Goal: Task Accomplishment & Management: Manage account settings

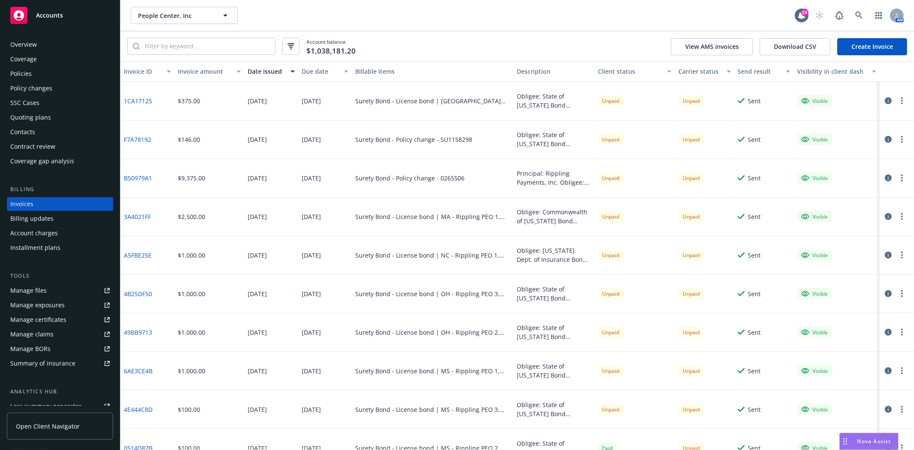
click at [66, 20] on div "Accounts" at bounding box center [59, 15] width 99 height 17
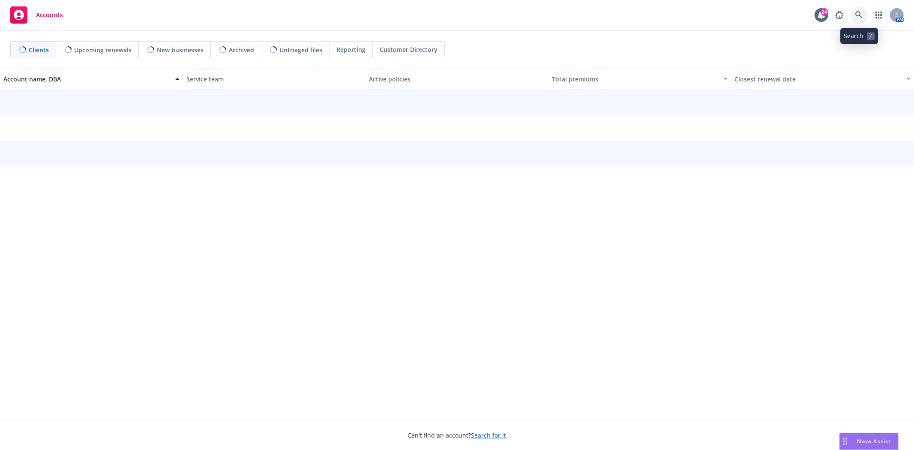
click at [853, 18] on link at bounding box center [858, 14] width 17 height 17
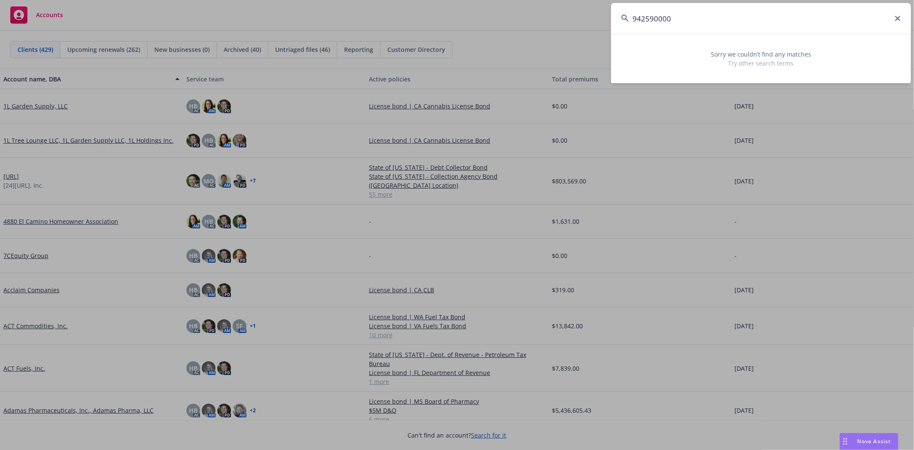
drag, startPoint x: 706, startPoint y: 15, endPoint x: 650, endPoint y: 20, distance: 56.3
click at [650, 20] on input "942590000" at bounding box center [761, 18] width 300 height 31
click at [725, 25] on input "942590000" at bounding box center [761, 18] width 300 height 31
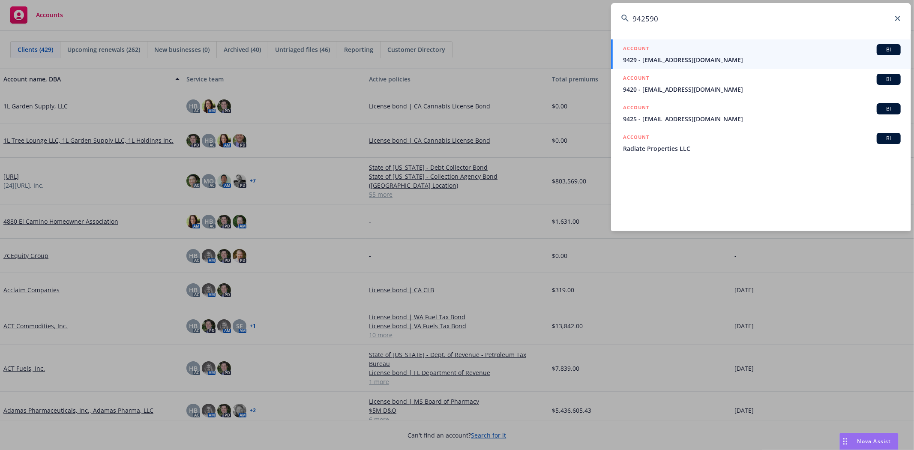
click at [686, 21] on input "942590" at bounding box center [761, 18] width 300 height 31
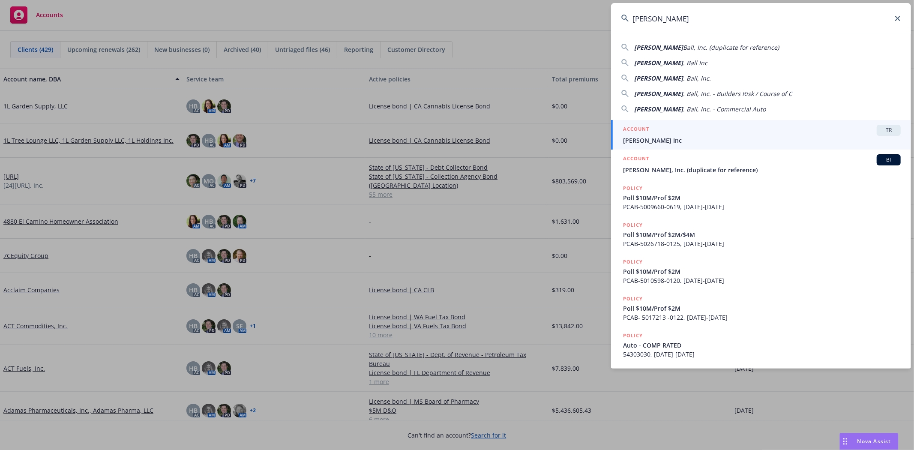
type input "Gordon N"
click at [660, 141] on span "Gordon N. Ball Inc" at bounding box center [762, 140] width 278 height 9
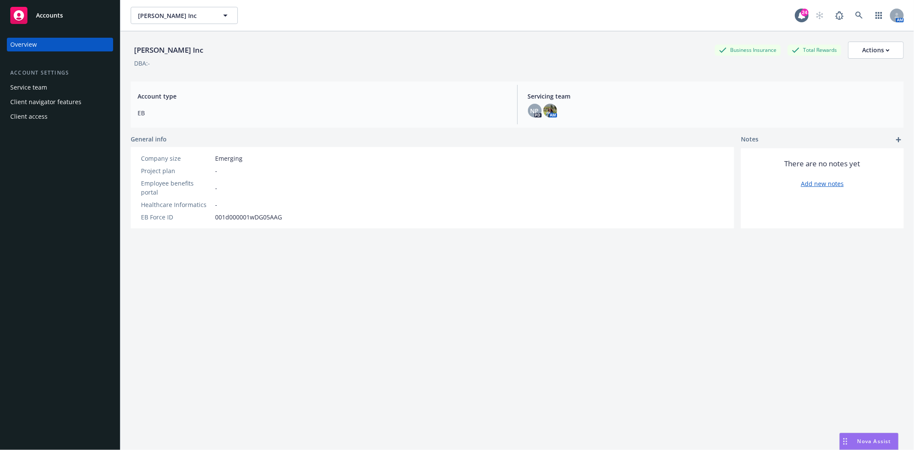
click at [194, 5] on div "Gordon N. Ball Inc Gordon N. Ball Inc 24 AM" at bounding box center [516, 15] width 793 height 31
click at [192, 9] on button "Gordon N. Ball Inc" at bounding box center [184, 15] width 107 height 17
type input "Gordon"
click at [206, 24] on div "Gordon Gordon N. Ball Inc Total Rewards Type Commercial FEIN 68-0350143 Gordon …" at bounding box center [516, 15] width 793 height 31
click at [173, 2] on div "Gordon Gordon N. Ball Inc 24 AM" at bounding box center [516, 15] width 793 height 31
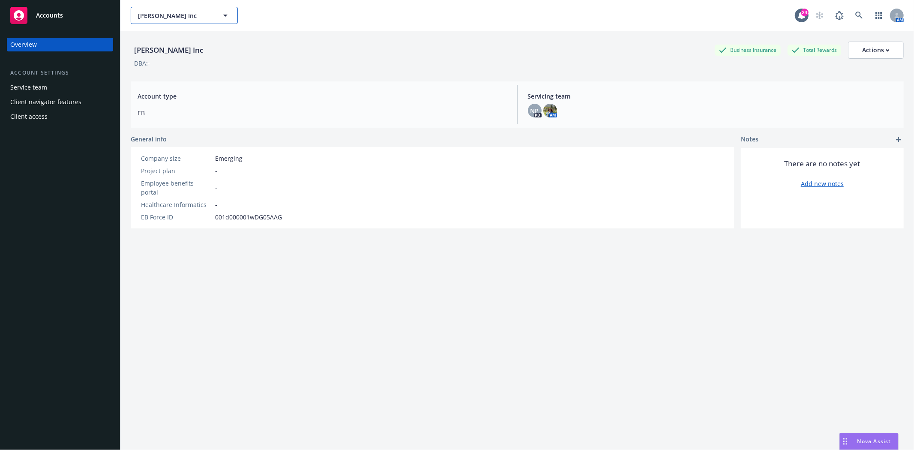
click at [174, 11] on span "Gordon N. Ball Inc" at bounding box center [175, 15] width 74 height 9
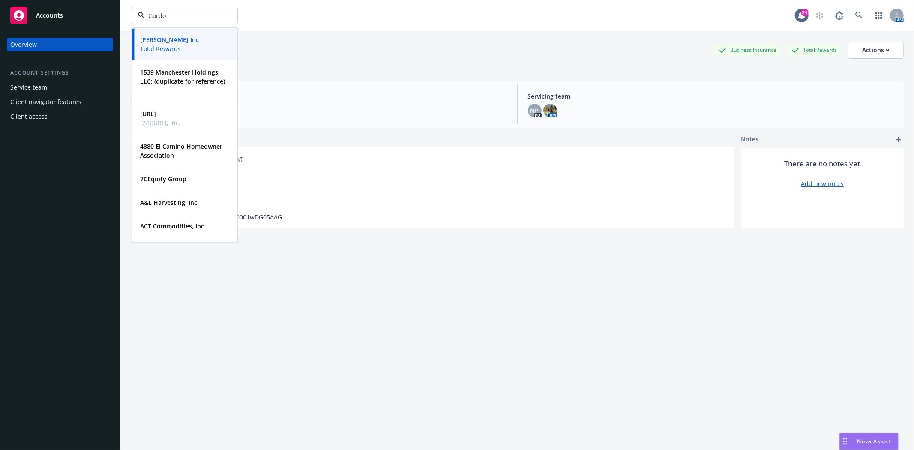
type input "Gordon"
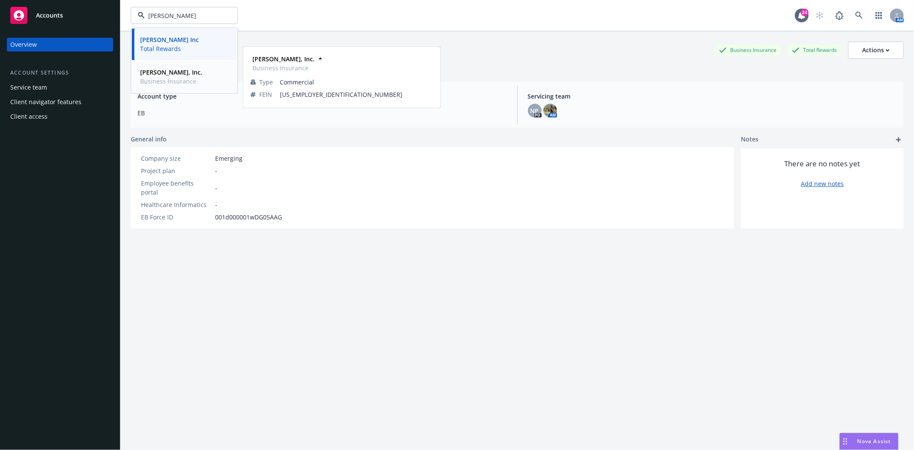
click at [180, 71] on strong "Gordon N. Ball, Inc." at bounding box center [171, 72] width 62 height 8
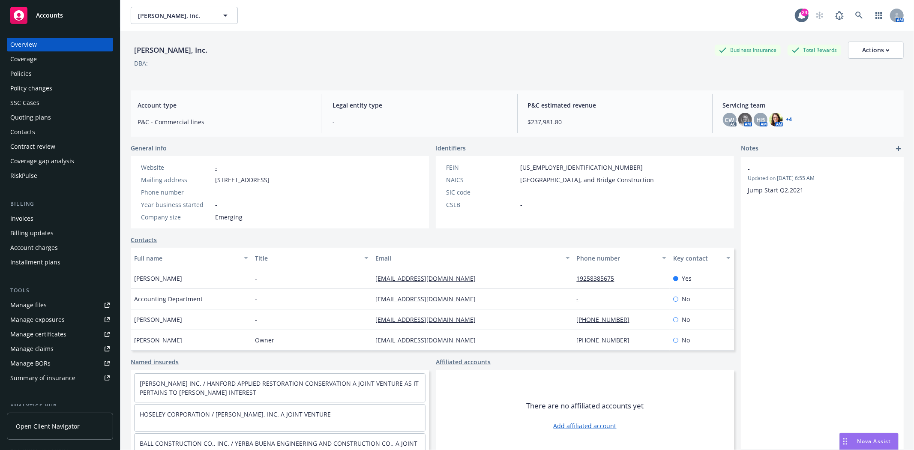
click at [40, 78] on div "Policies" at bounding box center [59, 74] width 99 height 14
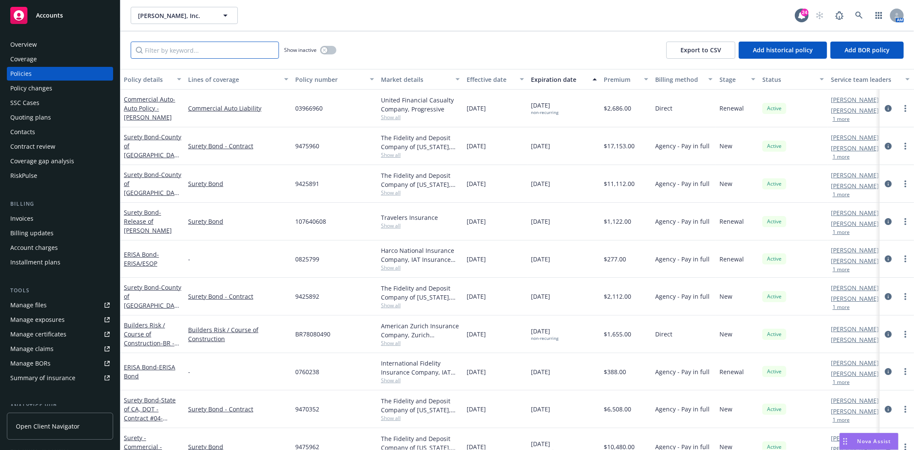
click at [187, 48] on input "Filter by keyword..." at bounding box center [205, 50] width 148 height 17
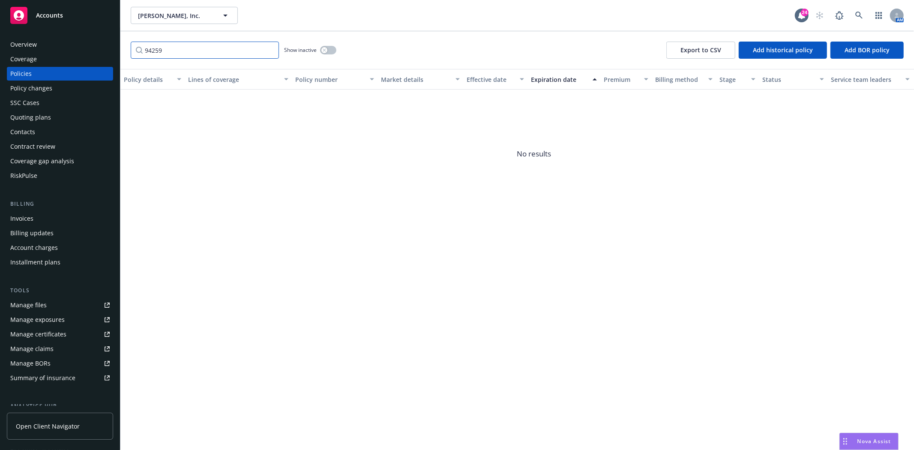
type input "94259"
click at [29, 213] on div "Invoices" at bounding box center [21, 219] width 23 height 14
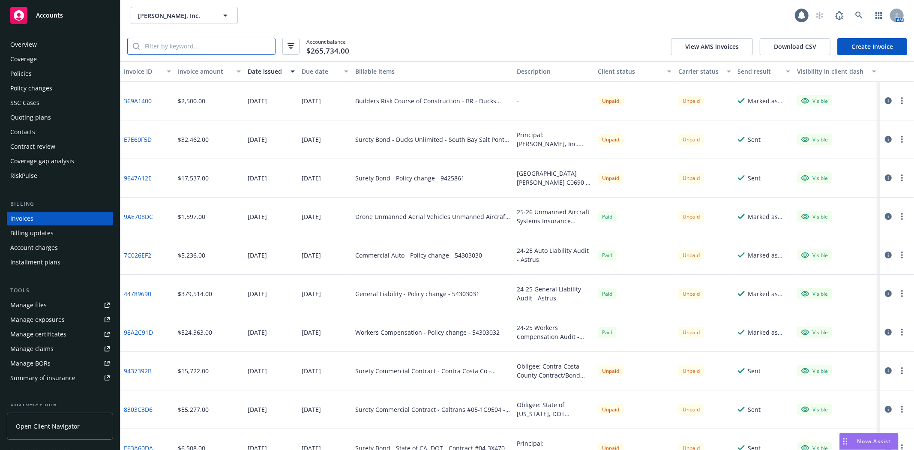
click at [175, 43] on input "search" at bounding box center [207, 46] width 135 height 16
type input "94259"
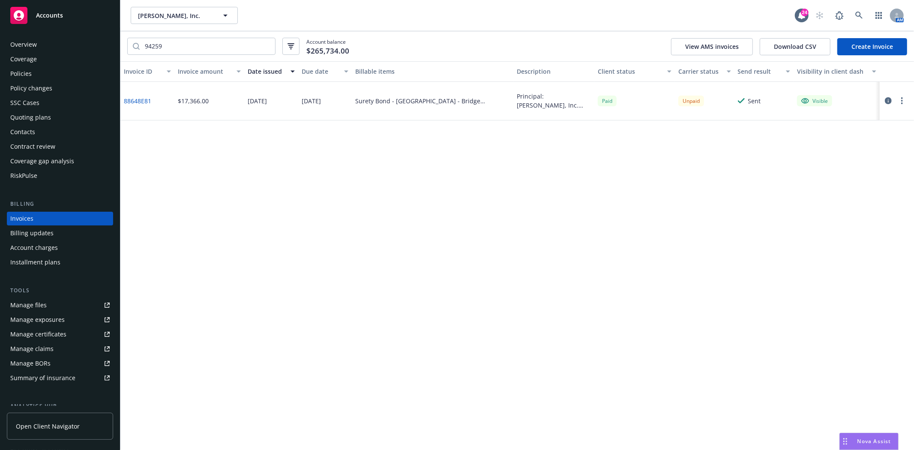
click at [139, 99] on link "88648E81" at bounding box center [137, 100] width 27 height 9
click at [157, 7] on button "Gordon N. Ball, Inc." at bounding box center [184, 15] width 107 height 17
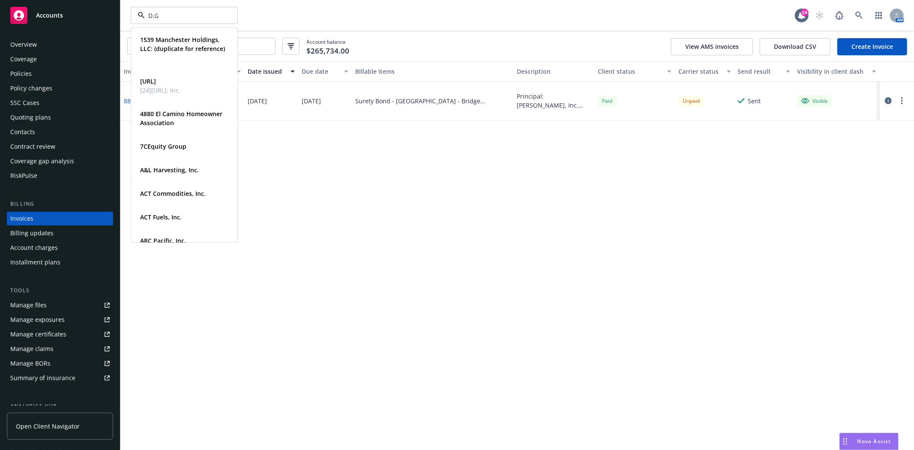
type input "D.G."
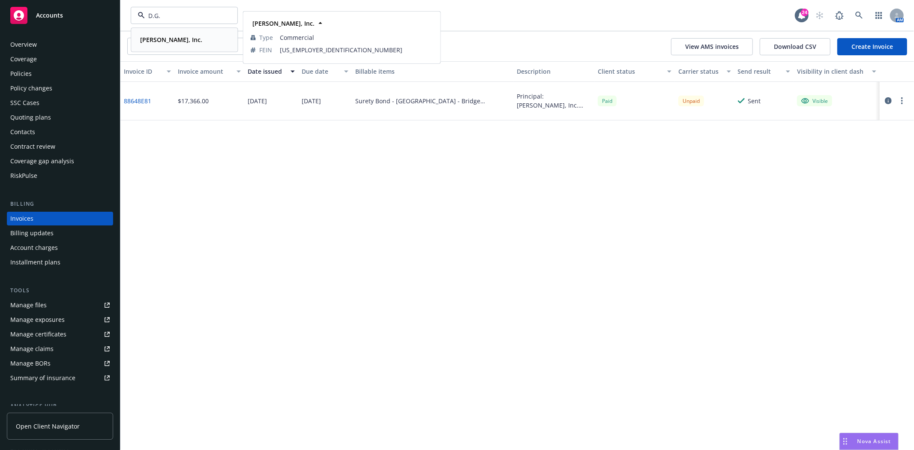
click at [152, 36] on strong "D.G. Granade, Inc." at bounding box center [171, 40] width 62 height 8
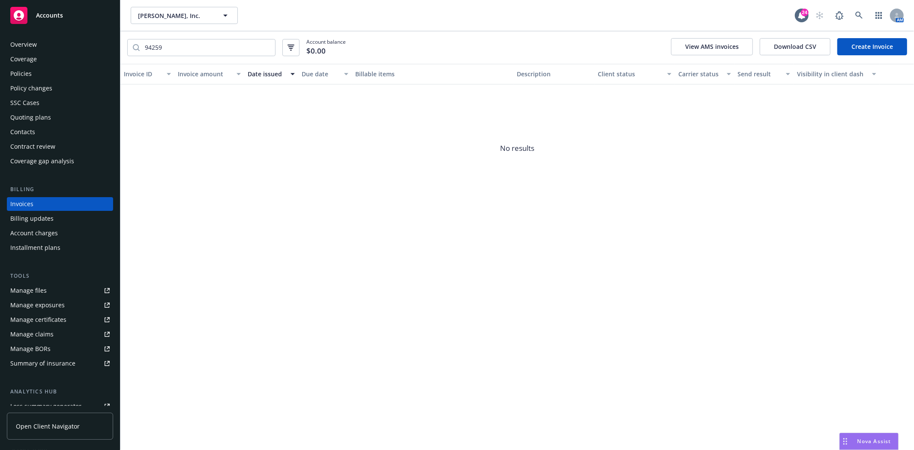
click at [16, 73] on div "Policies" at bounding box center [20, 74] width 21 height 14
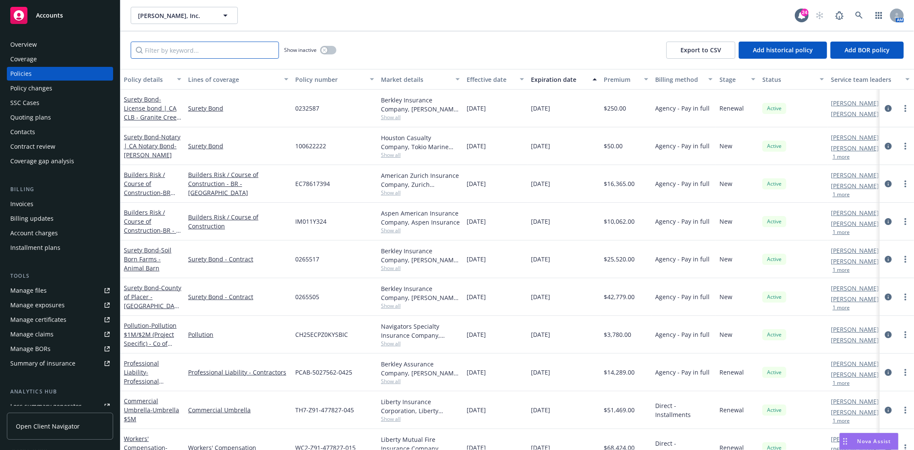
click at [198, 49] on input "Filter by keyword..." at bounding box center [205, 50] width 148 height 17
paste input "249870"
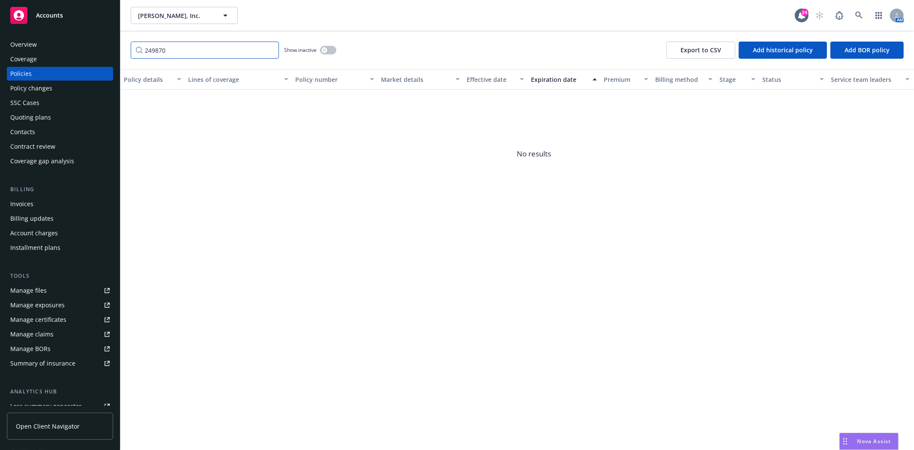
type input "249870"
click at [323, 52] on div "button" at bounding box center [324, 50] width 6 height 6
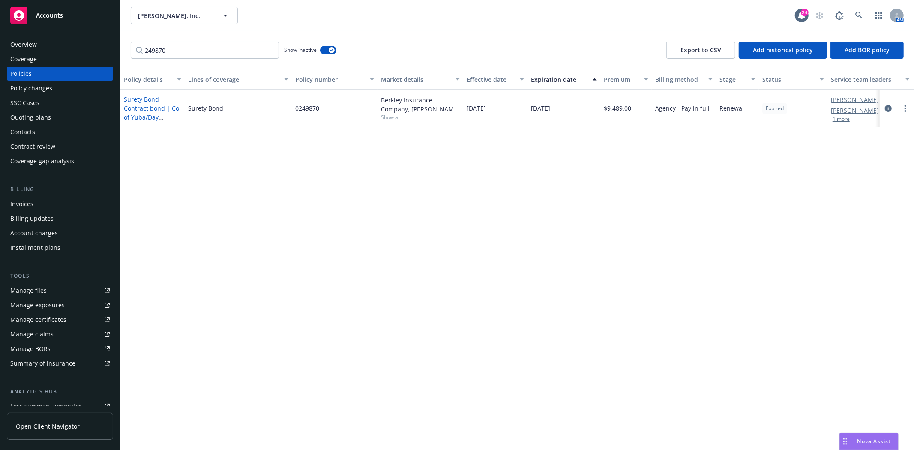
click at [153, 113] on span "- Contract bond | Co of Yuba/Day Reporting Cente" at bounding box center [151, 112] width 55 height 35
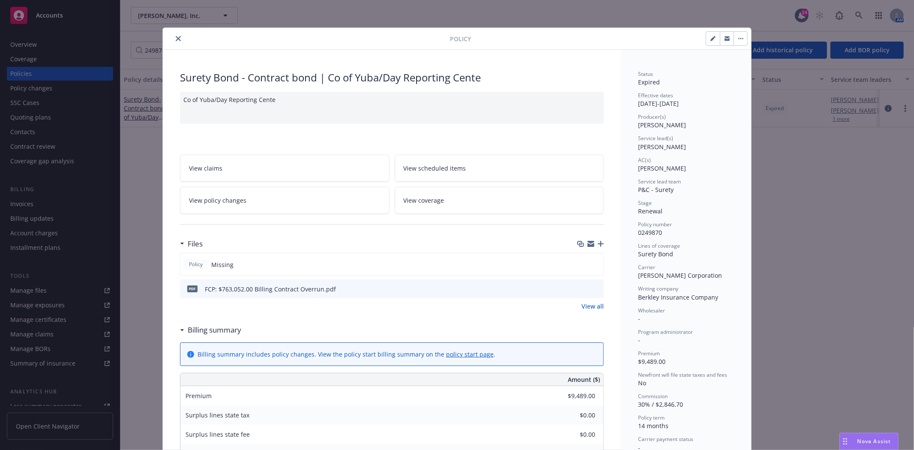
click at [710, 43] on button "button" at bounding box center [713, 39] width 14 height 14
select select "RENEWAL"
select select "12"
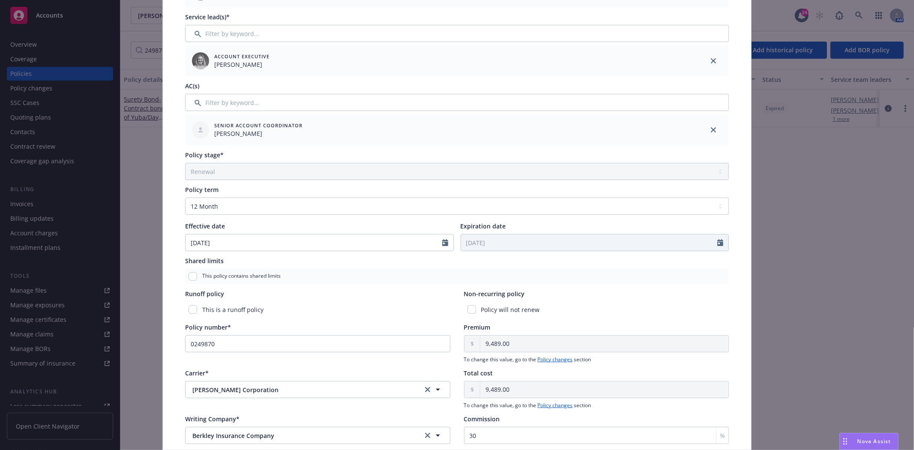
scroll to position [190, 0]
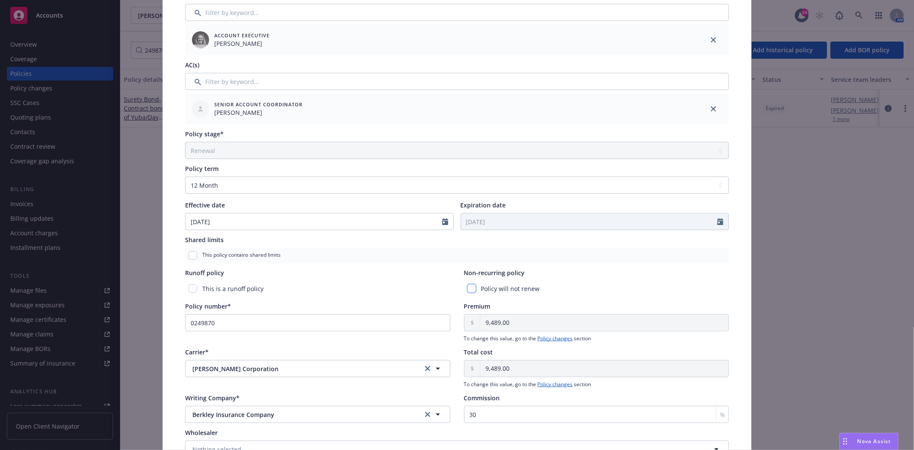
click at [469, 284] on input "checkbox" at bounding box center [471, 288] width 9 height 9
checkbox input "true"
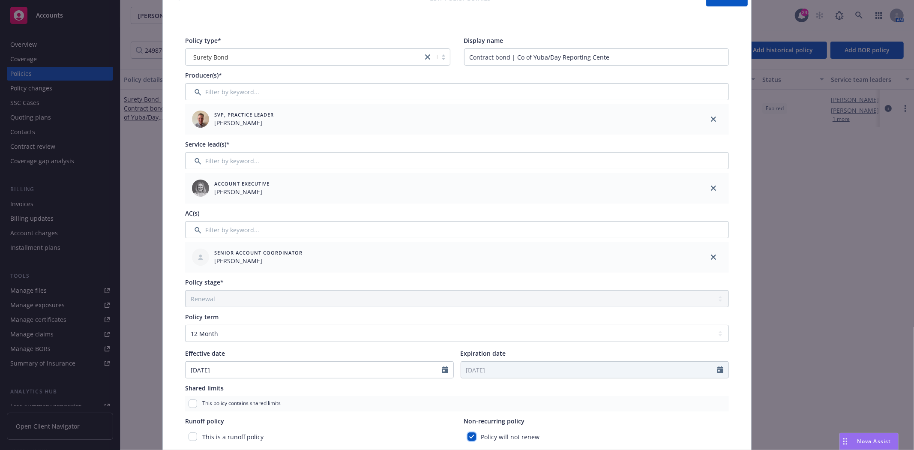
scroll to position [0, 0]
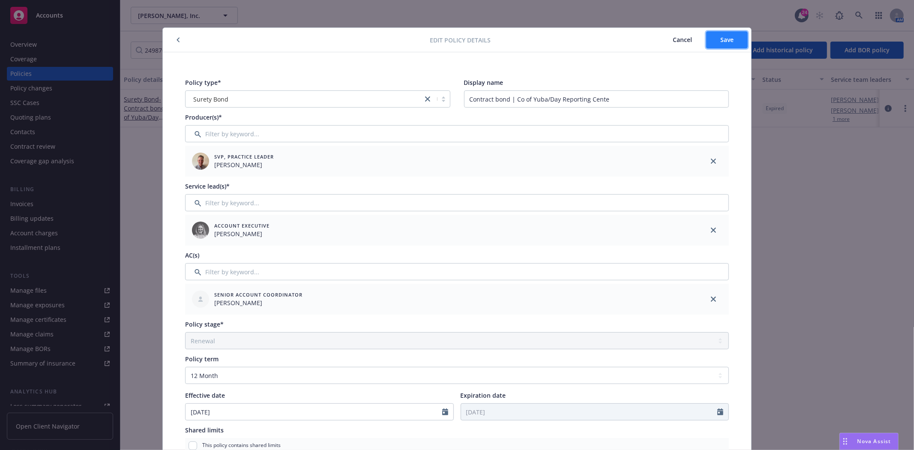
click at [713, 43] on button "Save" at bounding box center [727, 39] width 42 height 17
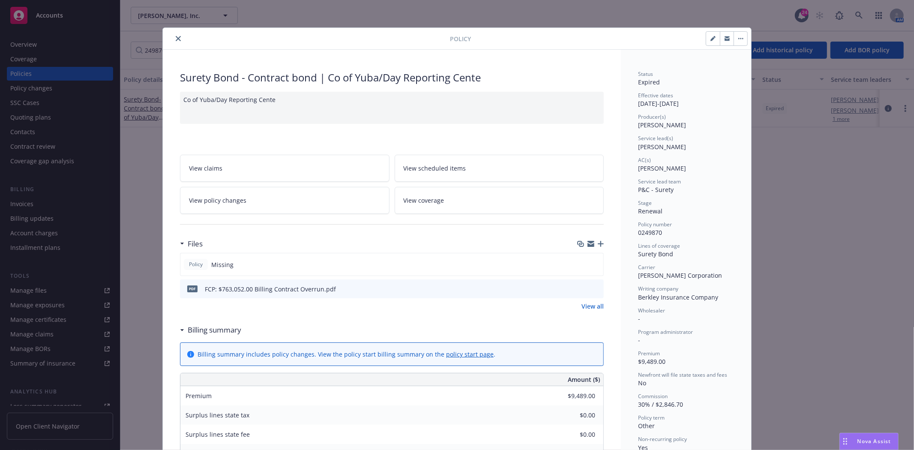
click at [176, 36] on icon "close" at bounding box center [178, 38] width 5 height 5
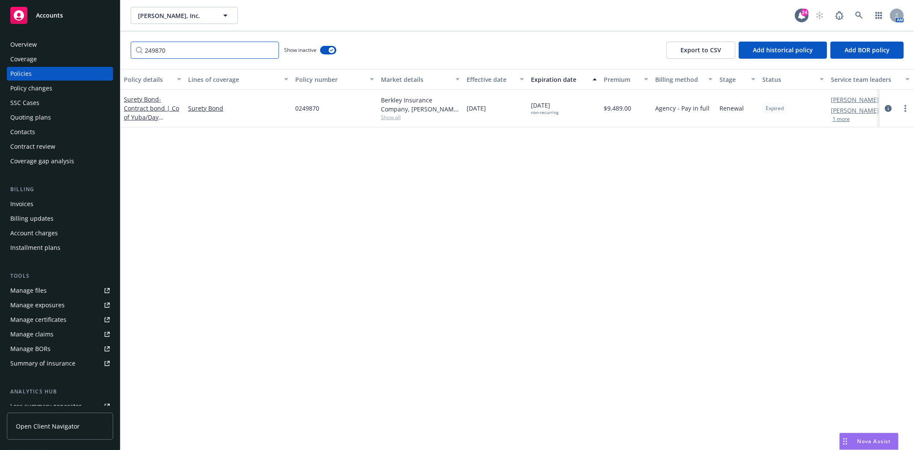
click at [155, 49] on input "249870" at bounding box center [205, 50] width 148 height 17
paste input "60041"
type input "260041"
click at [138, 110] on span "- County of Amador - ITB 23-06 Amador County New Sheriff's Hangars" at bounding box center [152, 117] width 57 height 44
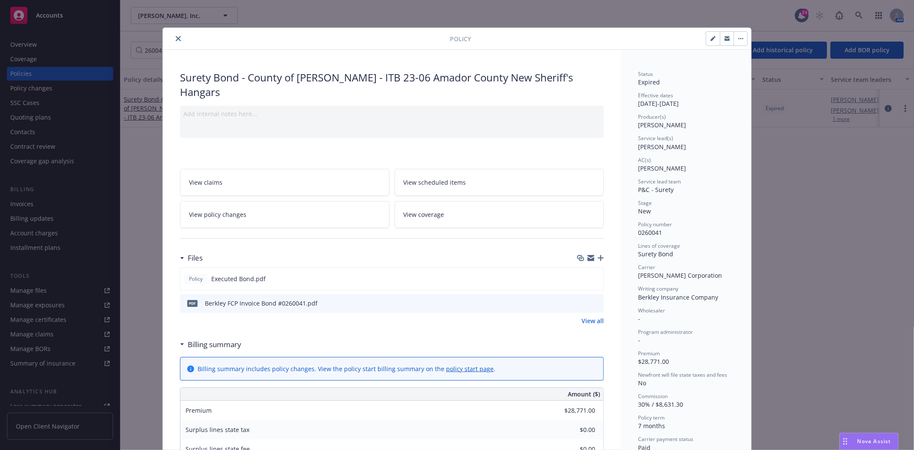
click at [707, 43] on button "button" at bounding box center [713, 39] width 14 height 14
select select "NEW"
select select "12"
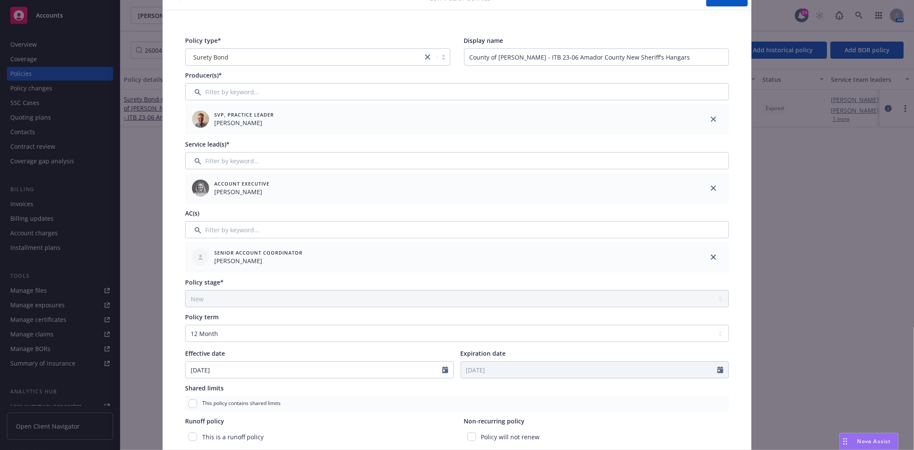
scroll to position [95, 0]
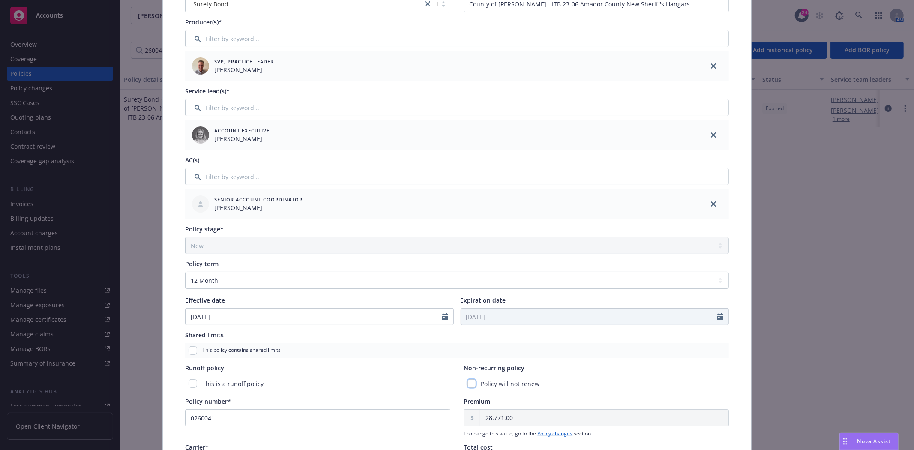
click at [470, 381] on input "checkbox" at bounding box center [471, 383] width 9 height 9
checkbox input "true"
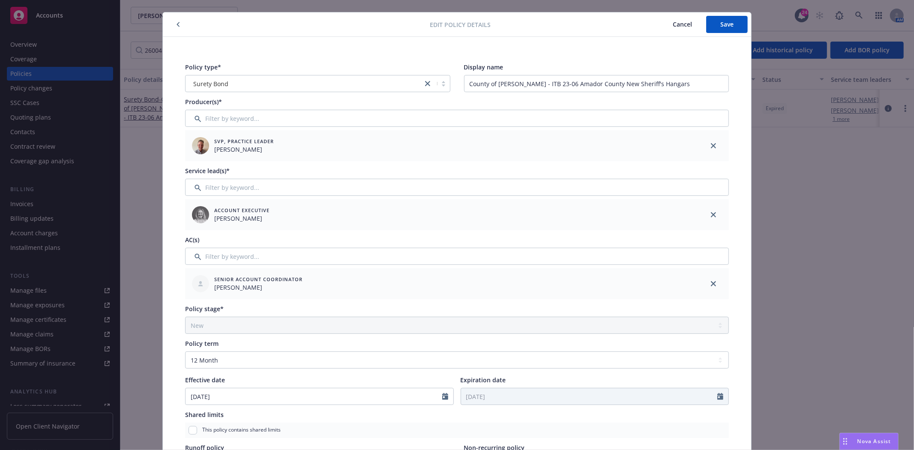
scroll to position [0, 0]
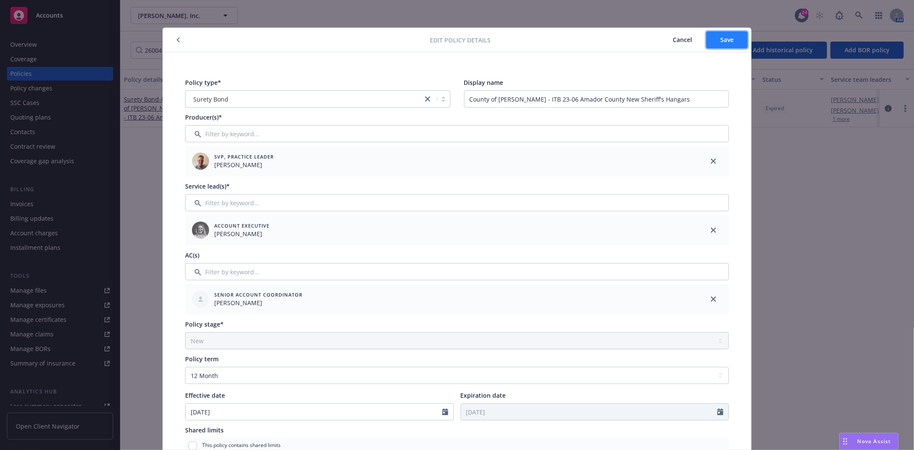
click at [723, 36] on span "Save" at bounding box center [726, 40] width 13 height 8
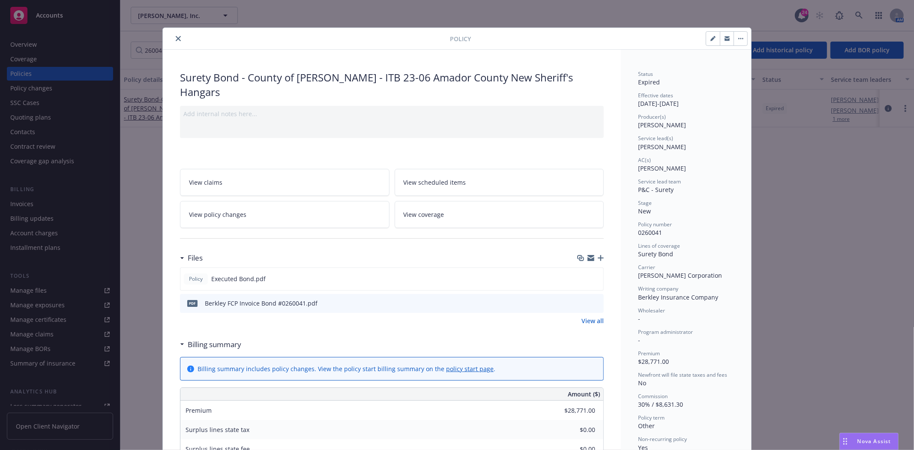
click at [169, 33] on div "Policy" at bounding box center [457, 39] width 588 height 22
click at [173, 36] on button "close" at bounding box center [178, 38] width 10 height 10
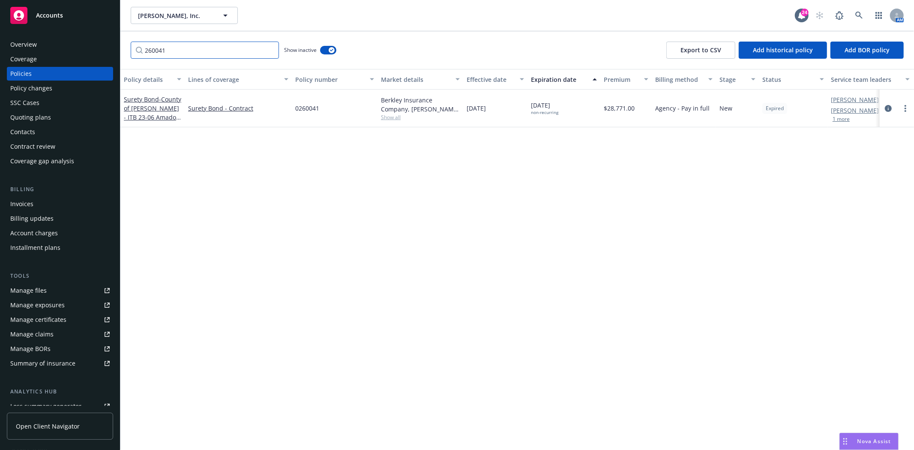
click at [167, 46] on input "260041" at bounding box center [205, 50] width 148 height 17
paste input "49875"
type input "249875"
click at [145, 101] on link "Surety Bond - Contract bond | CA Tahoe EmergencyServices" at bounding box center [152, 112] width 56 height 35
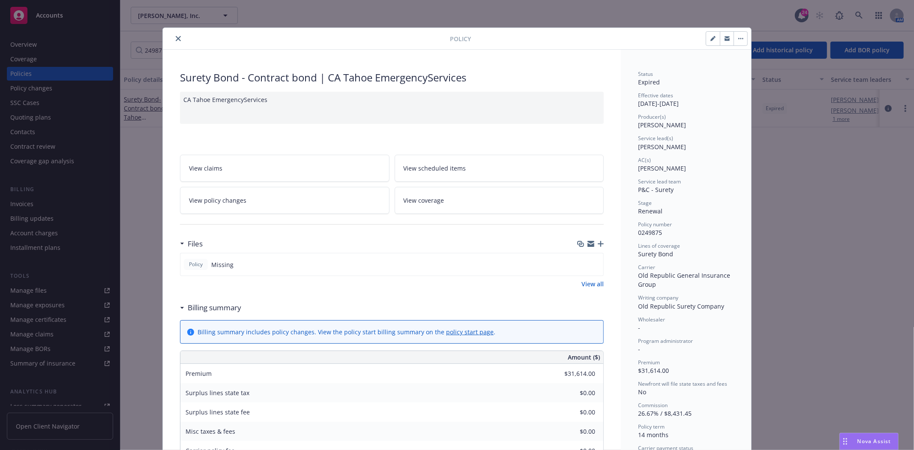
click at [710, 40] on icon "button" at bounding box center [712, 39] width 4 height 4
select select "RENEWAL"
select select "12"
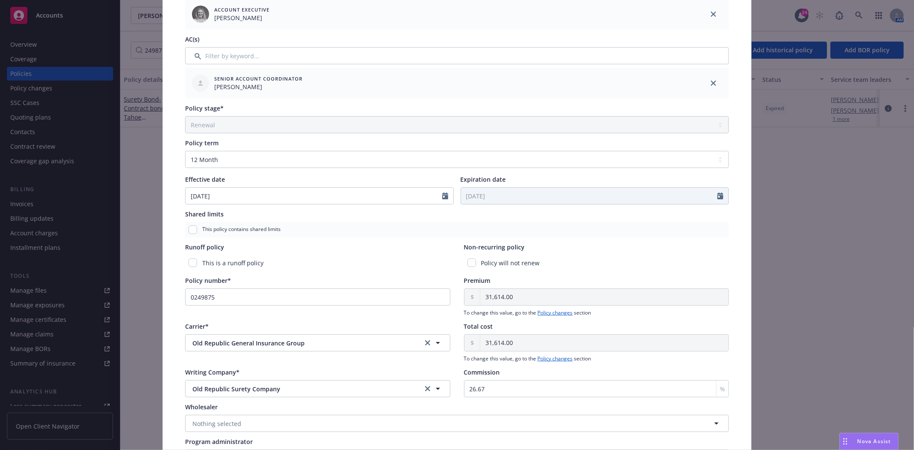
scroll to position [238, 0]
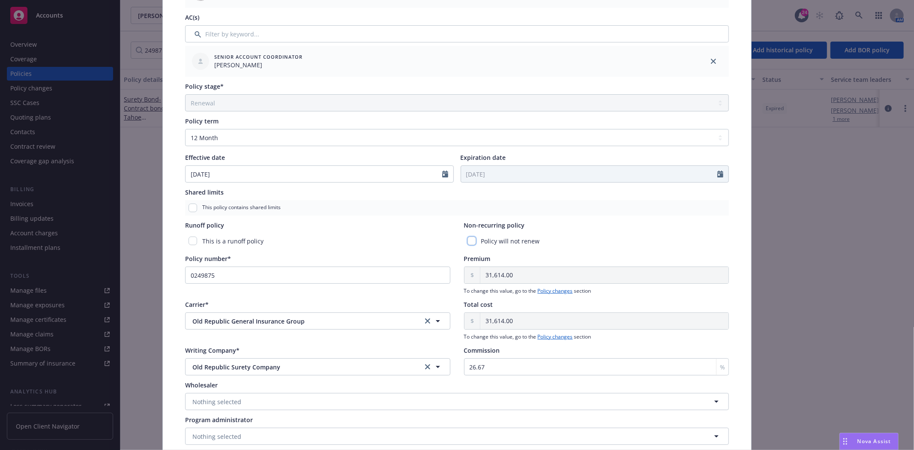
click at [468, 242] on input "checkbox" at bounding box center [471, 241] width 9 height 9
checkbox input "true"
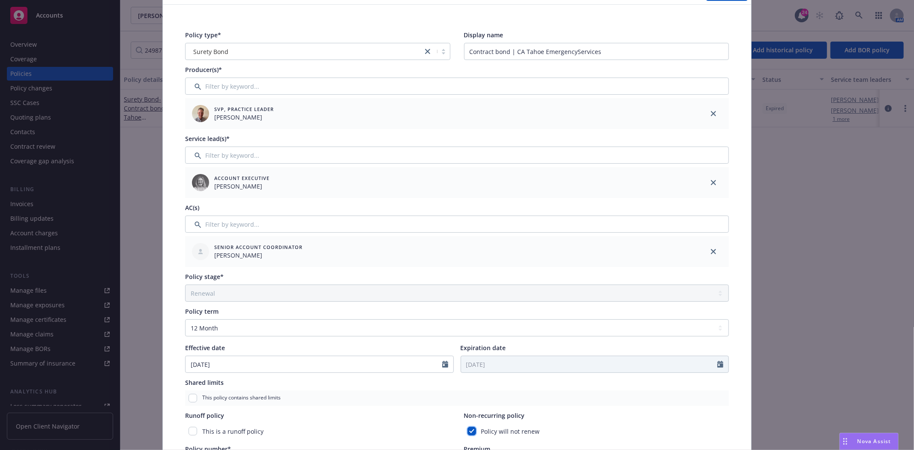
scroll to position [0, 0]
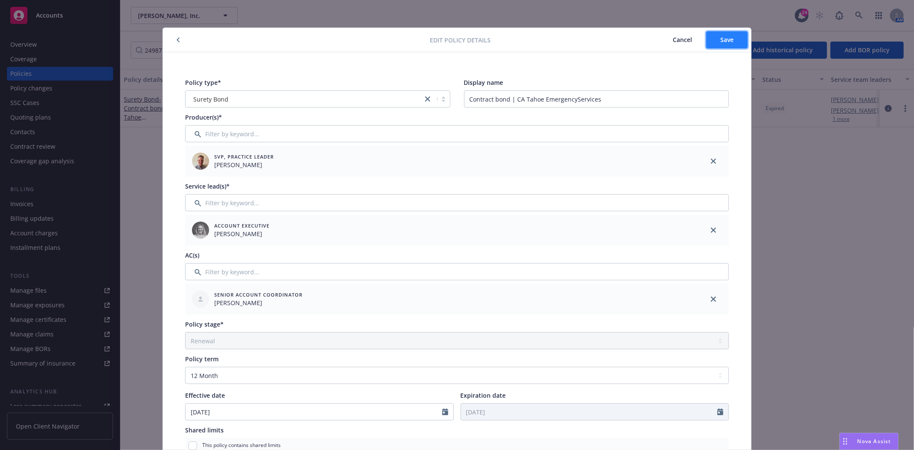
click at [720, 43] on span "Save" at bounding box center [726, 40] width 13 height 8
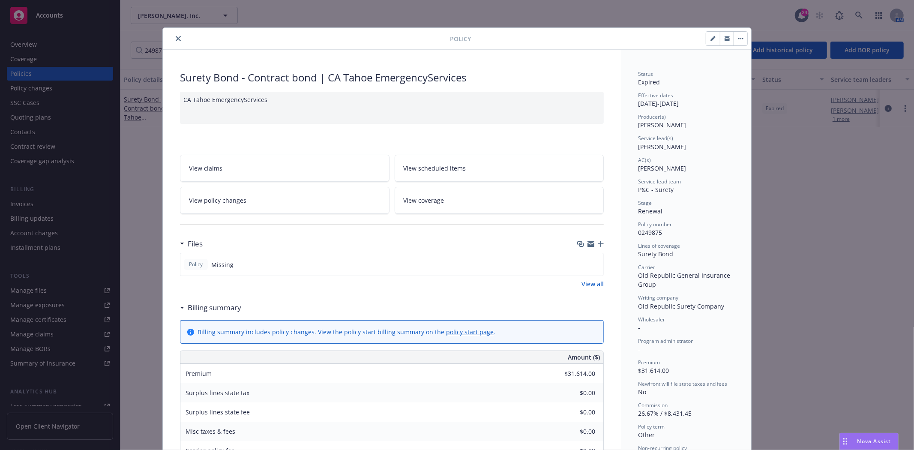
drag, startPoint x: 173, startPoint y: 36, endPoint x: 171, endPoint y: 42, distance: 5.8
click at [176, 36] on icon "close" at bounding box center [178, 38] width 5 height 5
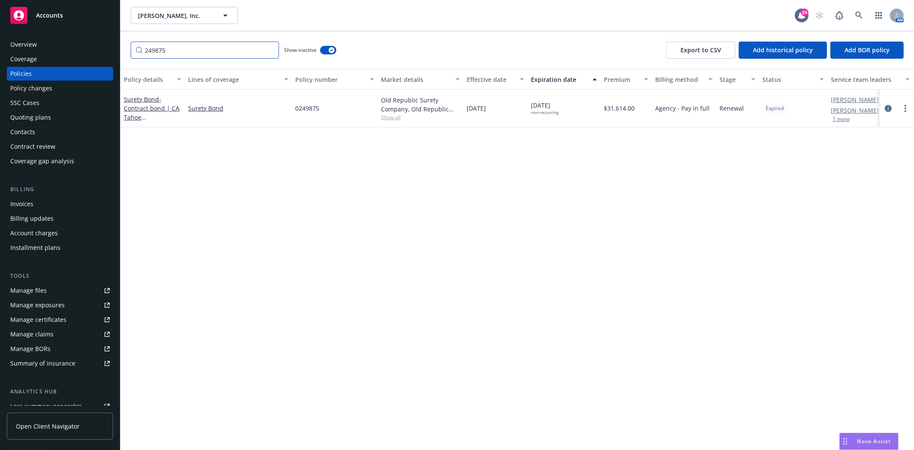
click at [165, 46] on input "249875" at bounding box center [205, 50] width 148 height 17
click at [165, 48] on input "249875" at bounding box center [205, 50] width 148 height 17
paste input "60050"
type input "260050"
click at [139, 96] on link "Surety - Commercial - Contract - UC Davis - CNPRC N Colony Shade Structures" at bounding box center [150, 121] width 52 height 53
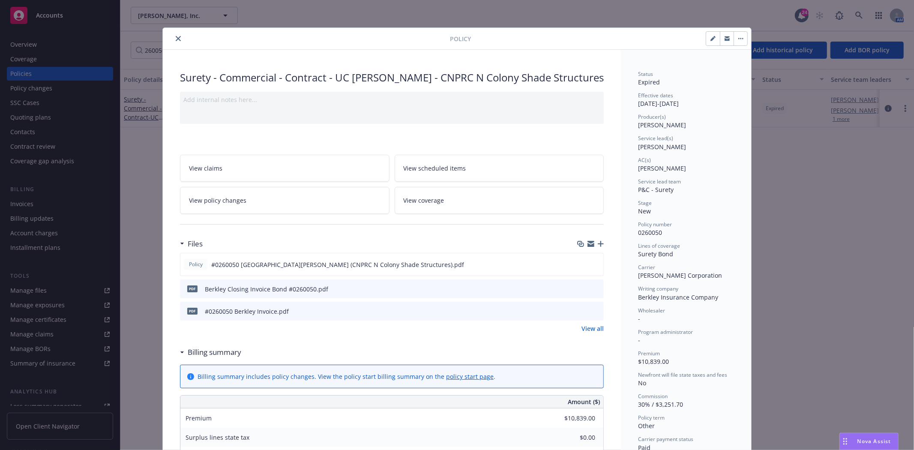
click at [708, 45] on div at bounding box center [727, 38] width 42 height 15
click at [710, 39] on icon "button" at bounding box center [712, 39] width 4 height 4
select select "NEW"
select select "other"
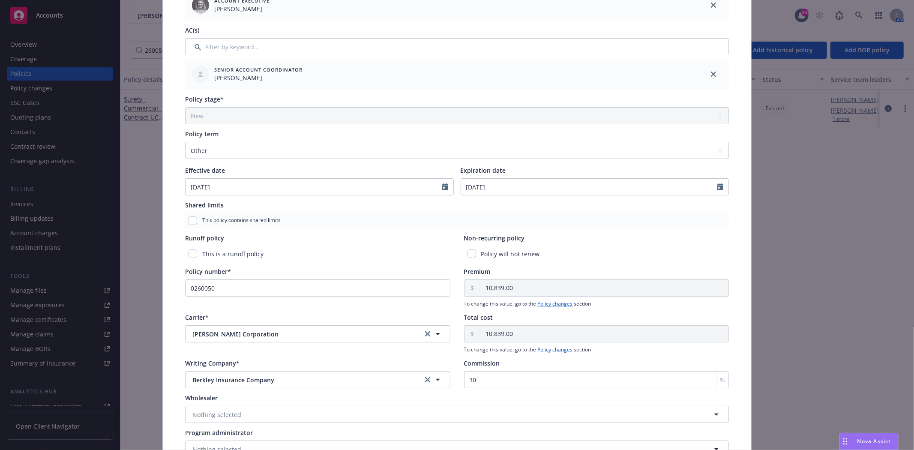
scroll to position [238, 0]
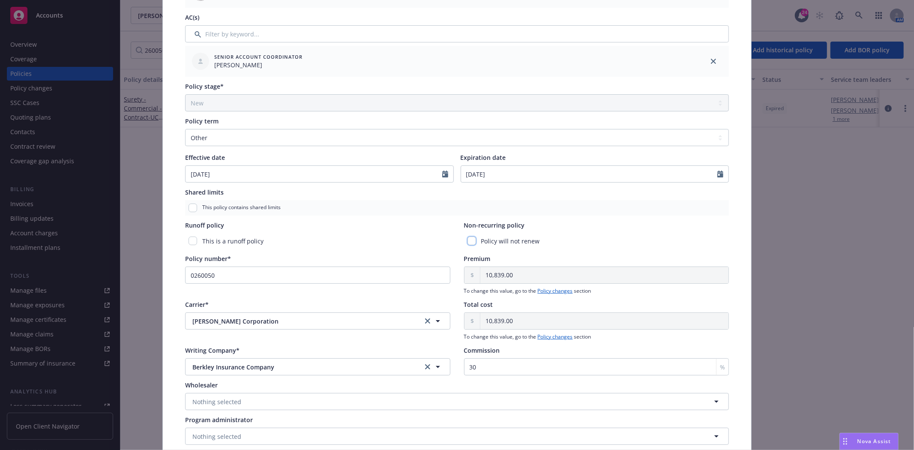
click at [468, 245] on input "checkbox" at bounding box center [471, 241] width 9 height 9
checkbox input "true"
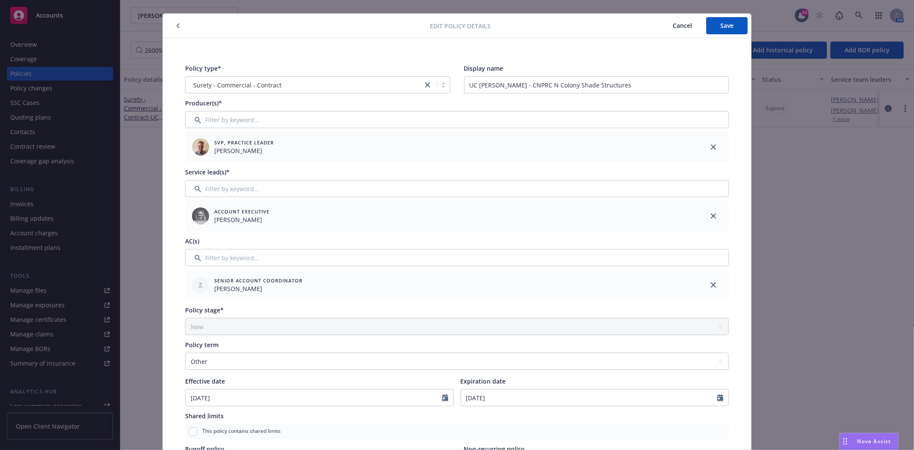
scroll to position [0, 0]
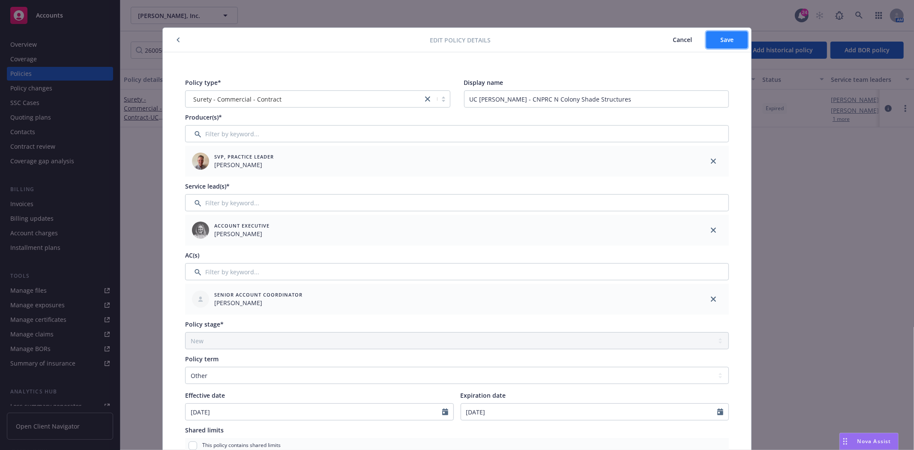
click at [725, 47] on button "Save" at bounding box center [727, 39] width 42 height 17
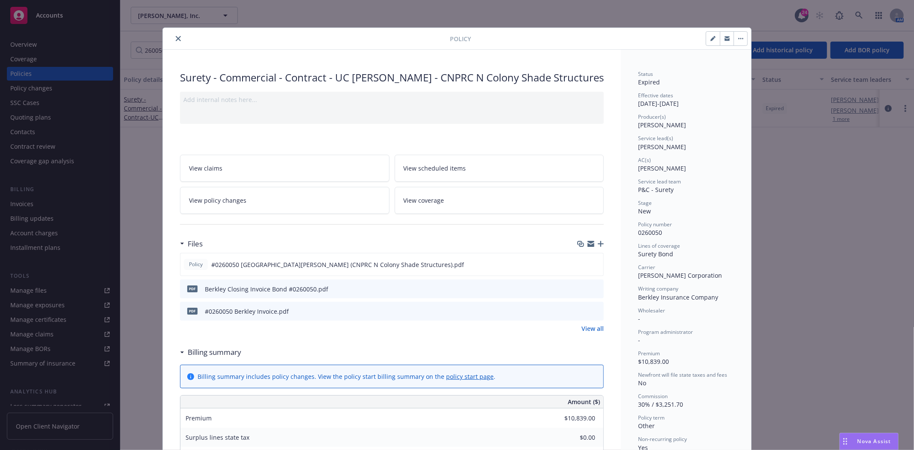
click at [173, 41] on button "close" at bounding box center [178, 38] width 10 height 10
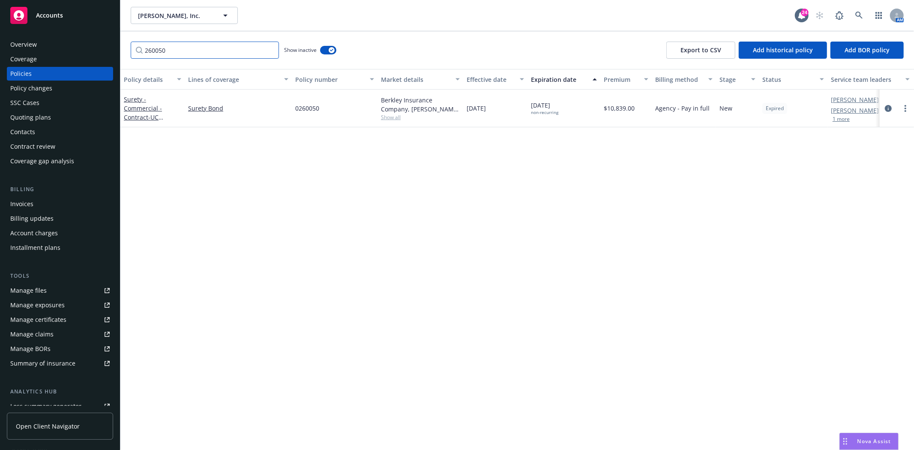
click at [173, 51] on input "260050" at bounding box center [205, 50] width 148 height 17
paste input "47"
type input "260047"
click at [139, 99] on link "Surety Bond - San Joaquin County Mosquito & Control Vector District" at bounding box center [148, 112] width 48 height 35
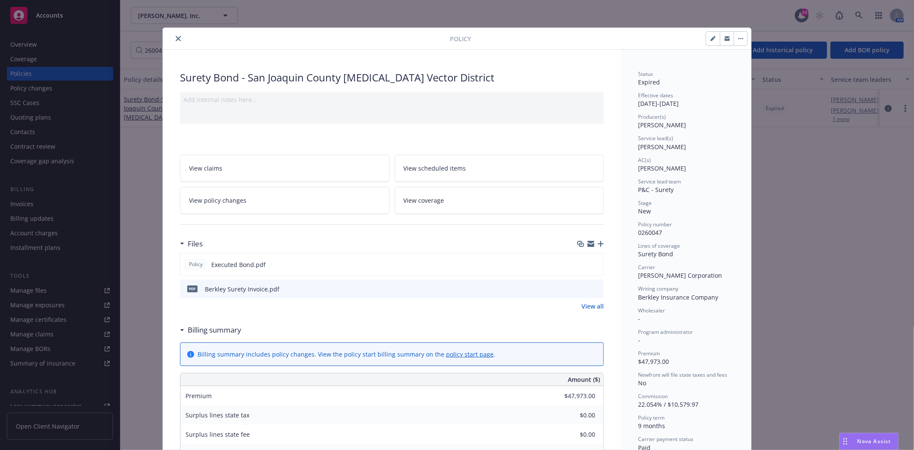
click at [706, 36] on button "button" at bounding box center [713, 39] width 14 height 14
select select "NEW"
select select "12"
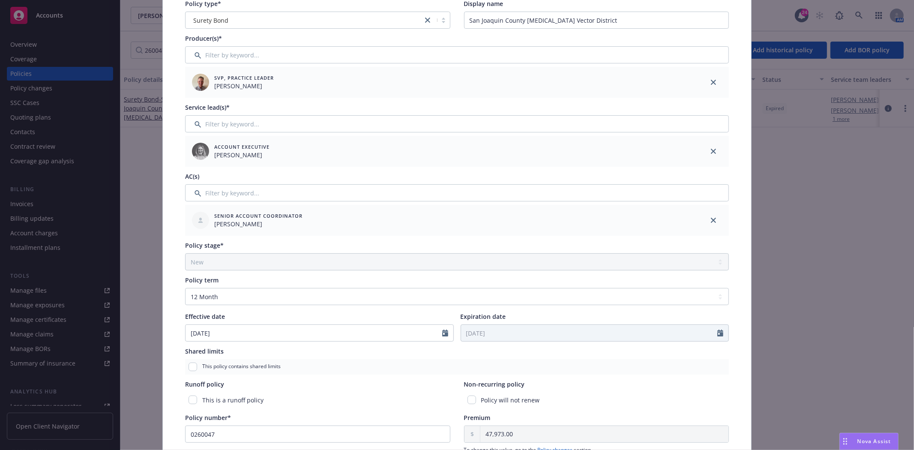
scroll to position [95, 0]
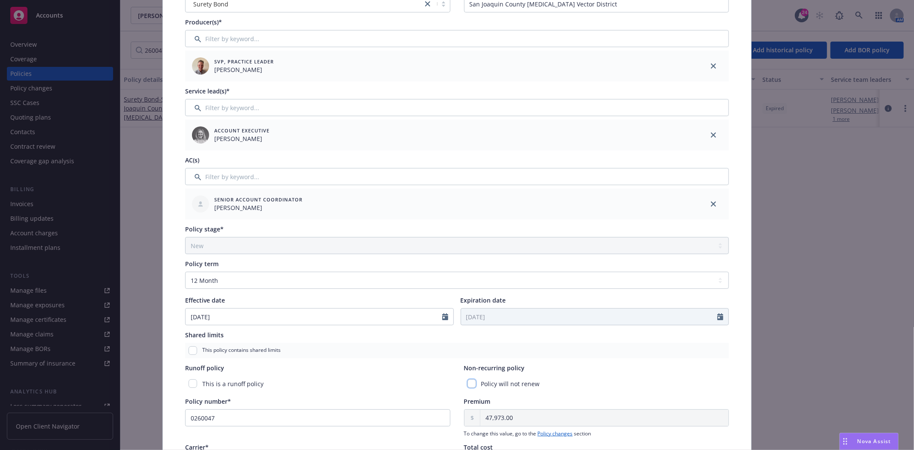
click at [469, 385] on input "checkbox" at bounding box center [471, 383] width 9 height 9
checkbox input "true"
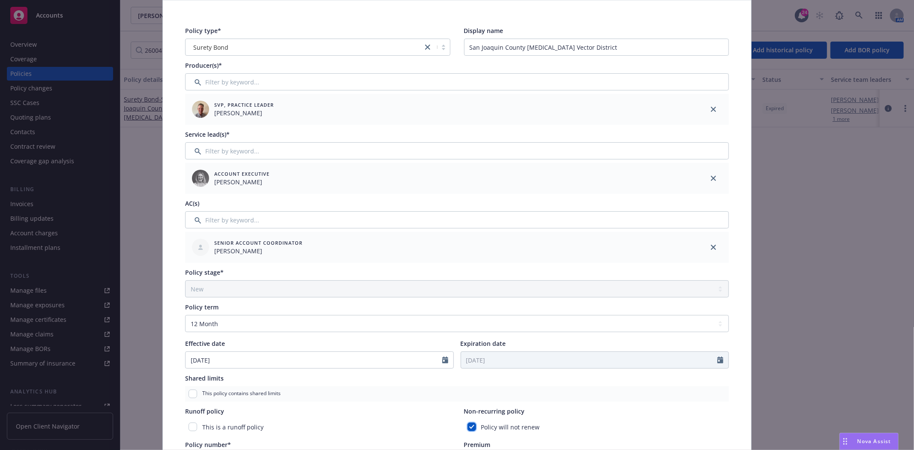
scroll to position [0, 0]
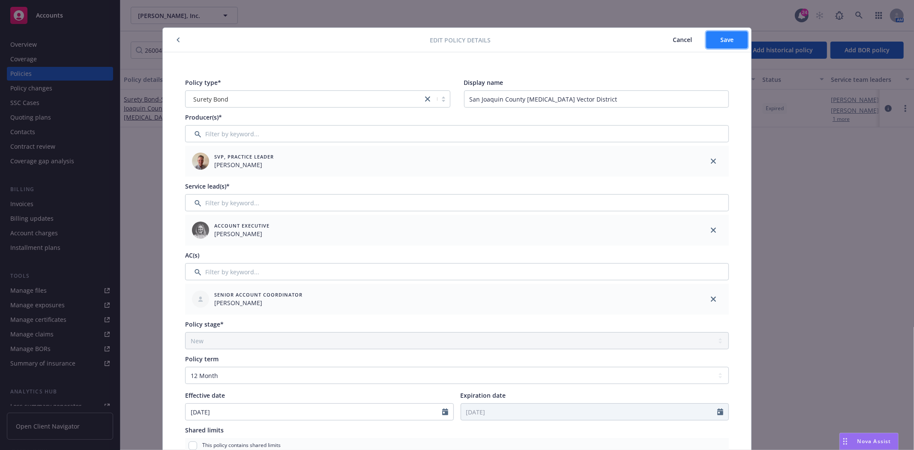
click at [713, 39] on button "Save" at bounding box center [727, 39] width 42 height 17
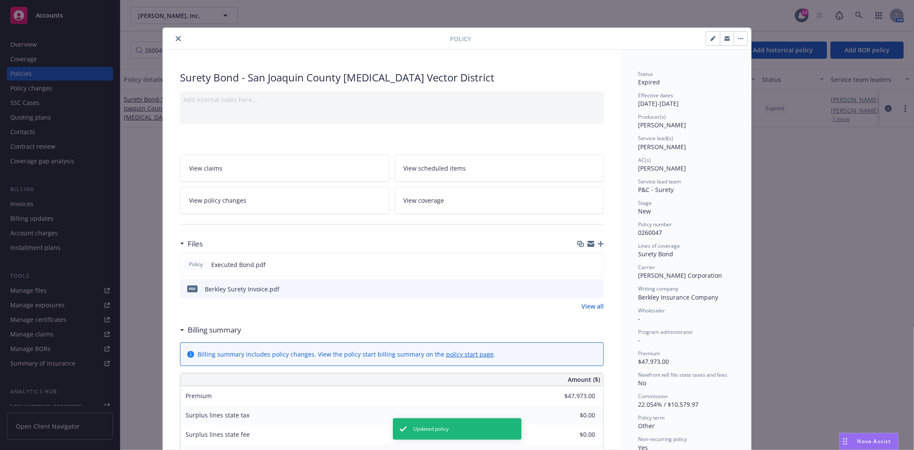
click at [173, 37] on button "close" at bounding box center [178, 38] width 10 height 10
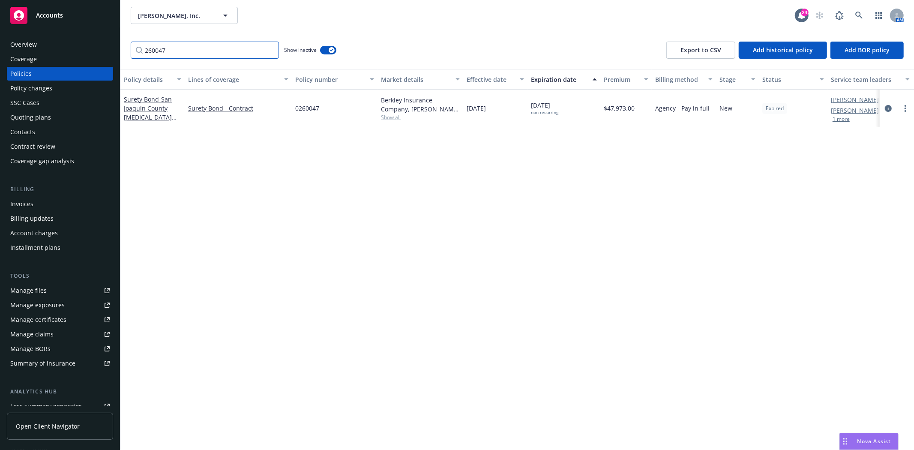
click at [211, 42] on input "260047" at bounding box center [205, 50] width 148 height 17
paste input "6"
type input "260046"
click at [155, 110] on span "- City of Woodland-Aquatic Center" at bounding box center [151, 112] width 55 height 35
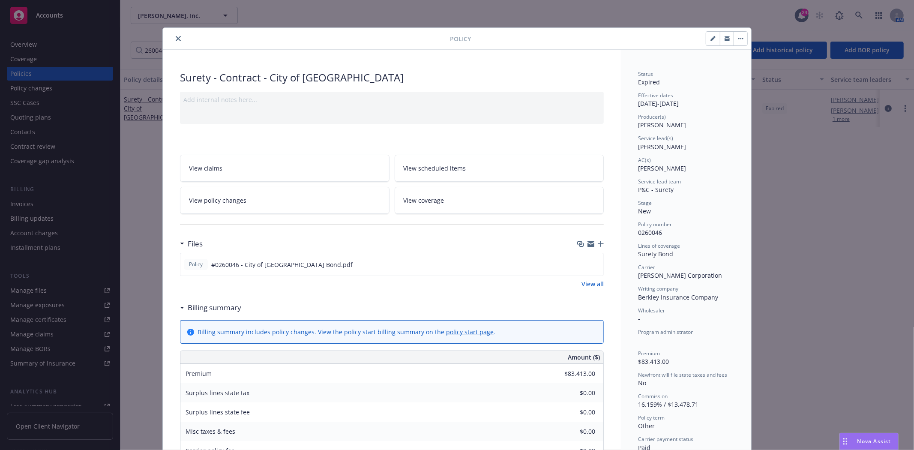
click at [710, 41] on icon "button" at bounding box center [712, 38] width 5 height 5
select select "NEW"
select select "other"
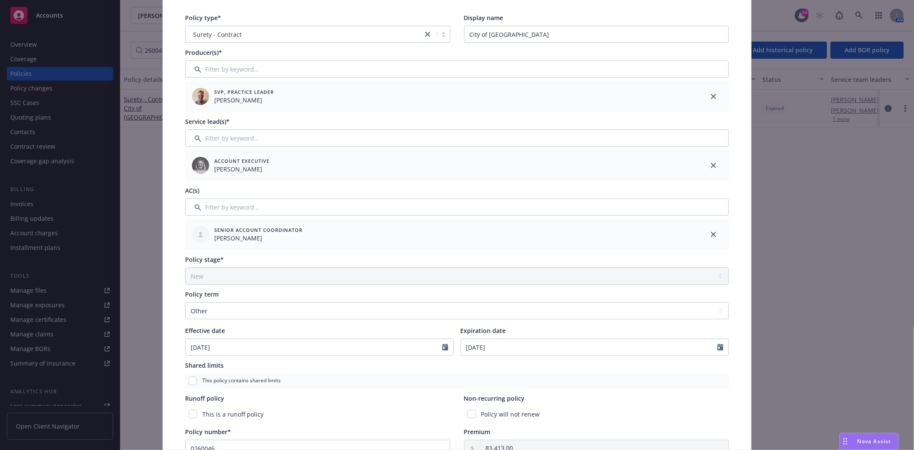
scroll to position [143, 0]
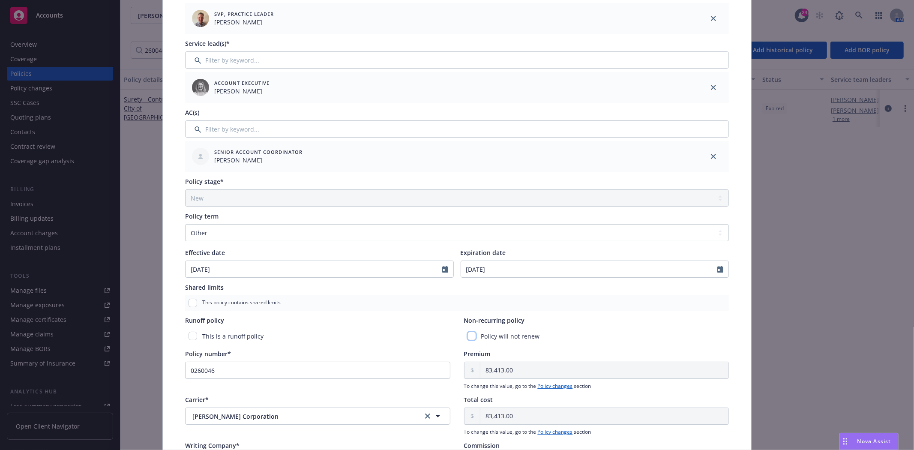
click at [467, 338] on input "checkbox" at bounding box center [471, 336] width 9 height 9
checkbox input "true"
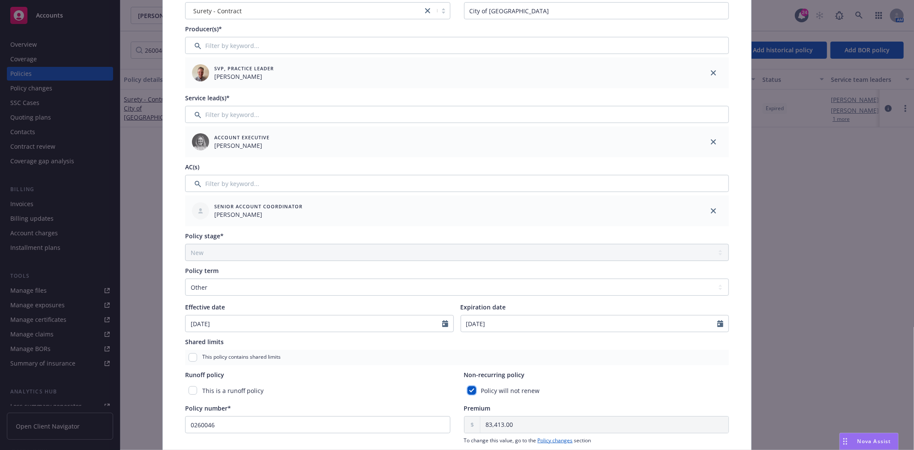
scroll to position [0, 0]
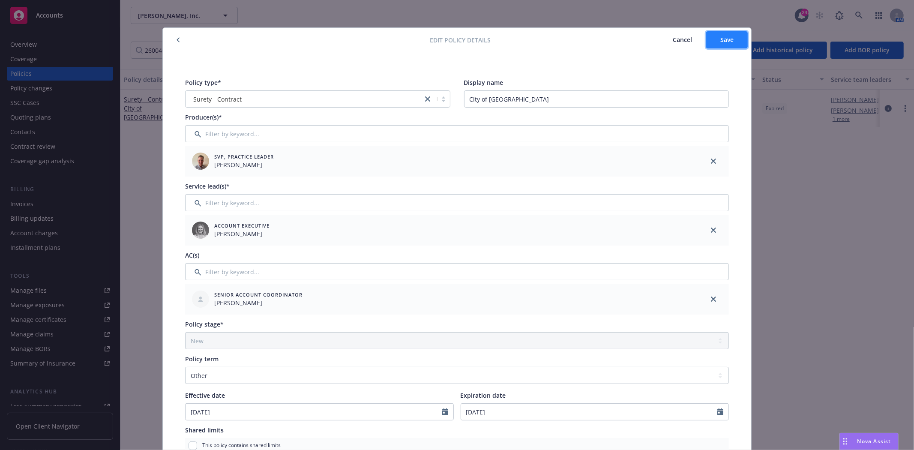
click at [721, 46] on button "Save" at bounding box center [727, 39] width 42 height 17
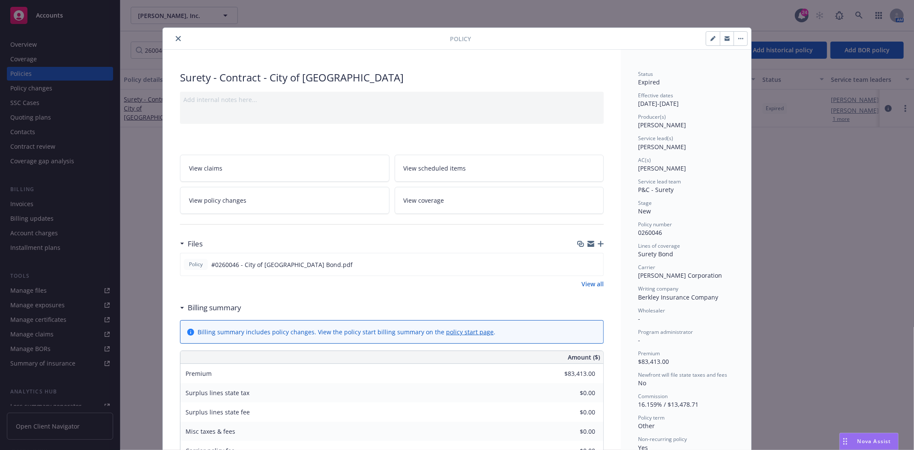
click at [177, 36] on button "close" at bounding box center [178, 38] width 10 height 10
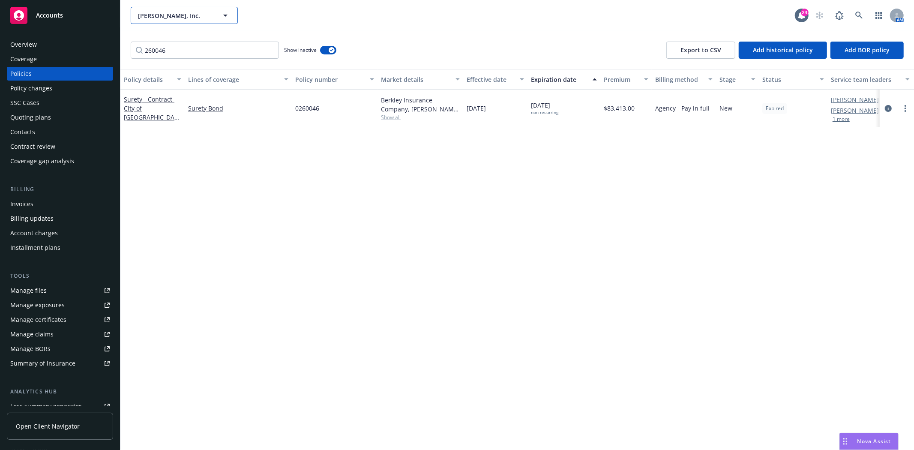
click at [182, 12] on span "D.G. Granade, Inc." at bounding box center [175, 15] width 74 height 9
type input "Tryper"
click at [182, 39] on strong "Tryperion Holdings LLC" at bounding box center [174, 40] width 69 height 8
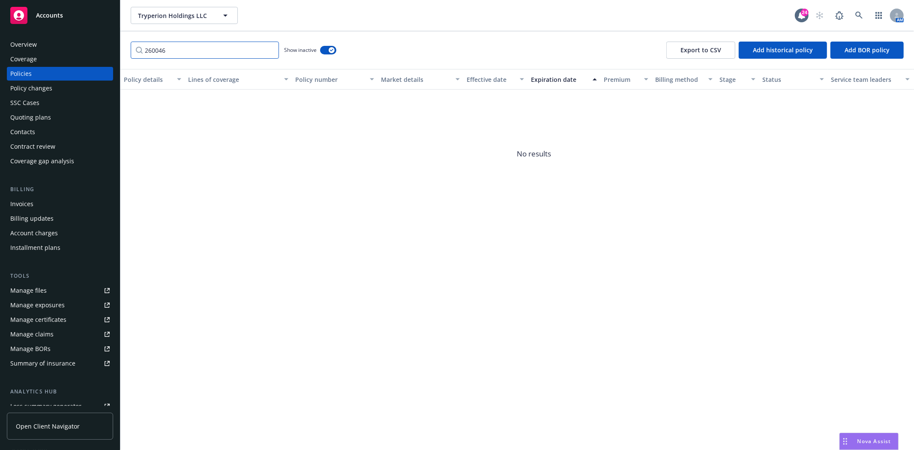
click at [234, 53] on input "260046" at bounding box center [205, 50] width 148 height 17
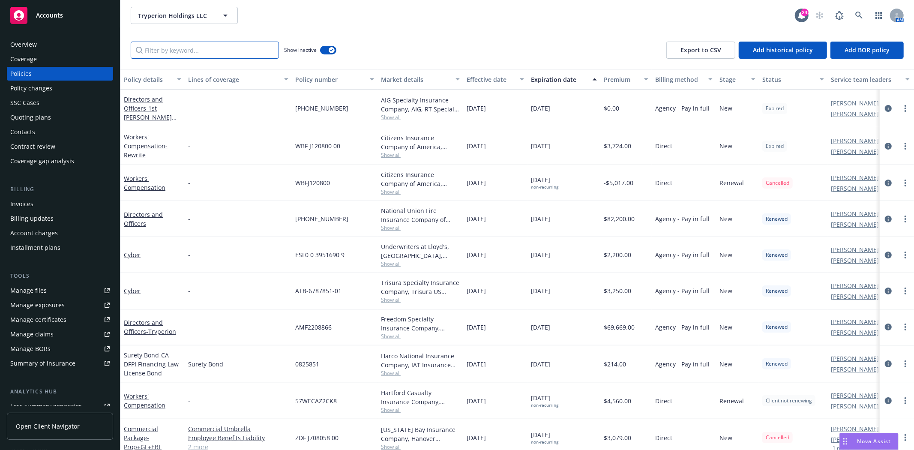
click at [165, 50] on input "Filter by keyword..." at bounding box center [205, 50] width 148 height 17
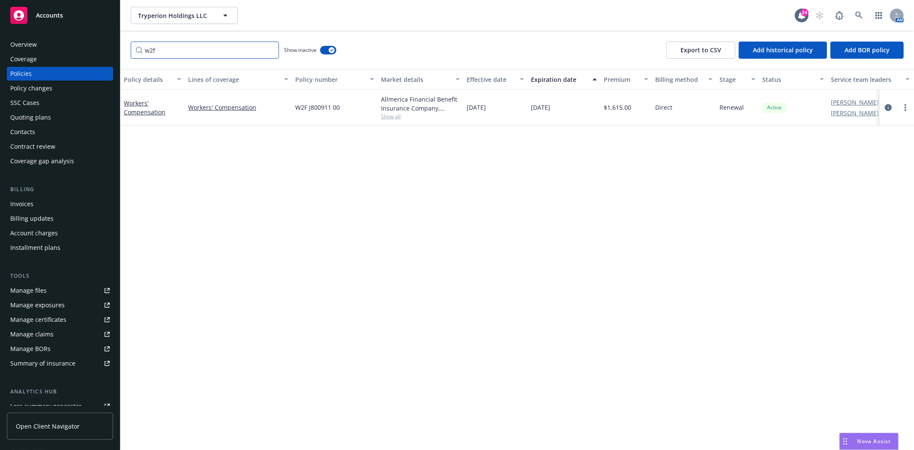
type input "w2f"
click at [137, 107] on div "Workers' Compensation" at bounding box center [152, 108] width 57 height 18
click at [129, 109] on link "Workers' Compensation" at bounding box center [145, 107] width 42 height 17
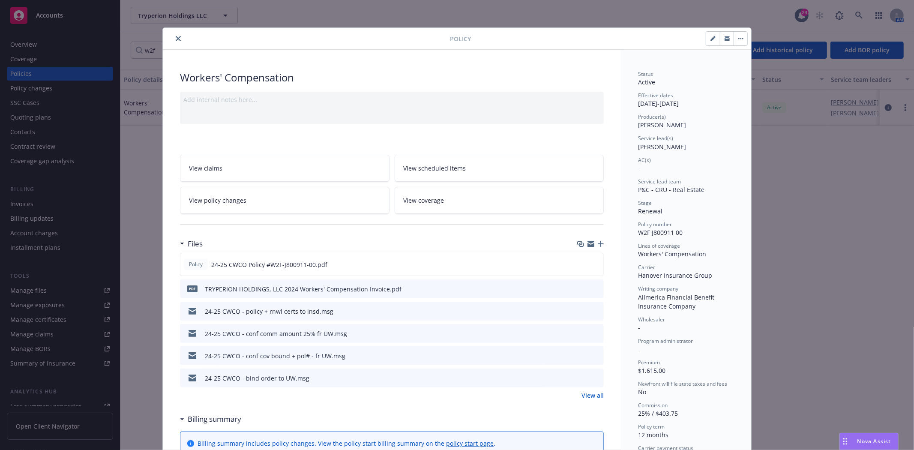
click at [176, 41] on icon "close" at bounding box center [178, 38] width 5 height 5
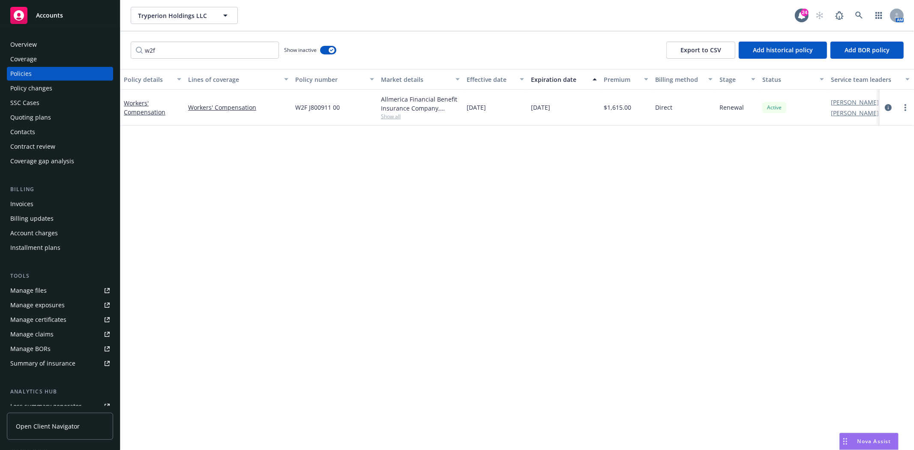
click at [228, 285] on div "Policy details Lines of coverage Policy number Market details Effective date Ex…" at bounding box center [516, 259] width 793 height 381
click at [57, 13] on span "Accounts" at bounding box center [49, 15] width 27 height 7
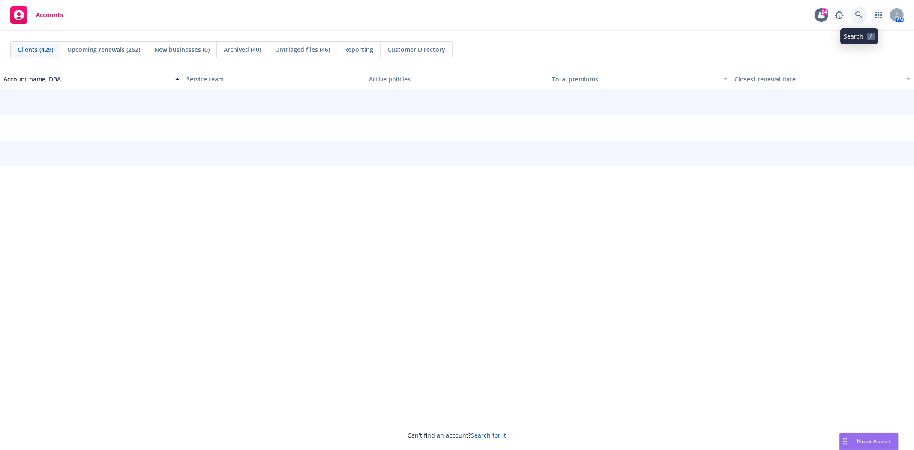
click at [861, 15] on icon at bounding box center [859, 15] width 8 height 8
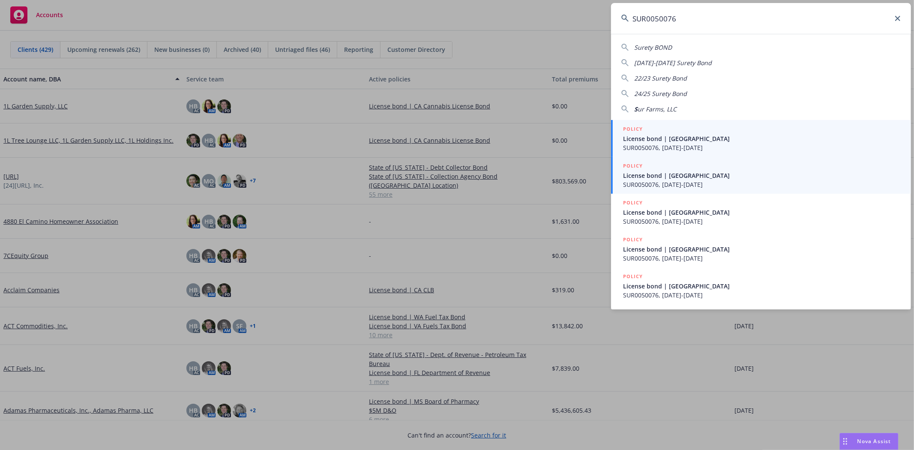
type input "SUR0050076"
click at [708, 186] on span "SUR0050076, 09/17/2023-09/17/2024" at bounding box center [762, 184] width 278 height 9
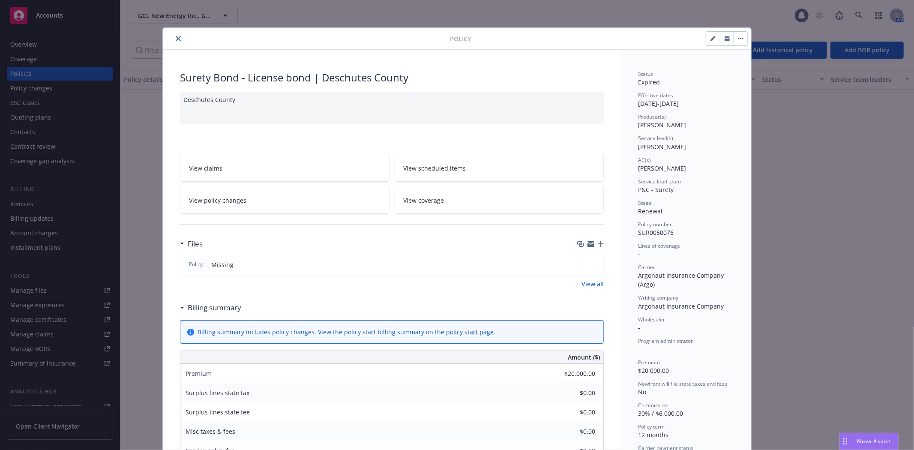
click at [176, 38] on icon "close" at bounding box center [178, 38] width 5 height 5
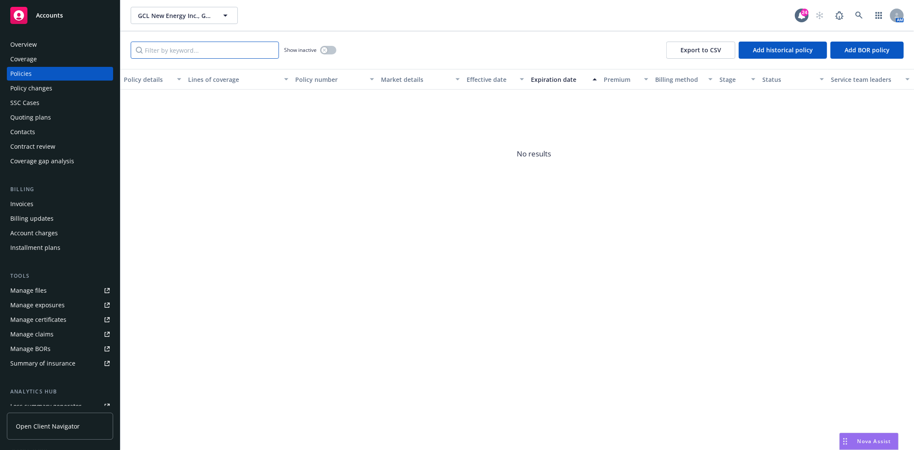
click at [174, 49] on input "Filter by keyword..." at bounding box center [205, 50] width 148 height 17
paste input "SUR0050076"
type input "SUR0050076"
click at [324, 52] on div "button" at bounding box center [324, 50] width 6 height 6
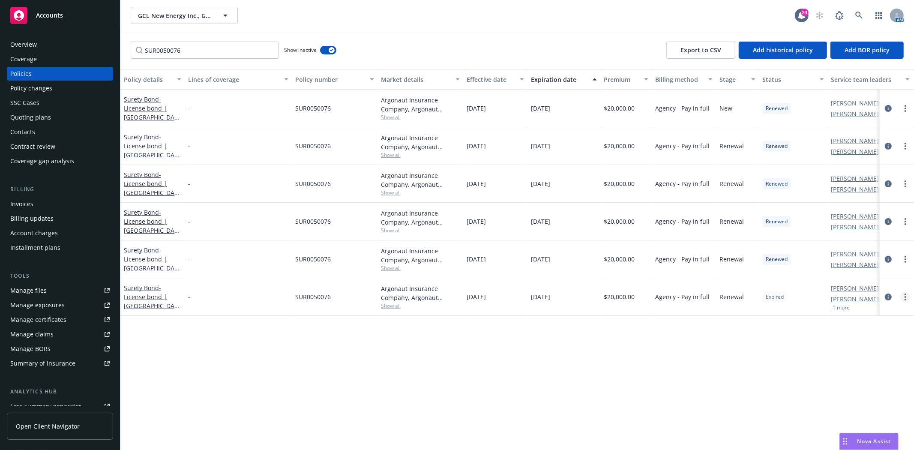
click at [901, 296] on link "more" at bounding box center [905, 297] width 10 height 10
click at [855, 353] on link "End policy" at bounding box center [859, 348] width 101 height 17
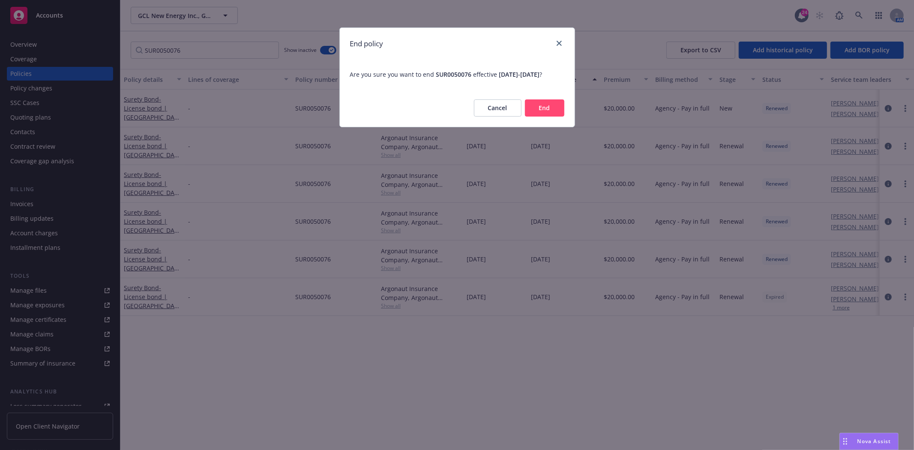
click at [553, 117] on button "End" at bounding box center [544, 107] width 39 height 17
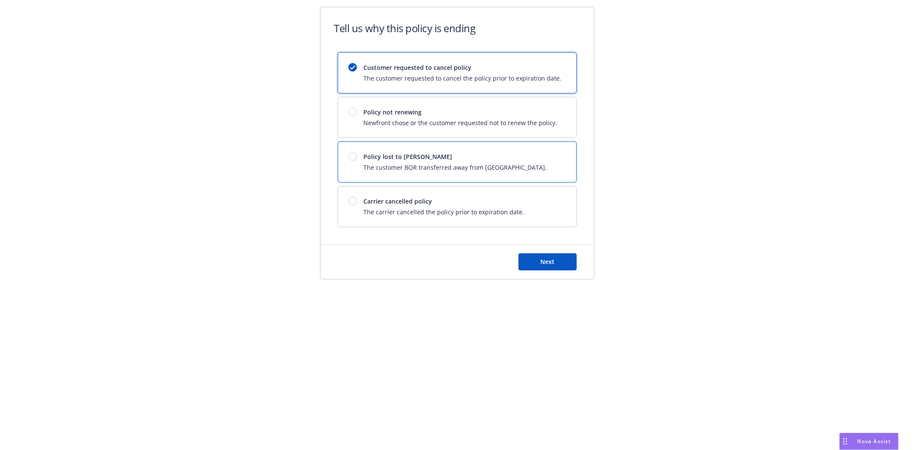
click at [419, 161] on span "Policy lost to BOR" at bounding box center [455, 156] width 183 height 9
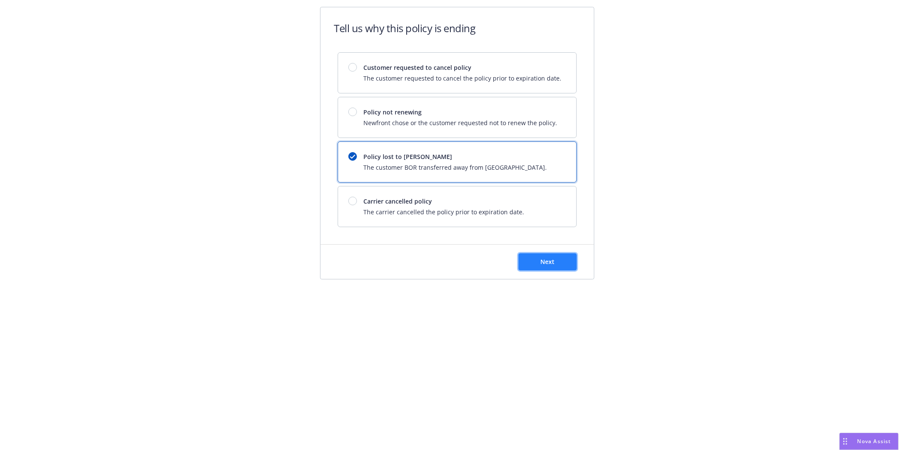
click at [560, 264] on button "Next" at bounding box center [547, 261] width 58 height 17
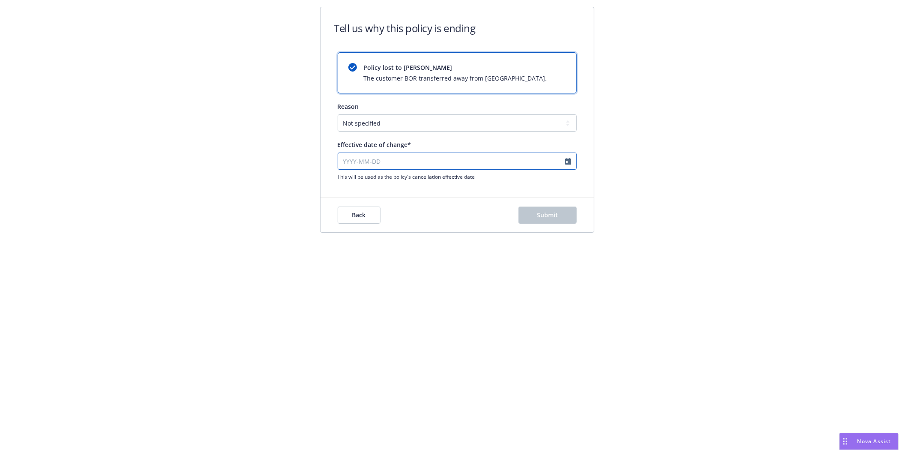
click at [341, 162] on input "Effective date of change*" at bounding box center [457, 161] width 239 height 17
select select "August"
select select "2025"
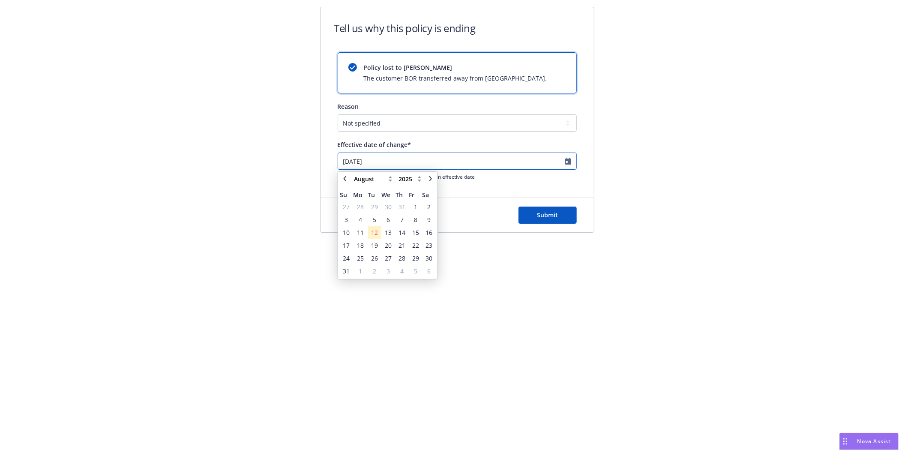
type input "2024-09-17"
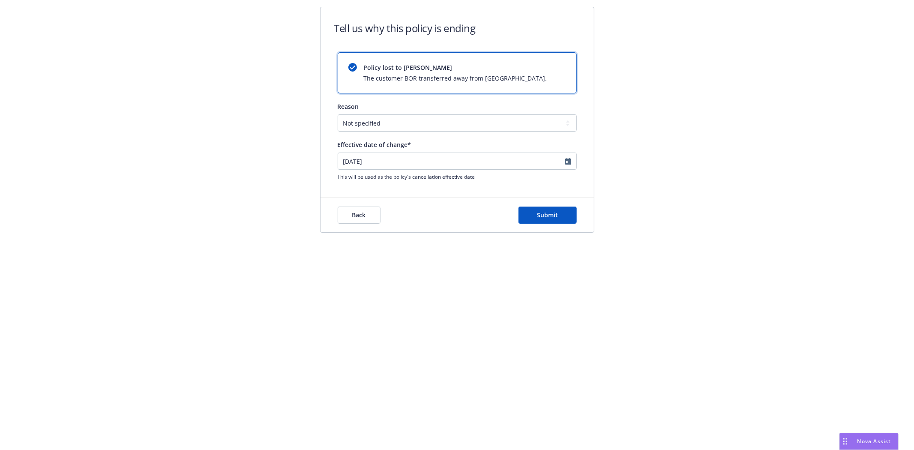
click at [564, 205] on div "Back Submit" at bounding box center [456, 215] width 273 height 34
click at [560, 214] on button "Submit" at bounding box center [547, 215] width 58 height 17
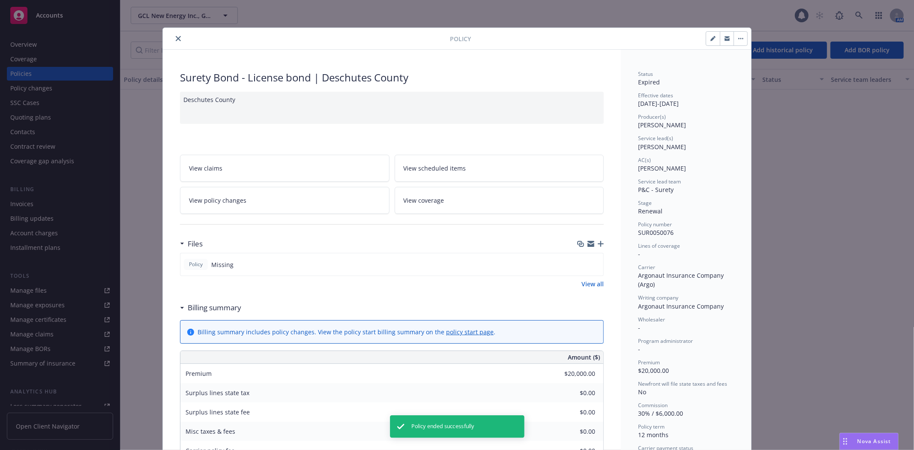
scroll to position [26, 0]
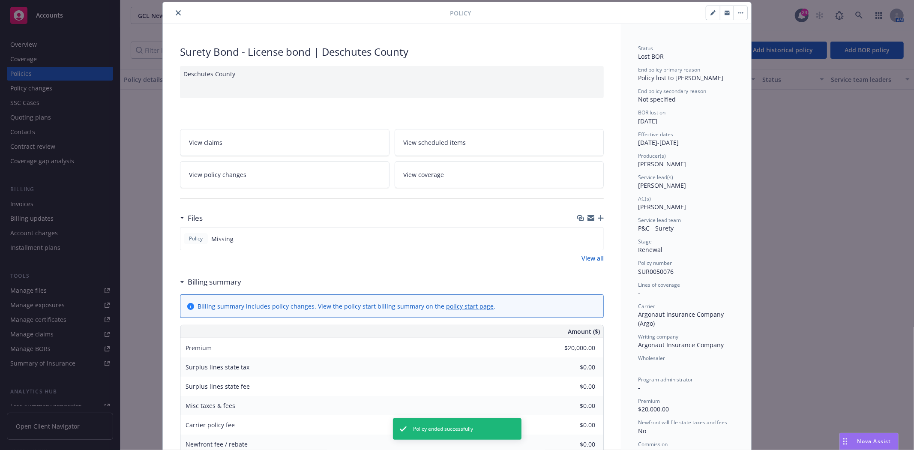
click at [174, 8] on button "close" at bounding box center [178, 13] width 10 height 10
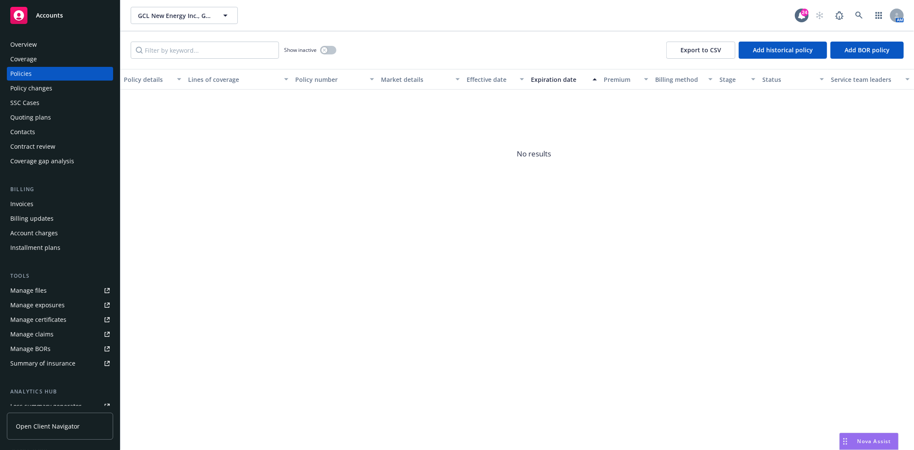
drag, startPoint x: 87, startPoint y: 22, endPoint x: 131, endPoint y: 28, distance: 44.5
click at [87, 22] on div "Accounts" at bounding box center [59, 15] width 99 height 17
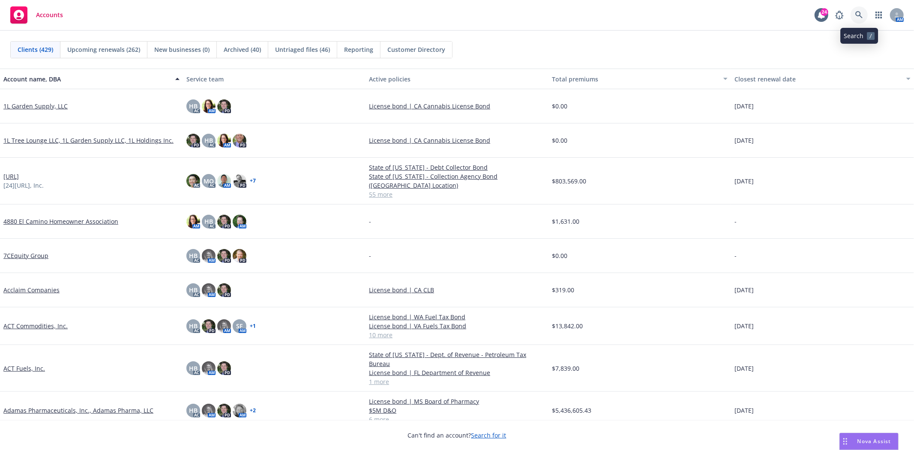
click at [856, 17] on icon at bounding box center [859, 15] width 8 height 8
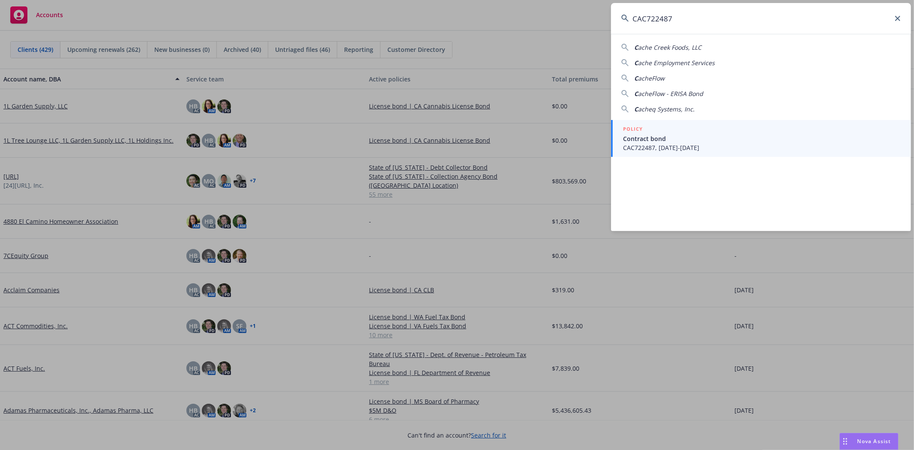
type input "CAC722487"
click at [700, 130] on div "POLICY" at bounding box center [762, 129] width 278 height 9
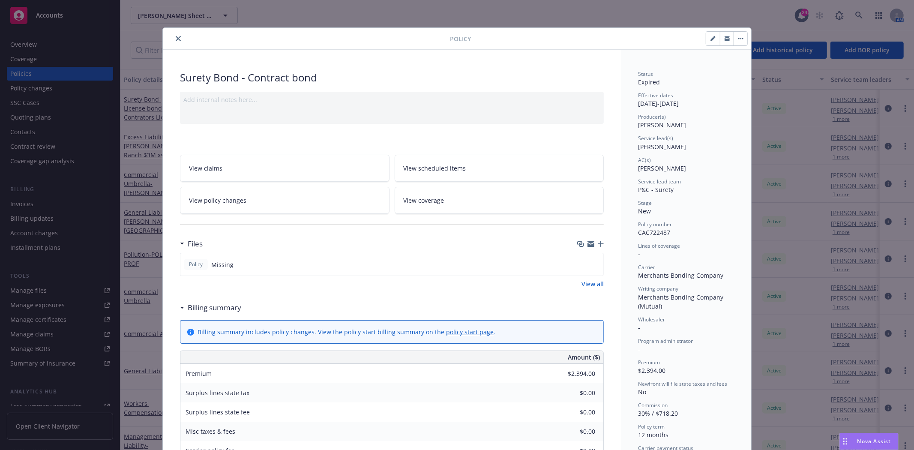
click at [173, 39] on button "close" at bounding box center [178, 38] width 10 height 10
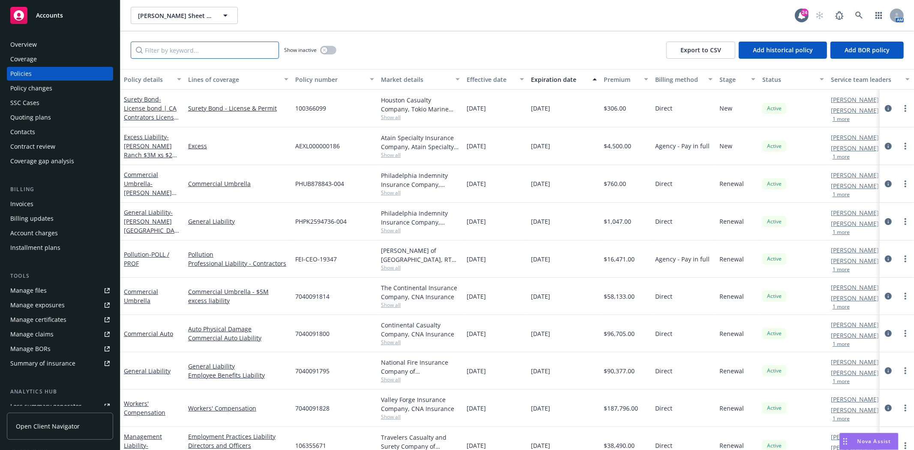
drag, startPoint x: 172, startPoint y: 44, endPoint x: 179, endPoint y: 50, distance: 9.4
click at [174, 46] on input "Filter by keyword..." at bounding box center [205, 50] width 148 height 17
paste input "CAC722487"
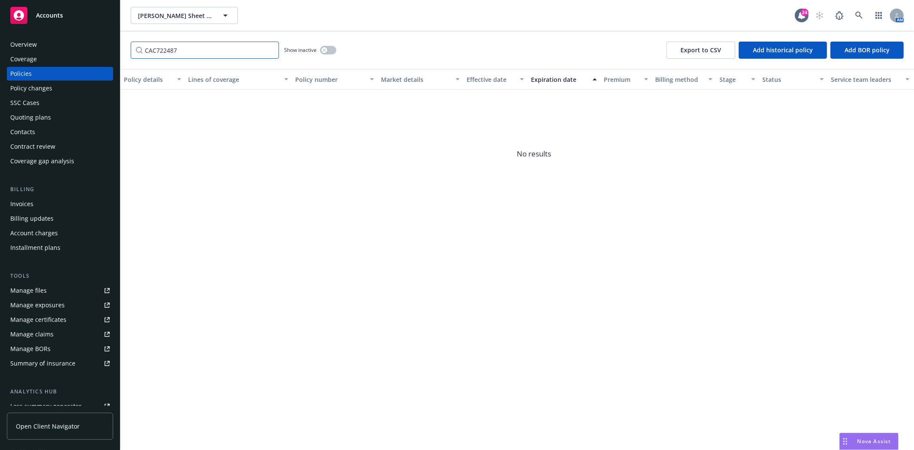
type input "CAC722487"
click at [326, 51] on icon "button" at bounding box center [324, 49] width 3 height 3
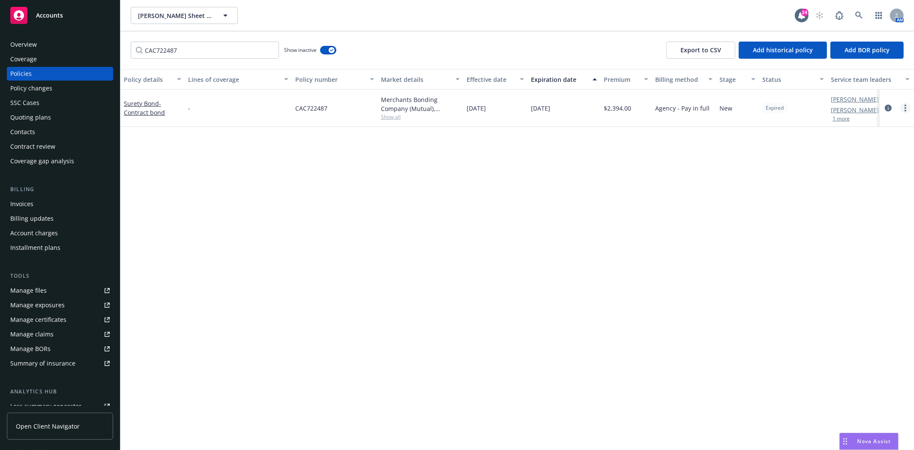
click at [909, 109] on link "more" at bounding box center [905, 108] width 10 height 10
click at [882, 156] on link "End policy" at bounding box center [859, 159] width 101 height 17
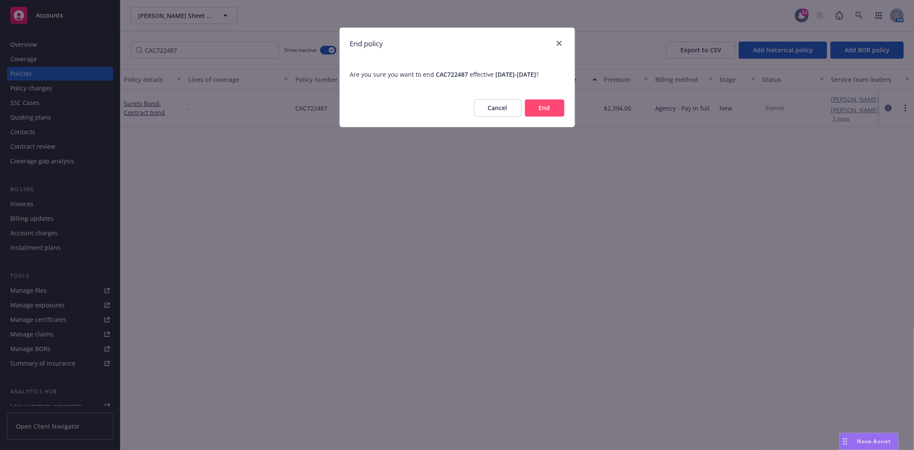
click at [545, 116] on button "End" at bounding box center [544, 107] width 39 height 17
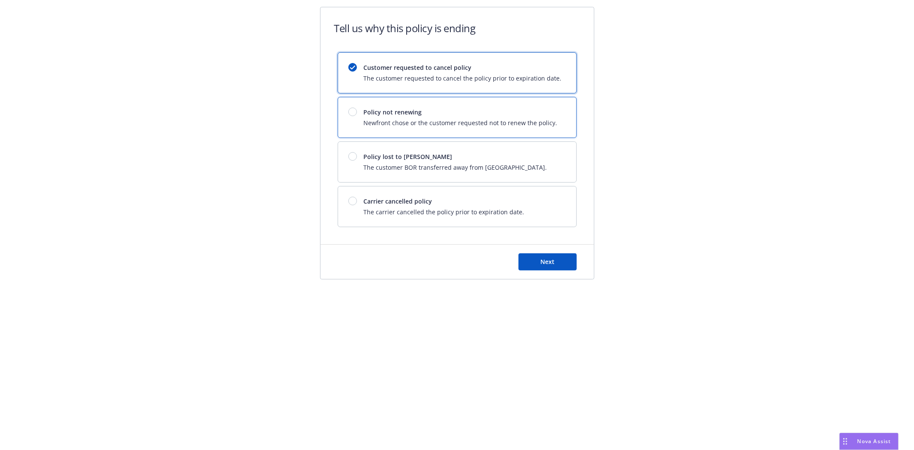
click at [370, 102] on div "Policy not renewing Newfront chose or the customer requested not to renew the p…" at bounding box center [457, 117] width 238 height 40
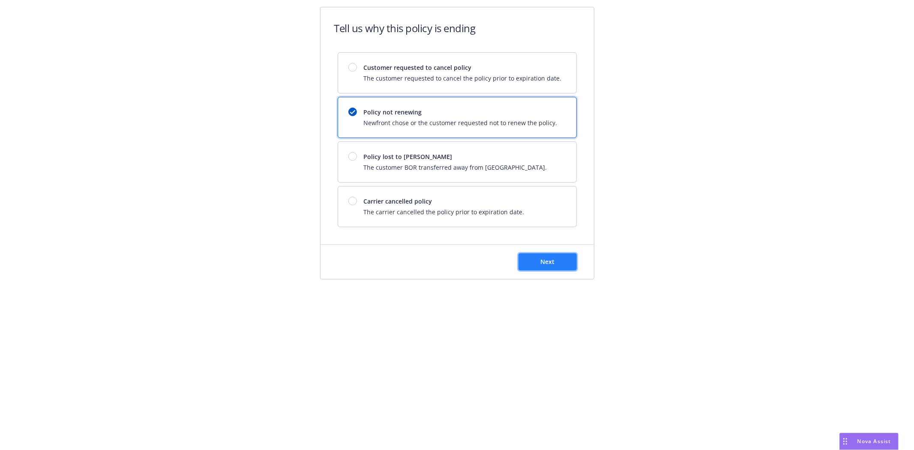
click at [540, 267] on button "Next" at bounding box center [547, 261] width 58 height 17
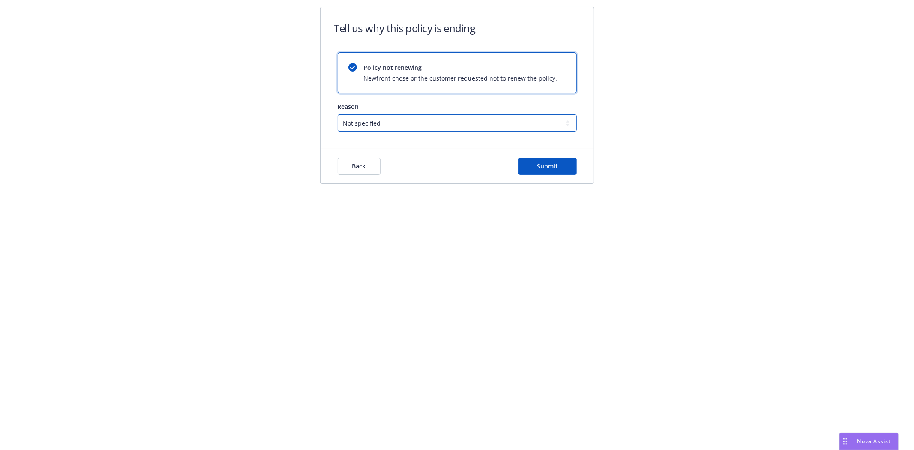
click at [359, 126] on select "Not specified Service Pricing Buyer change M&A, Bankruptcy, or Out of business …" at bounding box center [457, 122] width 239 height 17
select select "Buyer change"
click at [338, 114] on select "Not specified Service Pricing Buyer change M&A, Bankruptcy, or Out of business …" at bounding box center [457, 122] width 239 height 17
click at [548, 166] on span "Submit" at bounding box center [547, 166] width 21 height 8
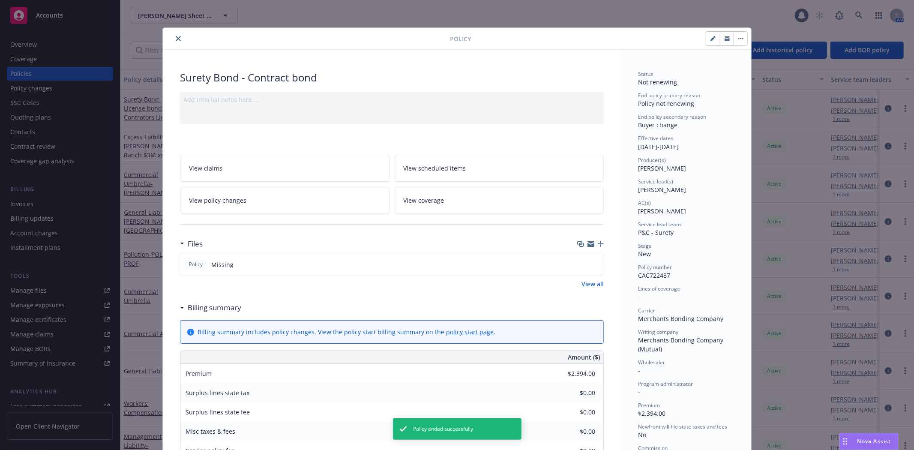
scroll to position [26, 0]
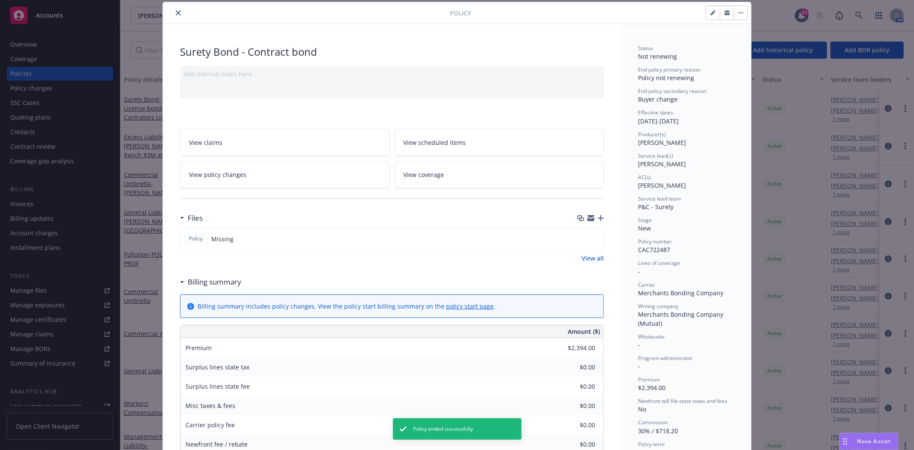
click at [176, 15] on icon "close" at bounding box center [178, 12] width 5 height 5
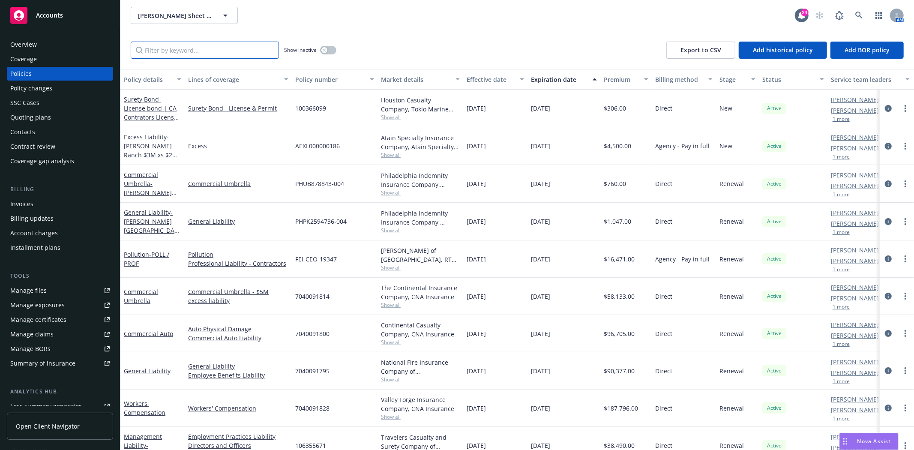
click at [210, 45] on input "Filter by keyword..." at bounding box center [205, 50] width 148 height 17
click at [178, 18] on span "Simpson Sheet Metal, Inc." at bounding box center [175, 15] width 74 height 9
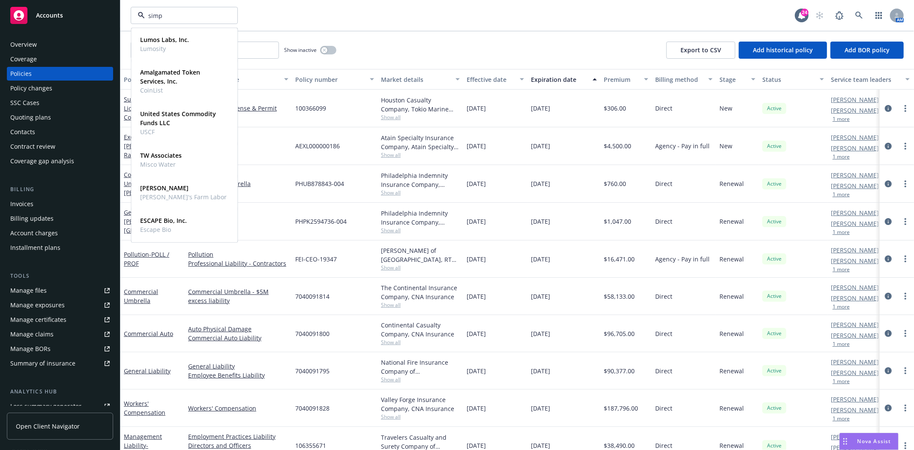
type input "simpl"
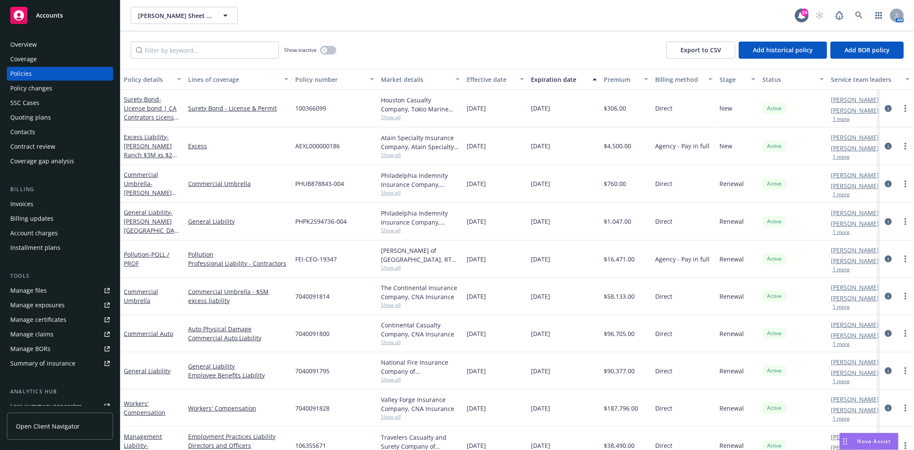
drag, startPoint x: 90, startPoint y: 16, endPoint x: 101, endPoint y: 20, distance: 11.5
click at [90, 16] on div "Accounts" at bounding box center [59, 15] width 99 height 17
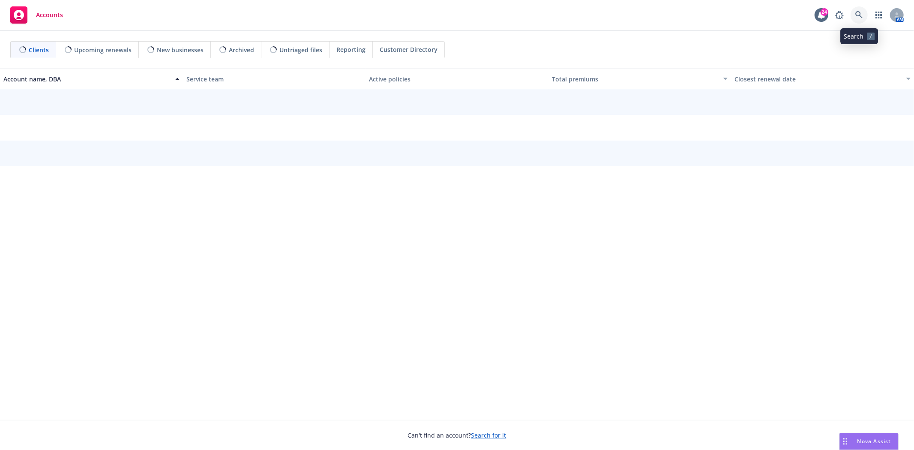
click at [854, 15] on link at bounding box center [858, 14] width 17 height 17
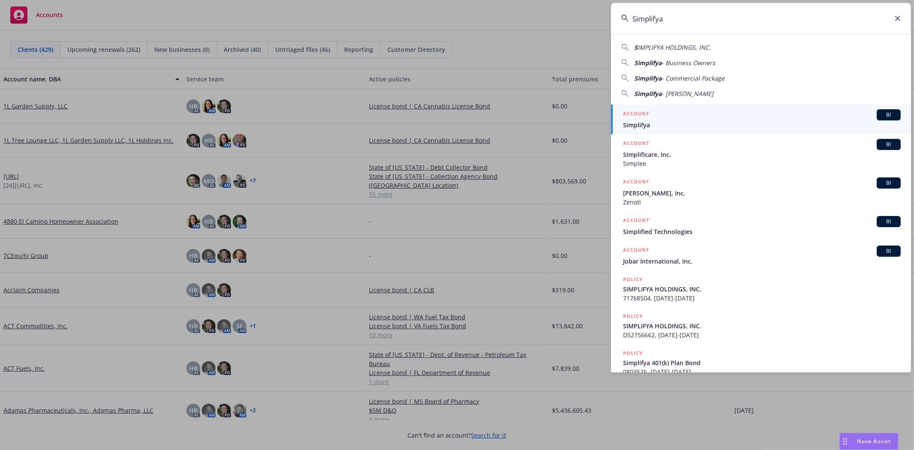
type input "Simplifya"
click at [647, 127] on span "Simplifya" at bounding box center [762, 124] width 278 height 9
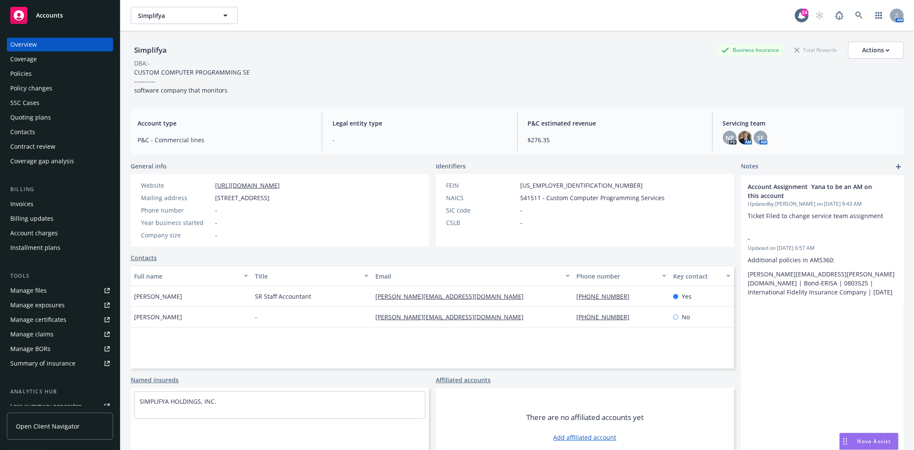
click at [39, 77] on div "Policies" at bounding box center [59, 74] width 99 height 14
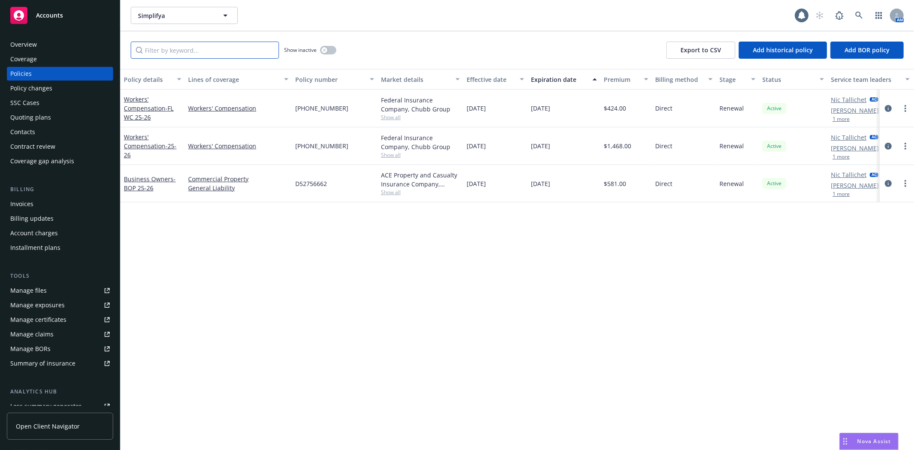
click at [188, 48] on input "Filter by keyword..." at bounding box center [205, 50] width 148 height 17
paste input "Simplifya"
drag, startPoint x: 322, startPoint y: 51, endPoint x: 102, endPoint y: 58, distance: 220.8
click at [117, 56] on div "Accounts Overview Coverage Policies Policy changes SSC Cases Quoting plans Cont…" at bounding box center [457, 225] width 914 height 450
click at [183, 48] on input "Simplifya" at bounding box center [205, 50] width 148 height 17
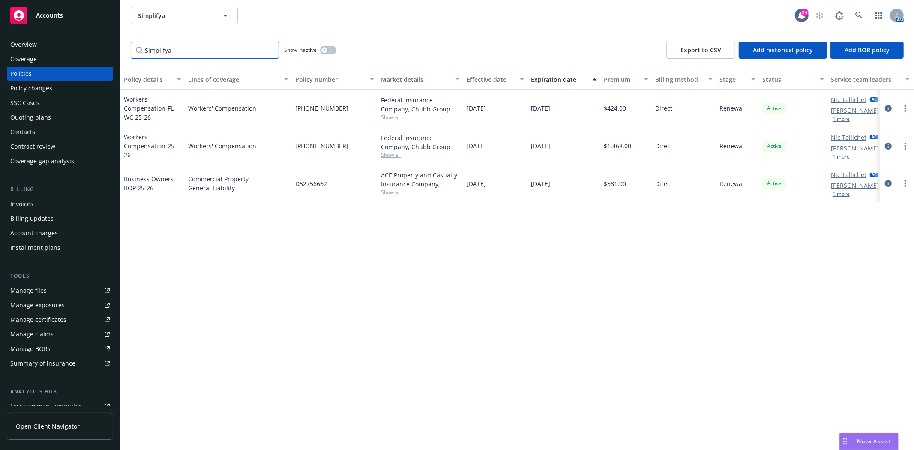
click at [183, 48] on input "Simplifya" at bounding box center [205, 50] width 148 height 17
paste input "803525"
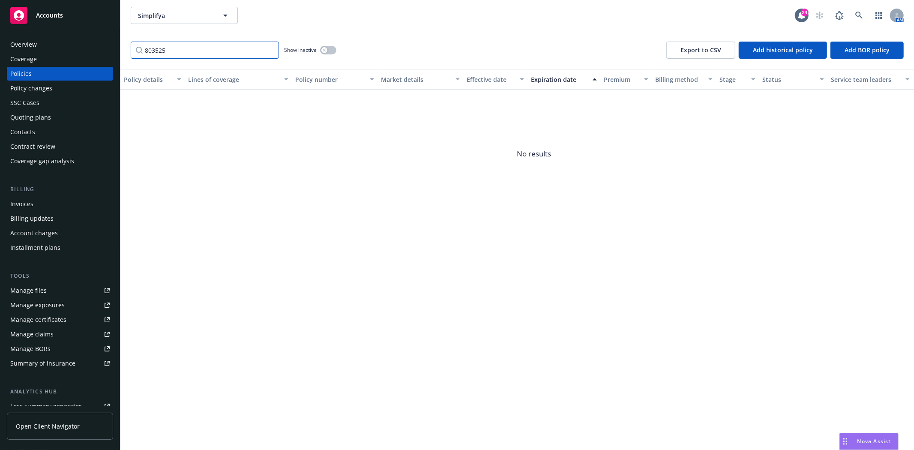
type input "803525"
click at [324, 49] on icon "button" at bounding box center [324, 49] width 3 height 3
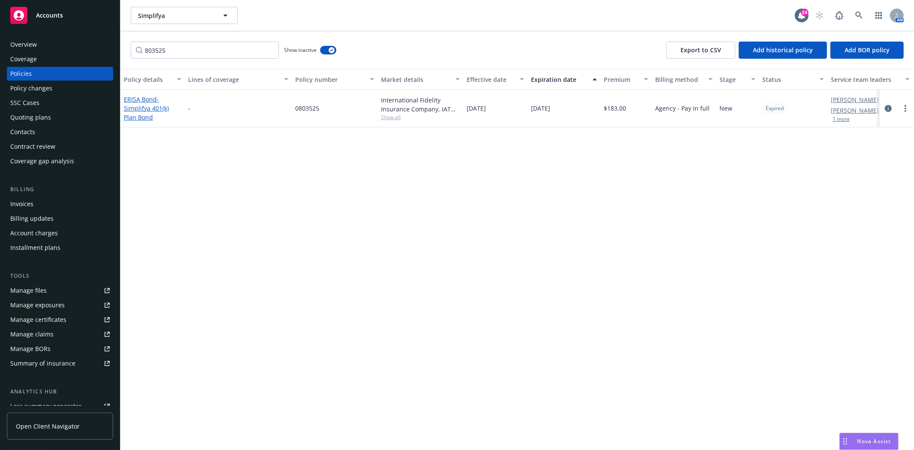
click at [145, 95] on link "ERISA Bond - Simplifya 401(k) Plan Bond" at bounding box center [146, 108] width 45 height 26
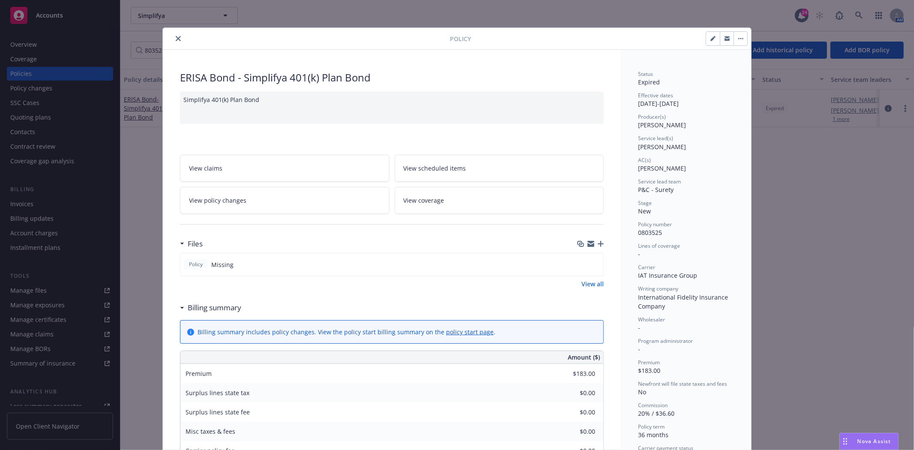
click at [177, 37] on icon "close" at bounding box center [178, 38] width 5 height 5
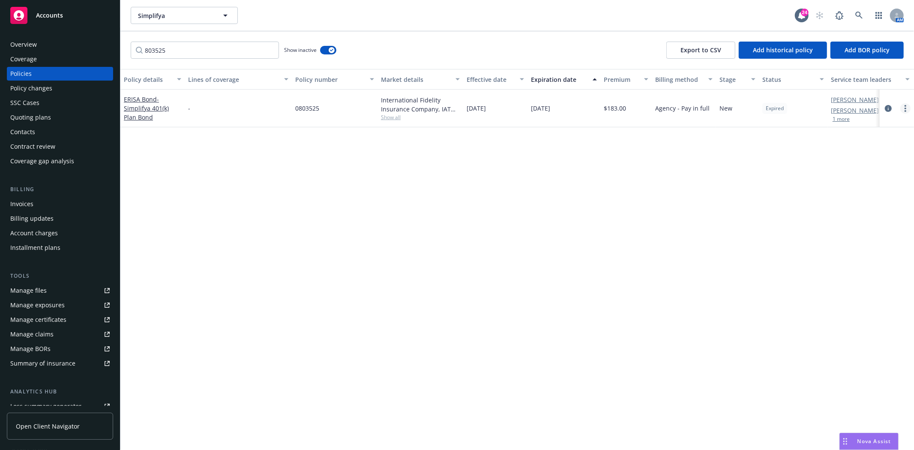
click at [906, 110] on icon "more" at bounding box center [905, 108] width 2 height 7
click at [833, 159] on link "End policy" at bounding box center [859, 159] width 101 height 17
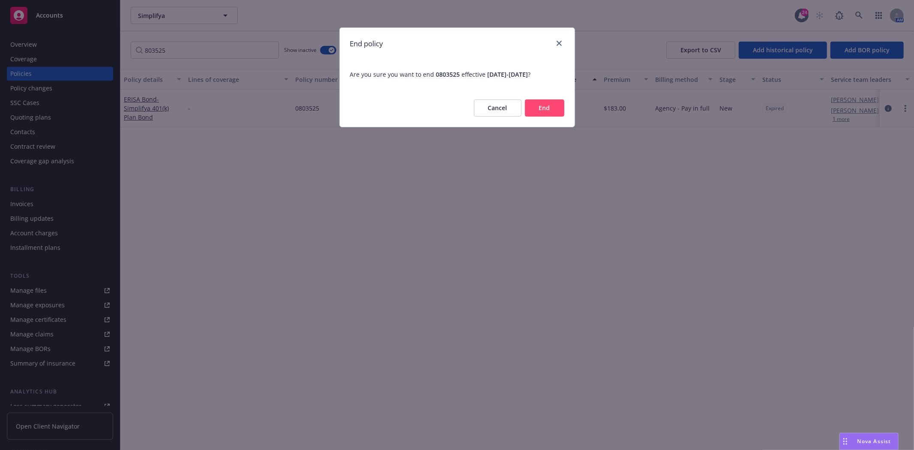
click at [554, 108] on button "End" at bounding box center [544, 107] width 39 height 17
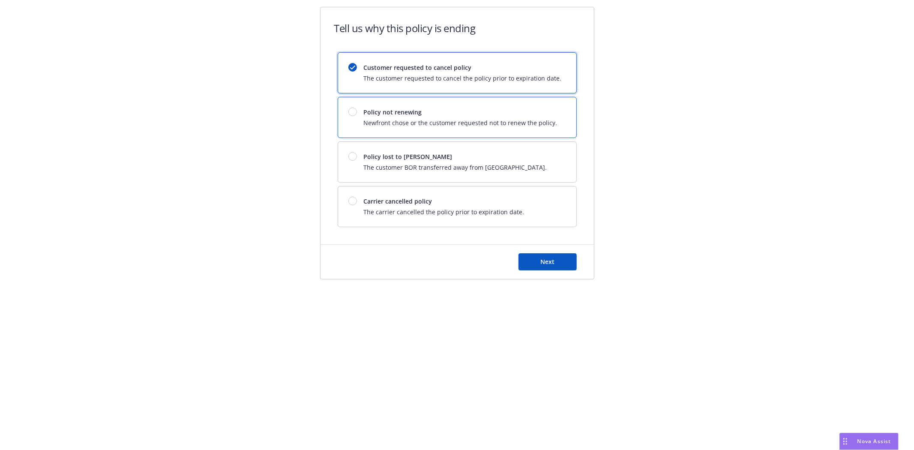
click at [409, 117] on div "Policy not renewing Newfront chose or the customer requested not to renew the p…" at bounding box center [461, 118] width 194 height 20
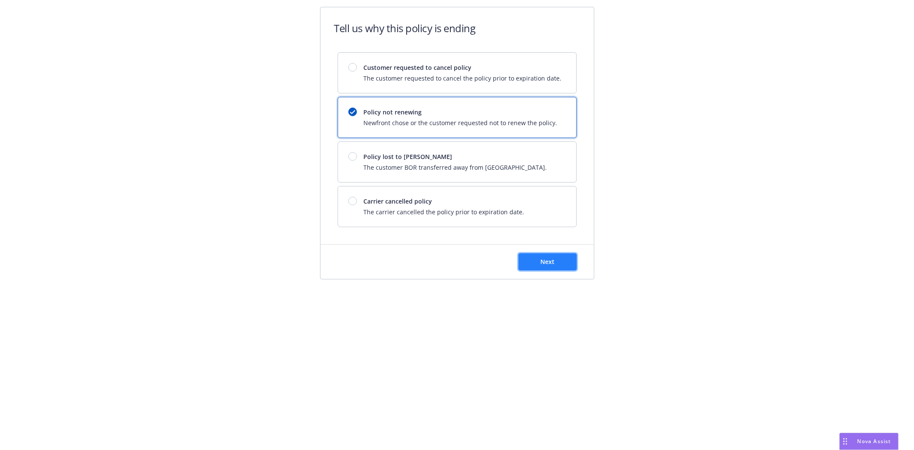
click at [569, 261] on button "Next" at bounding box center [547, 261] width 58 height 17
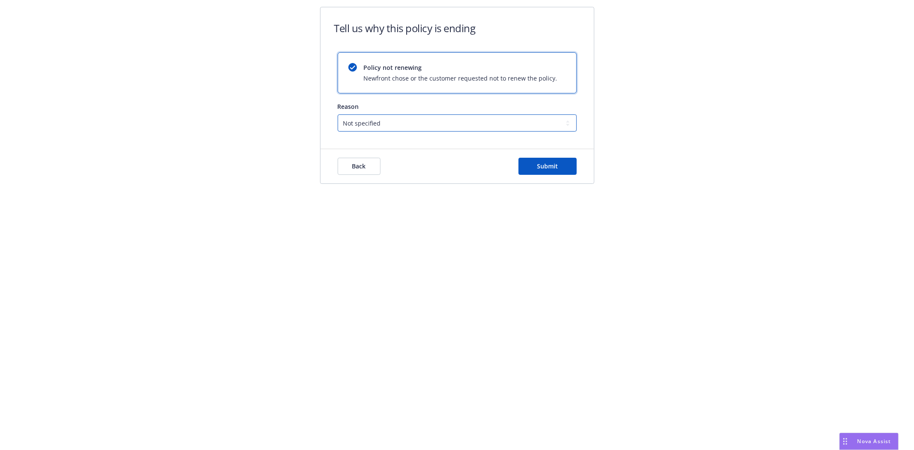
click at [413, 121] on select "Not specified Service Pricing Buyer change M&A, Bankruptcy, or Out of business …" at bounding box center [457, 122] width 239 height 17
select select "Buyer change"
click at [338, 114] on select "Not specified Service Pricing Buyer change M&A, Bankruptcy, or Out of business …" at bounding box center [457, 122] width 239 height 17
click at [517, 163] on div "Back Submit" at bounding box center [457, 166] width 239 height 17
click at [544, 170] on button "Submit" at bounding box center [547, 166] width 58 height 17
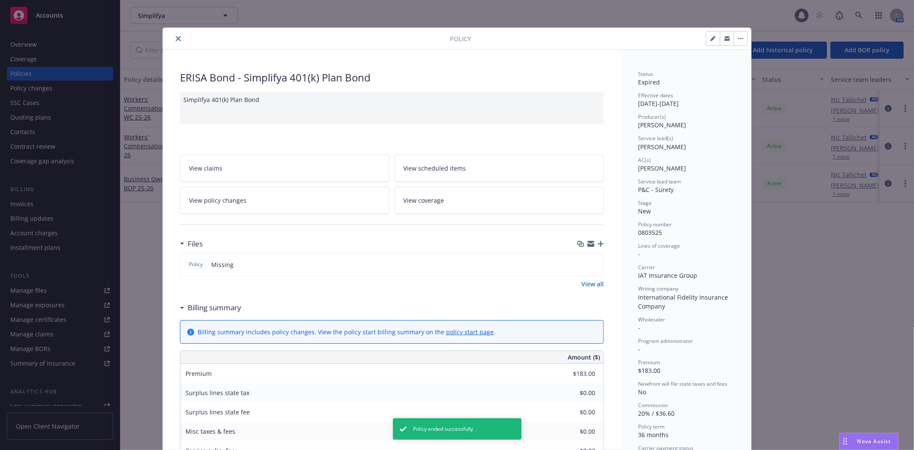
scroll to position [26, 0]
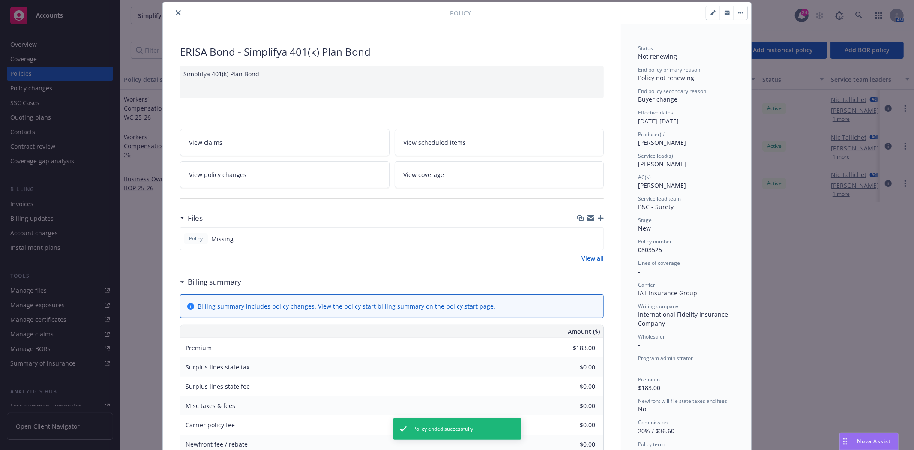
click at [169, 15] on div at bounding box center [308, 13] width 284 height 10
click at [176, 14] on icon "close" at bounding box center [178, 12] width 5 height 5
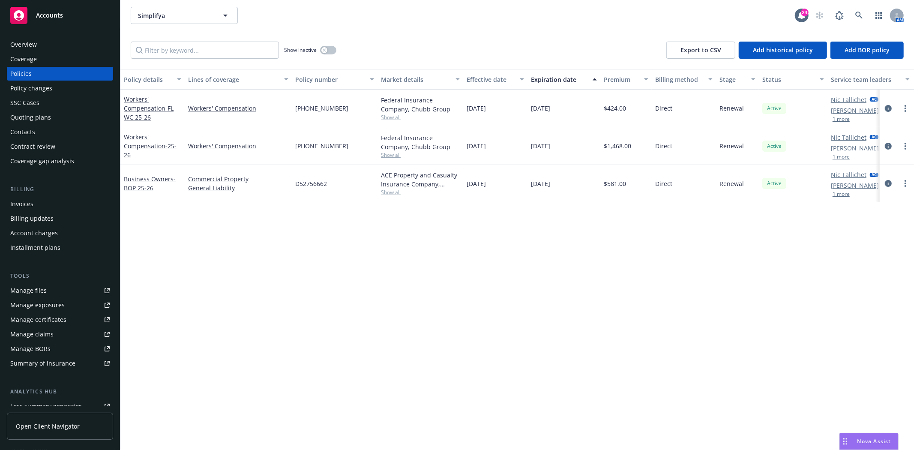
drag, startPoint x: 73, startPoint y: 13, endPoint x: 229, endPoint y: 25, distance: 156.0
click at [73, 13] on div "Accounts" at bounding box center [59, 15] width 99 height 17
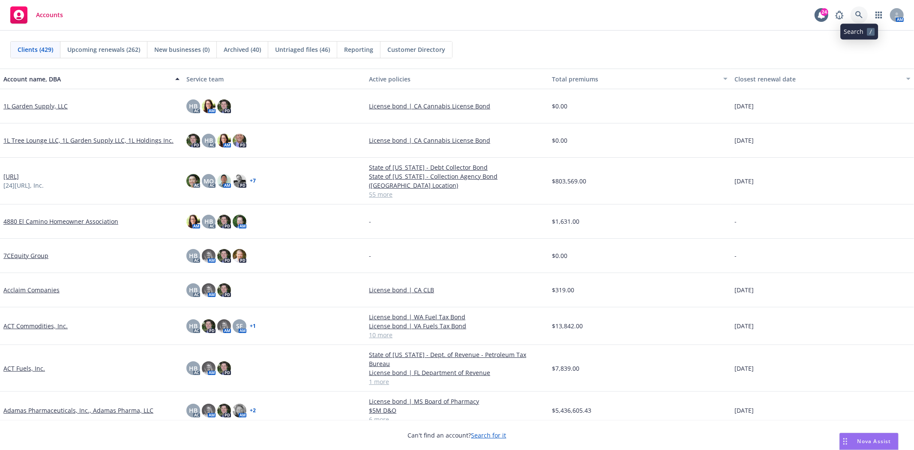
click at [859, 11] on icon at bounding box center [858, 14] width 7 height 7
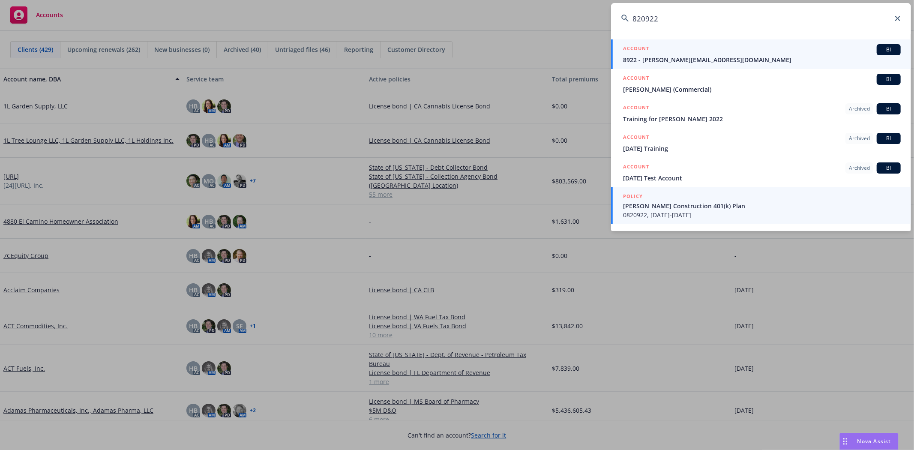
type input "820922"
click at [658, 209] on span "Pinhero Construction 401(k) Plan" at bounding box center [762, 205] width 278 height 9
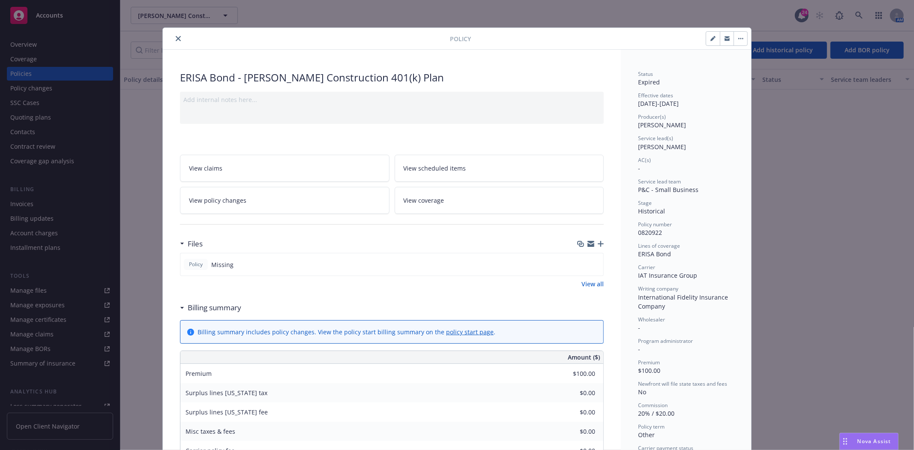
click at [173, 33] on button "close" at bounding box center [178, 38] width 10 height 10
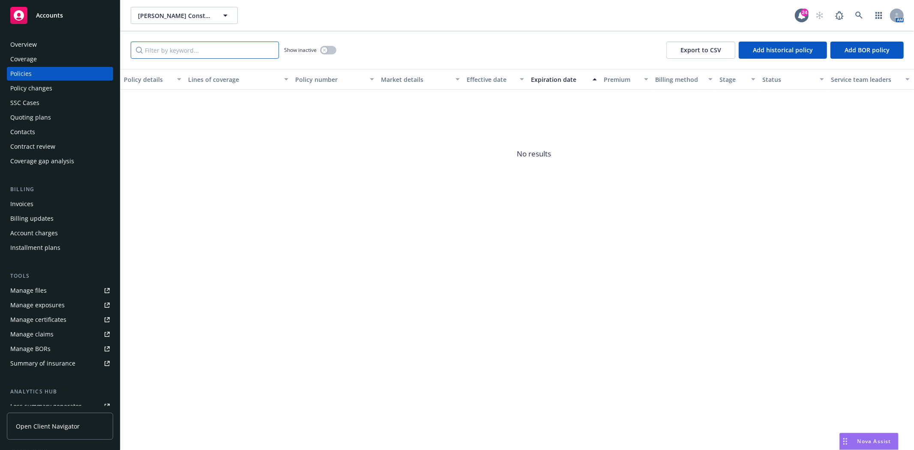
click at [170, 44] on input "Filter by keyword..." at bounding box center [205, 50] width 148 height 17
paste input "820922"
type input "820922"
click at [326, 51] on icon "button" at bounding box center [324, 49] width 3 height 3
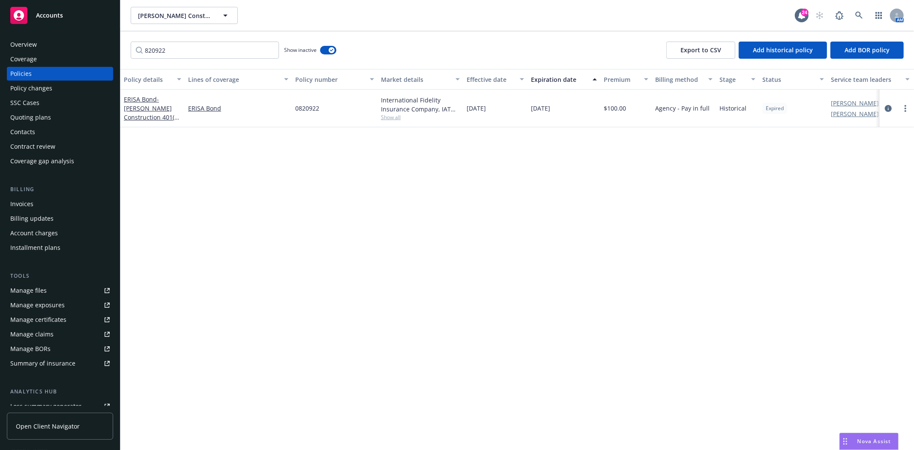
click at [304, 108] on span "0820922" at bounding box center [307, 108] width 24 height 9
drag, startPoint x: 304, startPoint y: 108, endPoint x: 28, endPoint y: 135, distance: 277.3
click at [28, 135] on div "Contacts" at bounding box center [22, 132] width 25 height 14
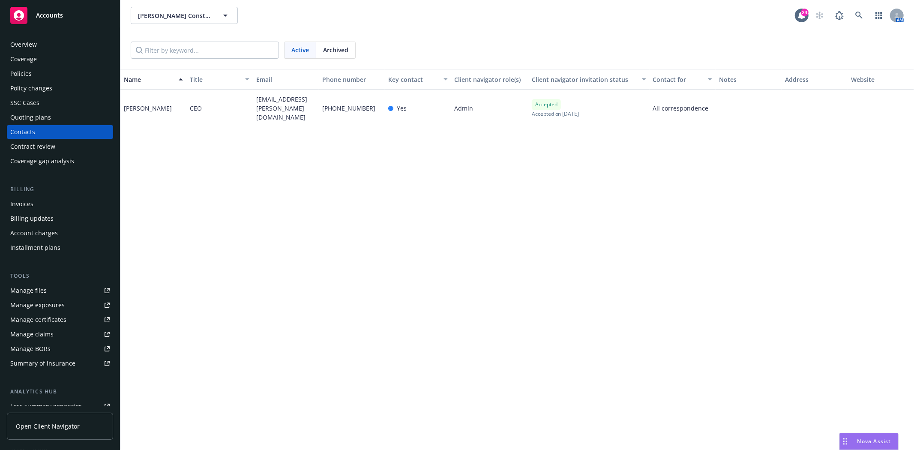
click at [39, 209] on div "Invoices" at bounding box center [59, 204] width 99 height 14
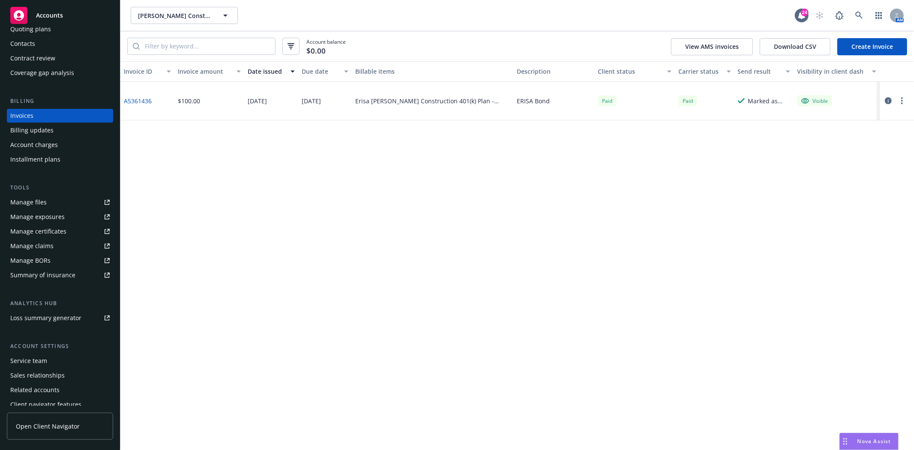
scroll to position [108, 0]
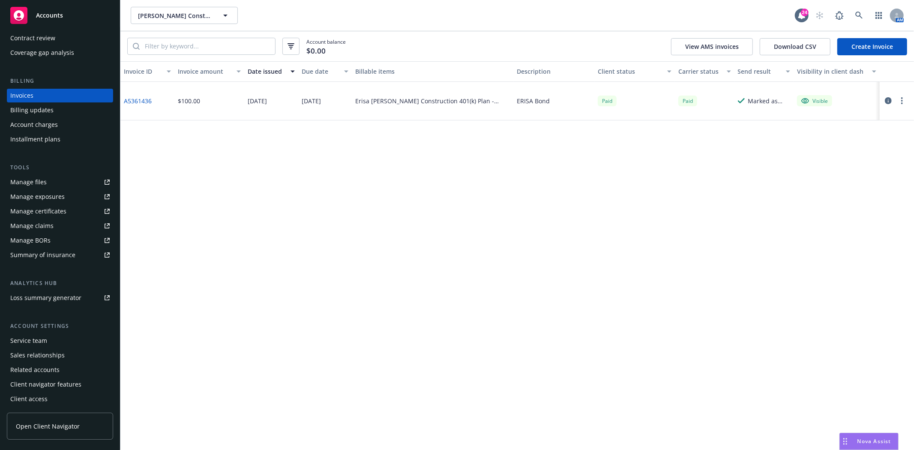
click at [36, 336] on div "Service team" at bounding box center [28, 341] width 37 height 14
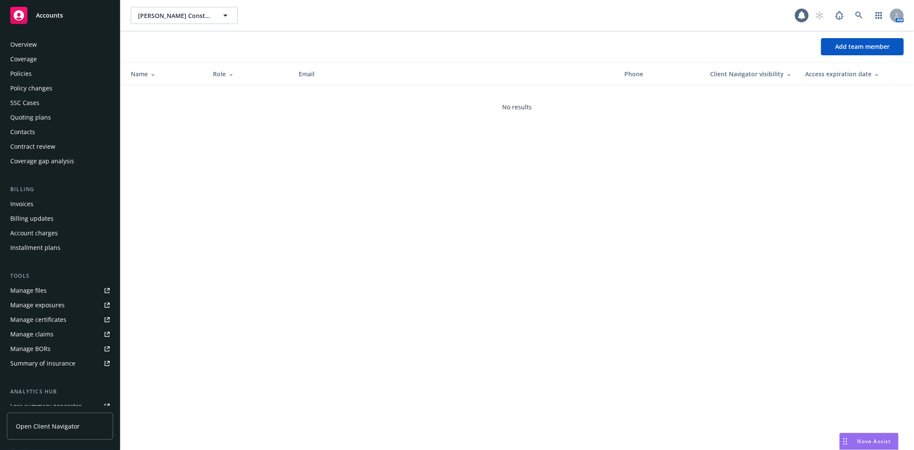
scroll to position [108, 0]
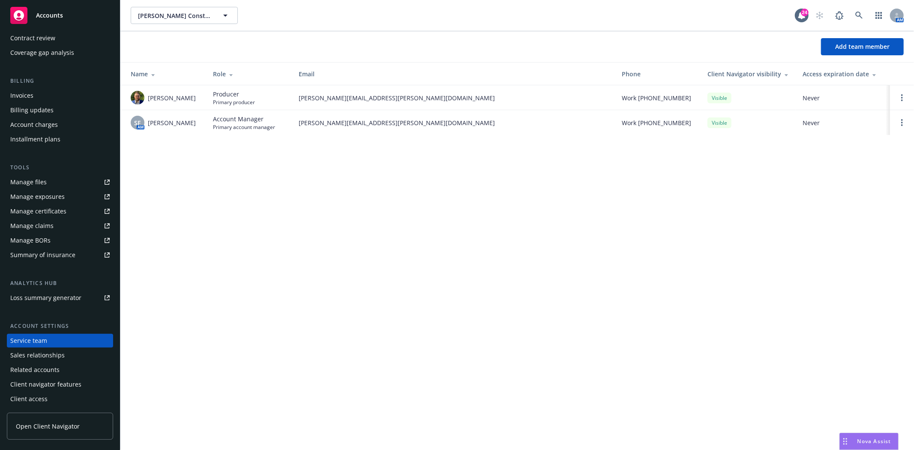
click at [75, 10] on div "Accounts" at bounding box center [59, 15] width 99 height 17
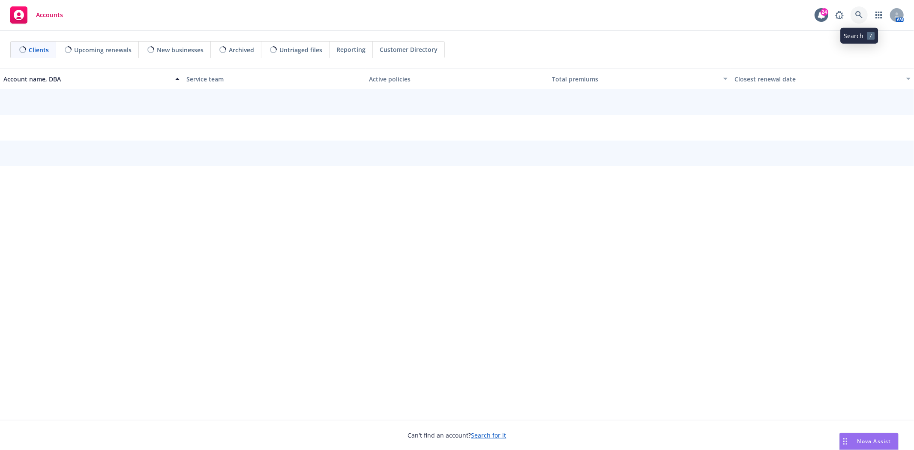
click at [862, 15] on icon at bounding box center [859, 15] width 8 height 8
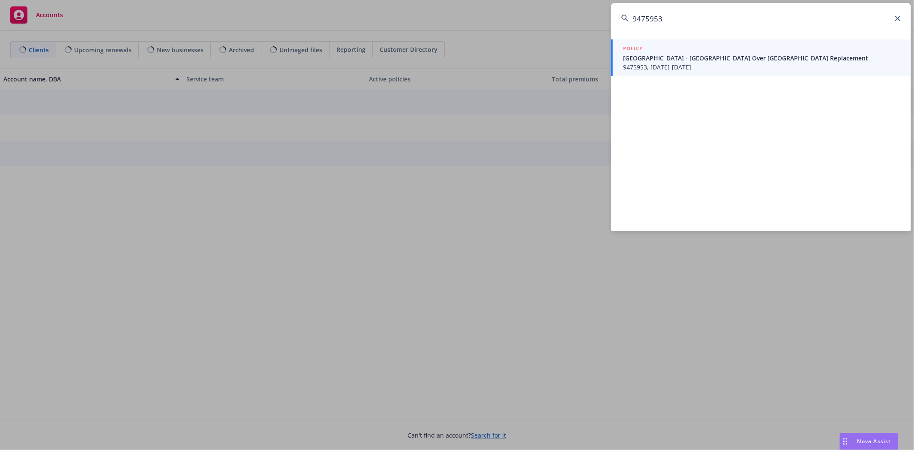
type input "9475953"
click at [750, 62] on span "Napa County - Dry Creek Road Bridge Over Dry Creek Replacement" at bounding box center [762, 58] width 278 height 9
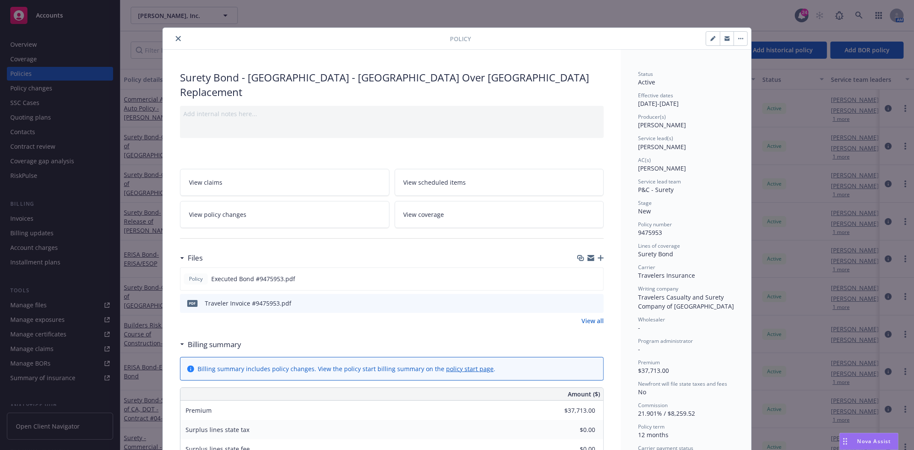
click at [176, 41] on icon "close" at bounding box center [178, 38] width 5 height 5
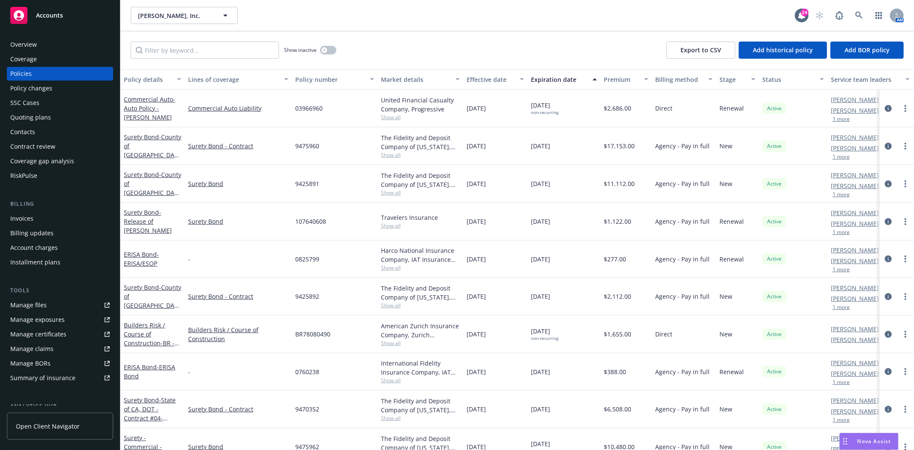
click at [27, 217] on div "Invoices" at bounding box center [21, 219] width 23 height 14
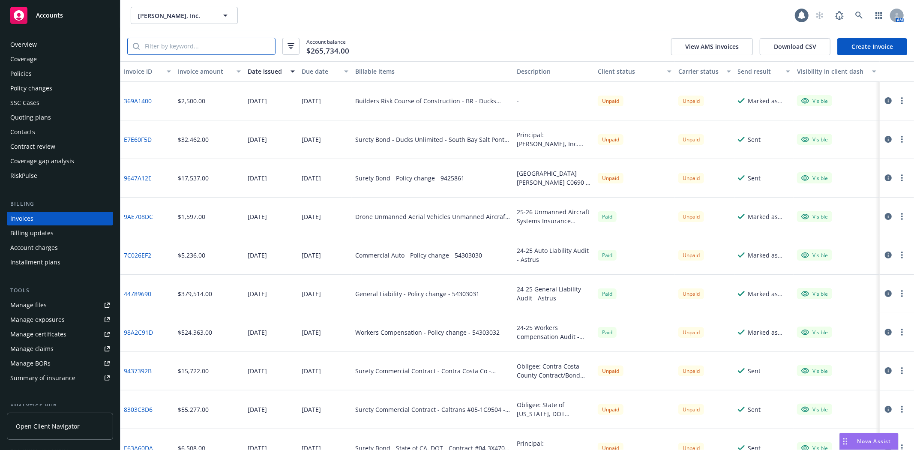
click at [215, 53] on input "search" at bounding box center [207, 46] width 135 height 16
paste input "9475953"
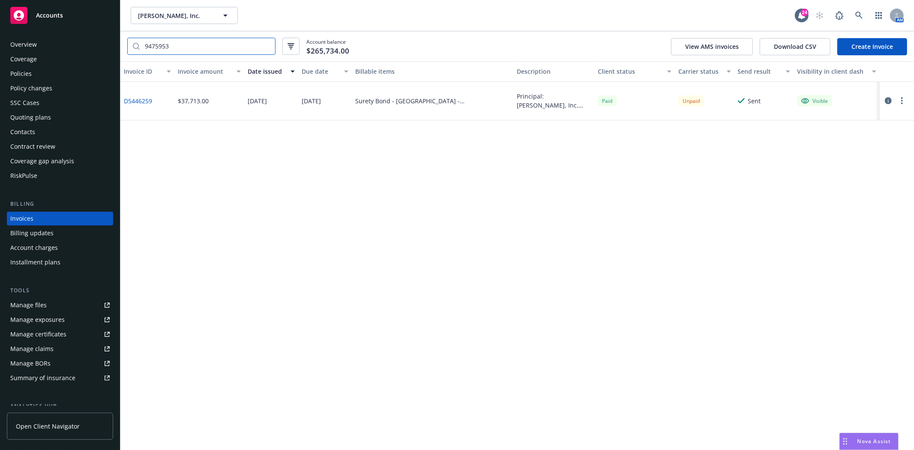
type input "9475953"
click at [160, 17] on span "Gordon N. Ball, Inc." at bounding box center [175, 15] width 74 height 9
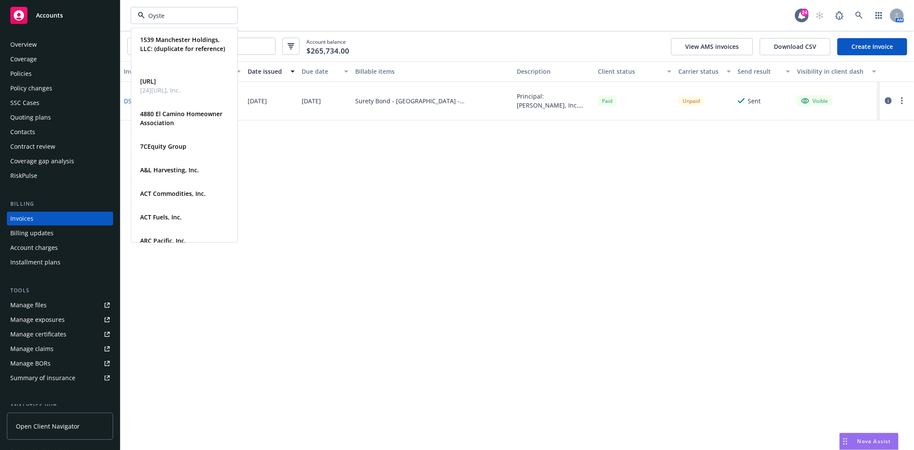
type input "Oyster"
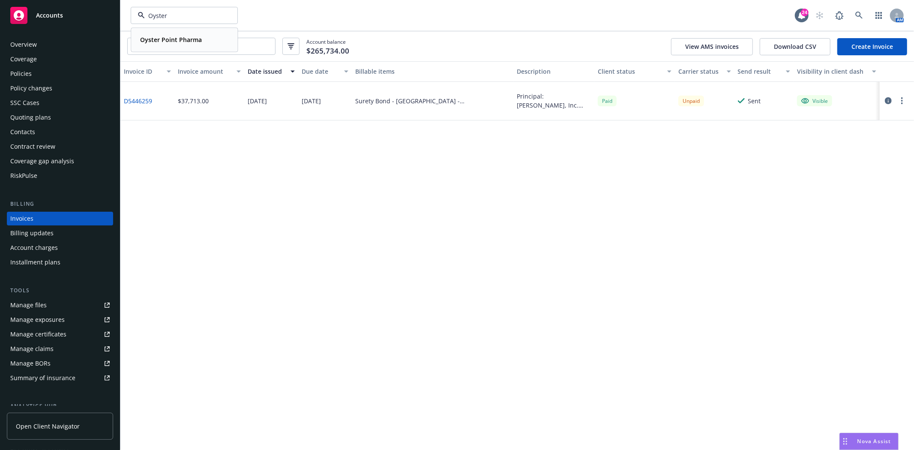
click at [161, 46] on div "Oyster Point Pharma Type Commercial" at bounding box center [184, 39] width 105 height 23
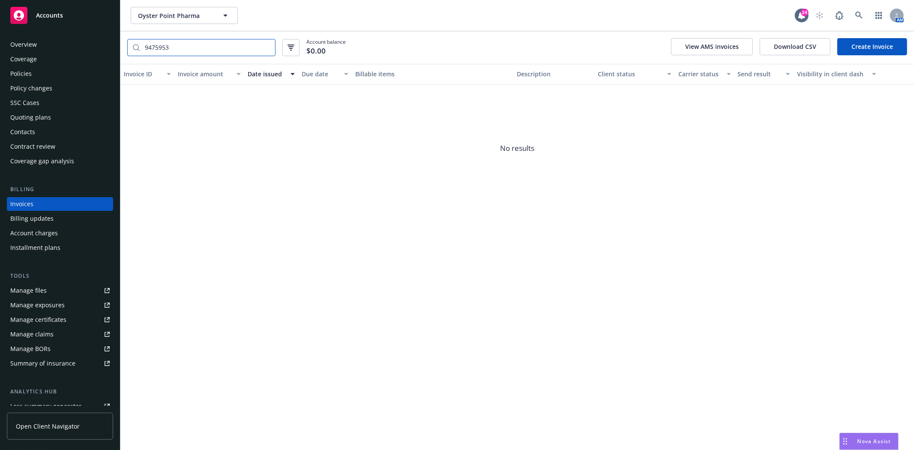
click at [184, 54] on input "9475953" at bounding box center [207, 47] width 135 height 16
click at [58, 71] on div "Policies" at bounding box center [59, 74] width 99 height 14
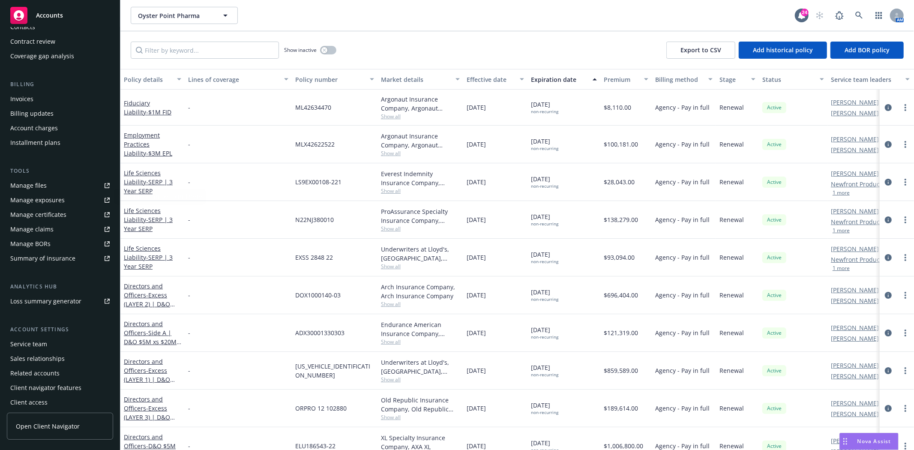
scroll to position [108, 0]
click at [233, 45] on input "Filter by keyword..." at bounding box center [205, 50] width 148 height 17
type input "erisa"
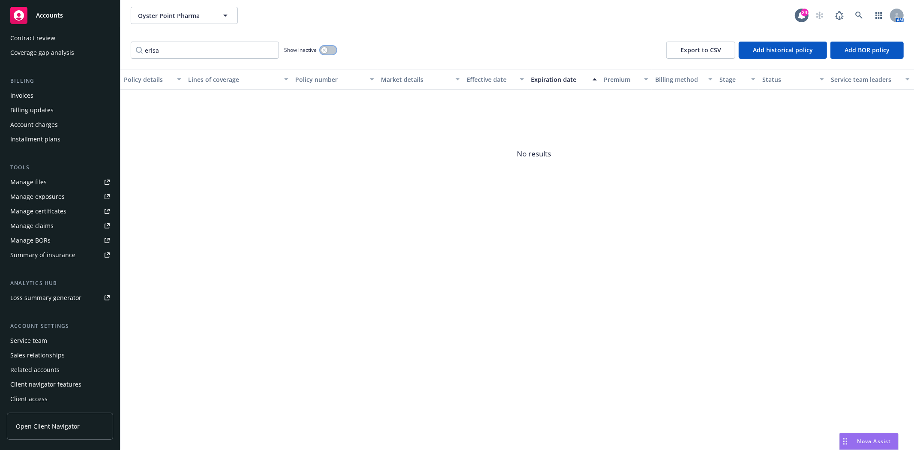
click at [324, 51] on icon "button" at bounding box center [324, 49] width 3 height 3
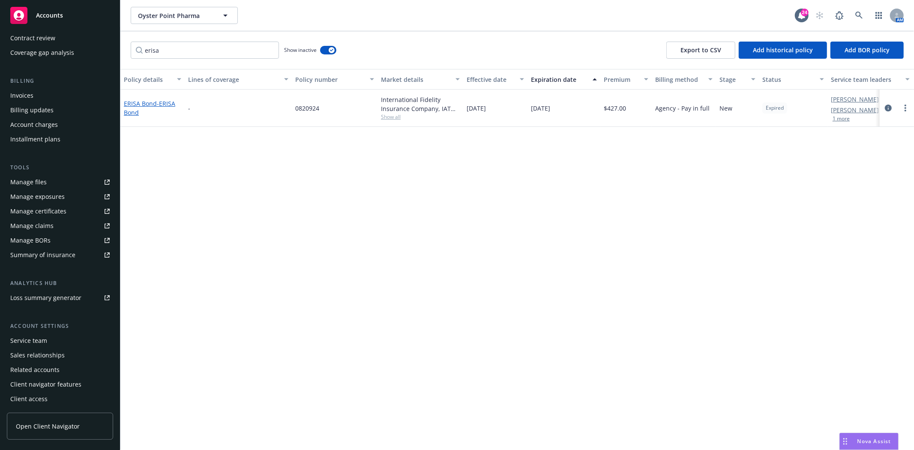
click at [146, 105] on link "ERISA Bond - ERISA Bond" at bounding box center [149, 107] width 51 height 17
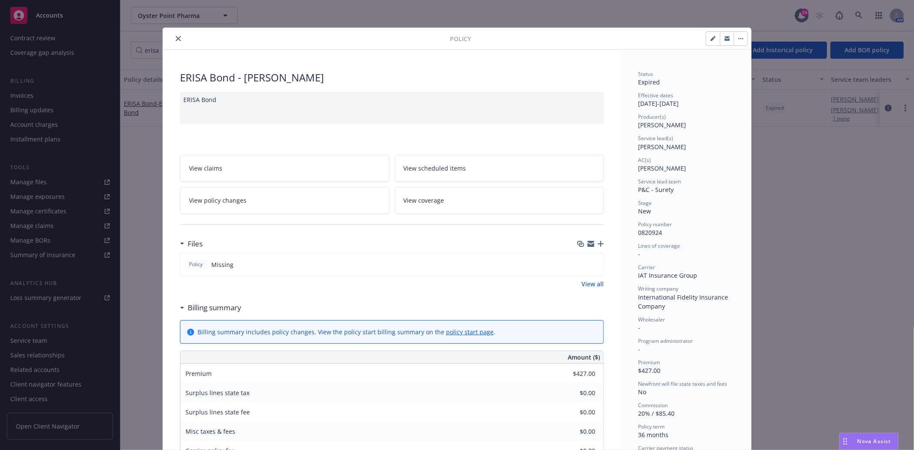
click at [176, 39] on icon "close" at bounding box center [178, 38] width 5 height 5
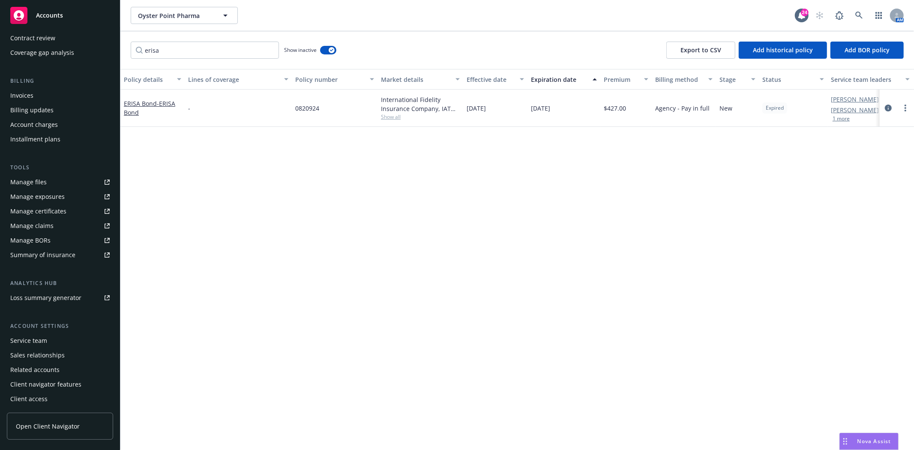
click at [24, 340] on div "Service team" at bounding box center [28, 341] width 37 height 14
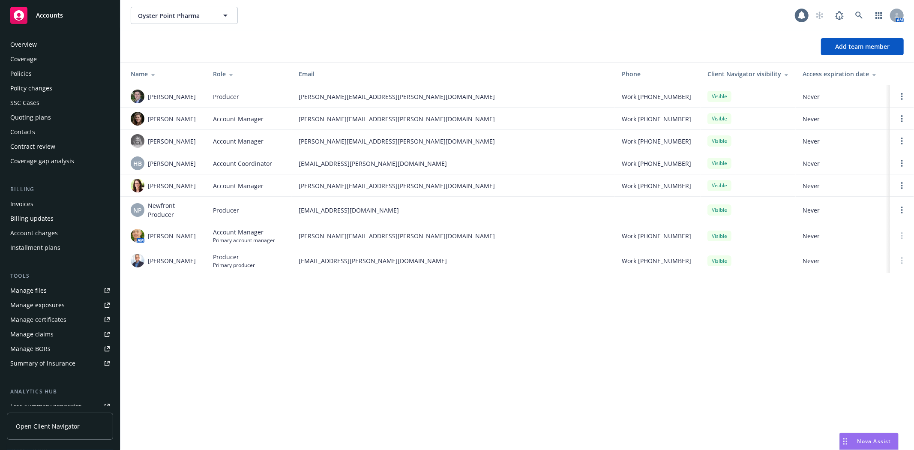
scroll to position [108, 0]
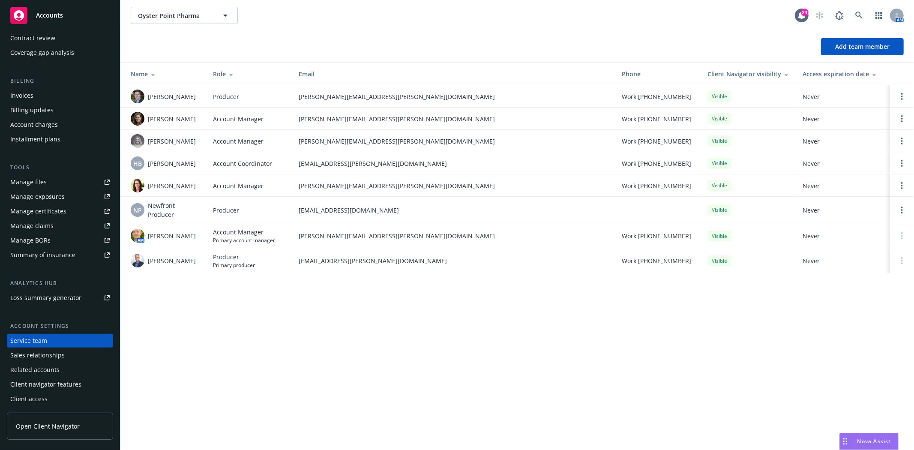
drag, startPoint x: 38, startPoint y: 93, endPoint x: 42, endPoint y: 99, distance: 6.8
click at [38, 93] on div "Invoices" at bounding box center [59, 96] width 99 height 14
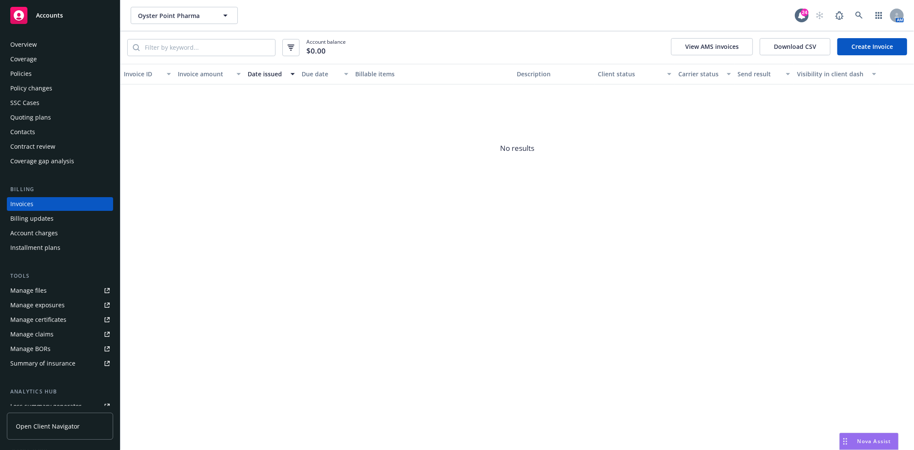
click at [33, 126] on div "Contacts" at bounding box center [22, 132] width 25 height 14
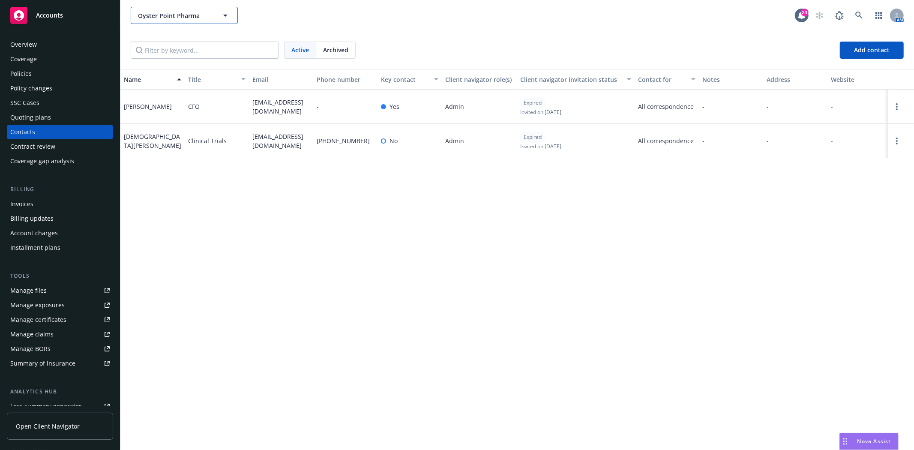
click at [149, 18] on span "Oyster Point Pharma" at bounding box center [175, 15] width 74 height 9
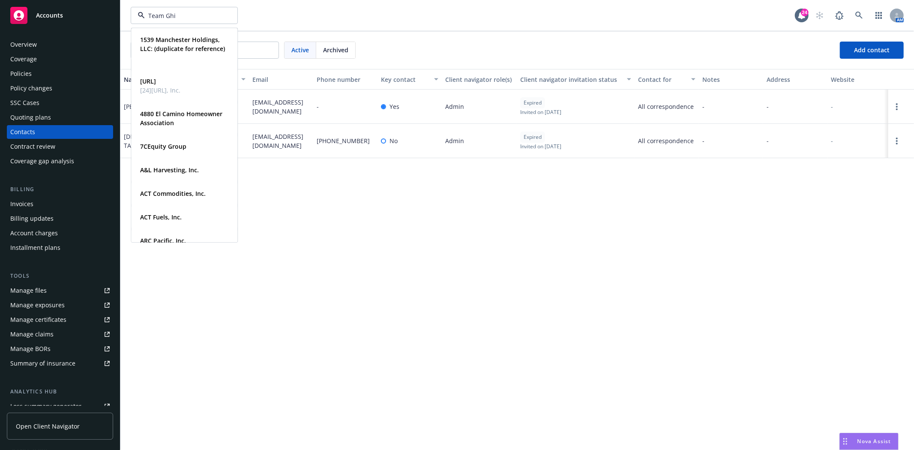
type input "Team Ghil"
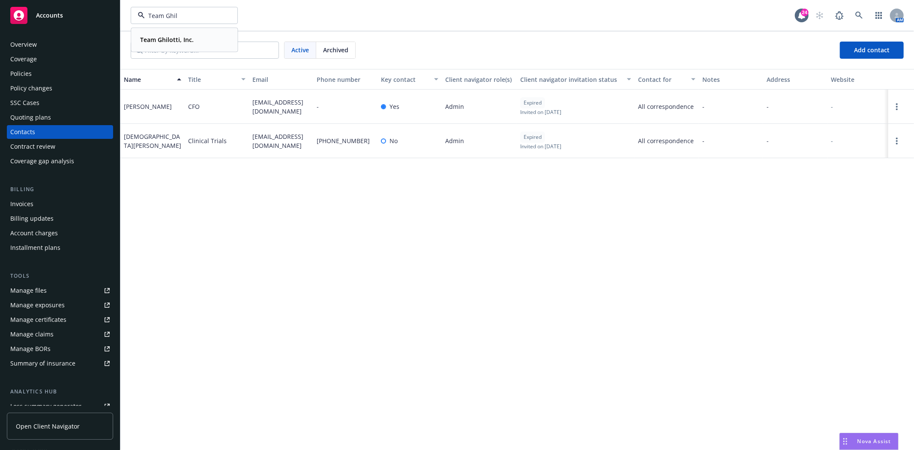
click at [157, 32] on div "Team Ghilotti, Inc. Type Commercial FEIN 27-0674075" at bounding box center [184, 39] width 105 height 23
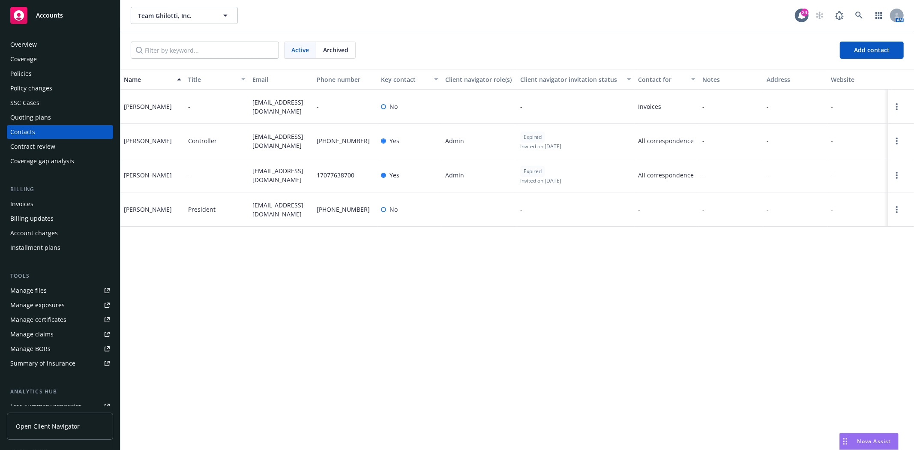
click at [28, 77] on div "Policies" at bounding box center [20, 74] width 21 height 14
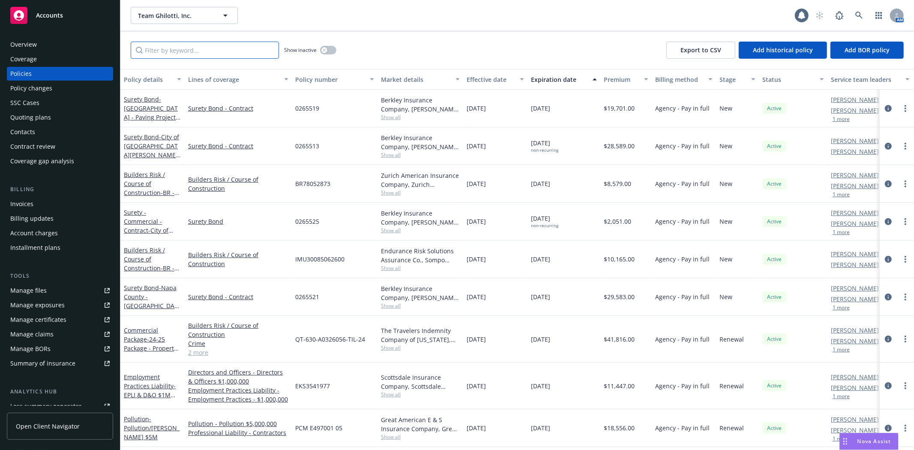
click at [155, 48] on input "Filter by keyword..." at bounding box center [205, 50] width 148 height 17
click at [176, 48] on input "Filter by keyword..." at bounding box center [205, 50] width 148 height 17
paste input "249873"
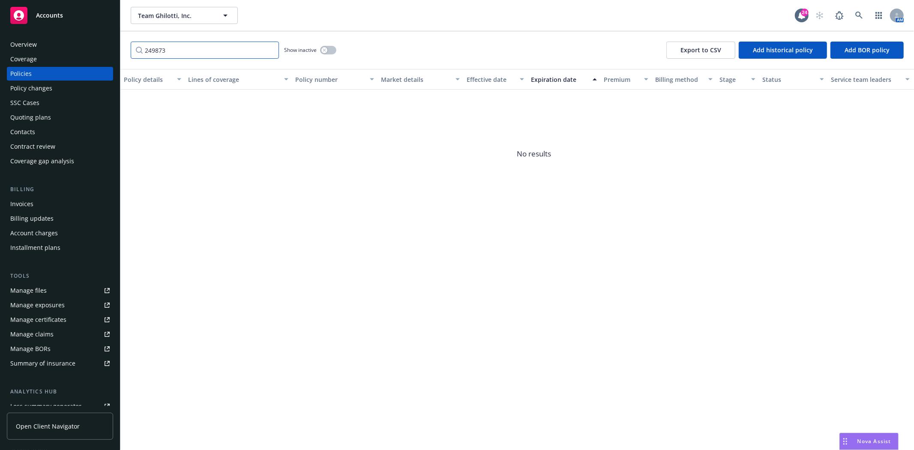
type input "249873"
click at [322, 48] on div "button" at bounding box center [324, 50] width 6 height 6
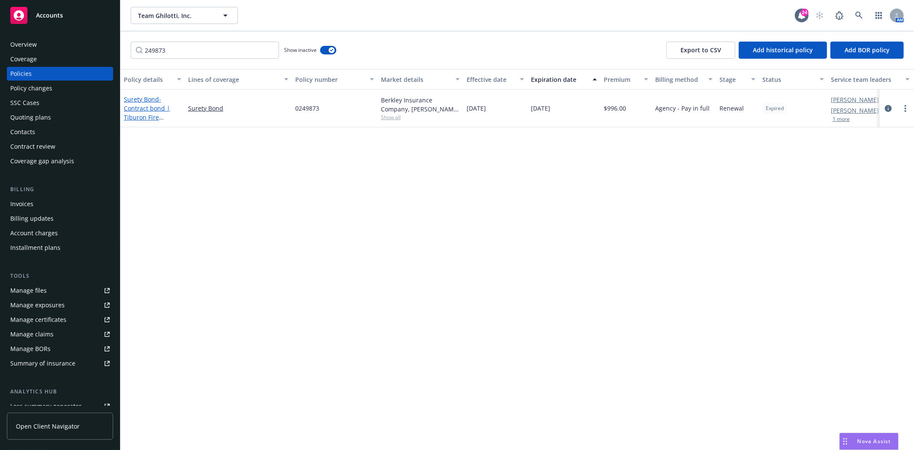
click at [149, 108] on span "- Contract bond | Tiburon Fire Protection Dist." at bounding box center [147, 112] width 46 height 35
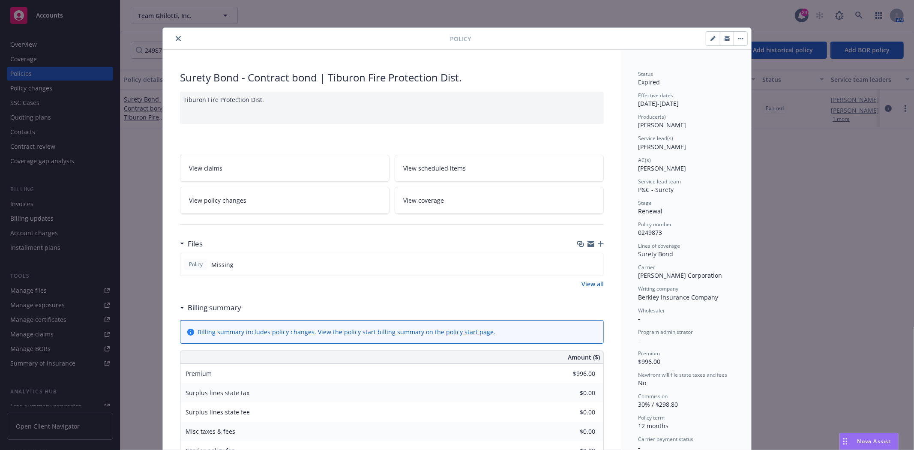
click at [708, 42] on button "button" at bounding box center [713, 39] width 14 height 14
select select "RENEWAL"
select select "12"
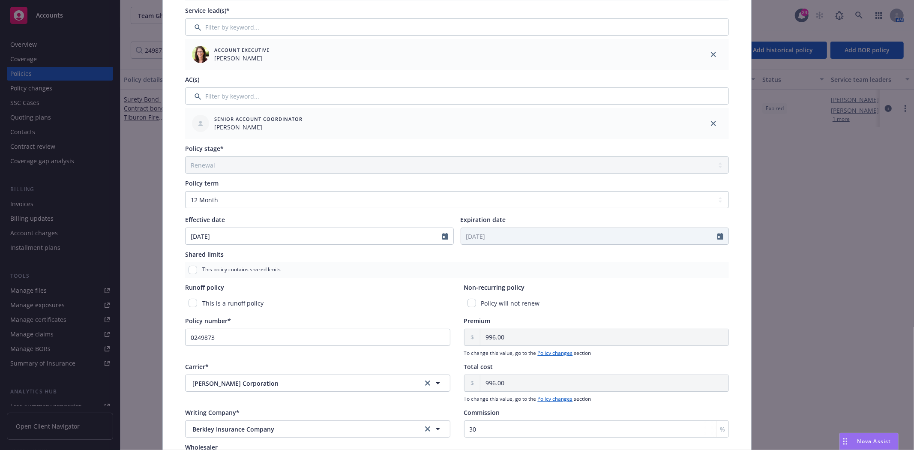
scroll to position [238, 0]
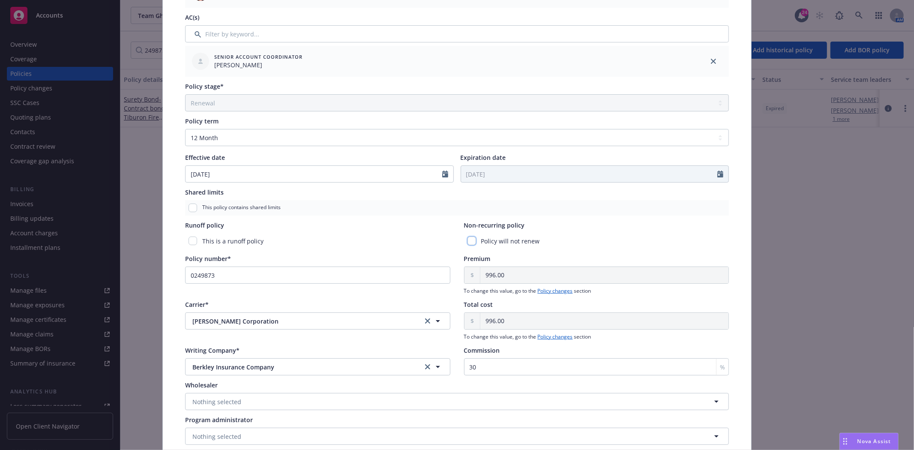
click at [468, 242] on input "checkbox" at bounding box center [471, 241] width 9 height 9
checkbox input "true"
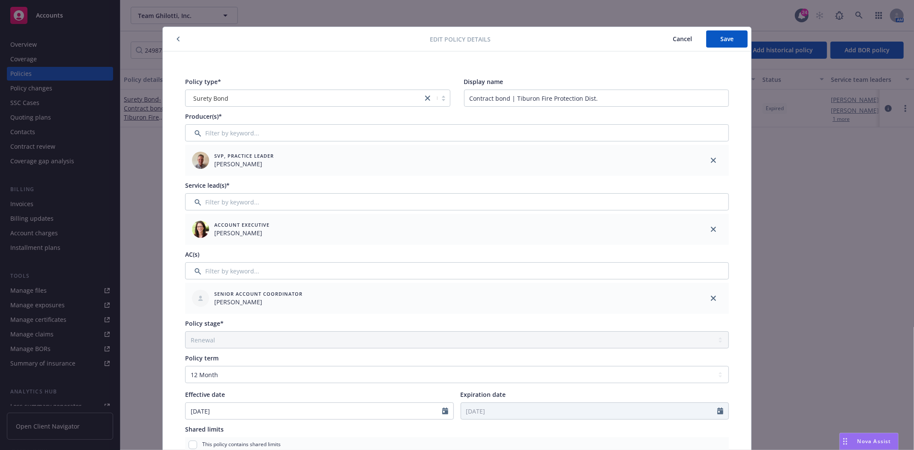
scroll to position [0, 0]
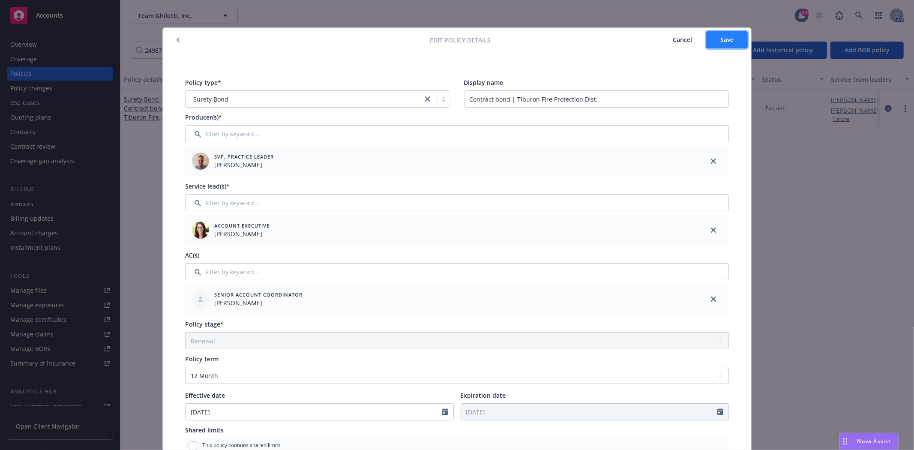
click at [724, 32] on button "Save" at bounding box center [727, 39] width 42 height 17
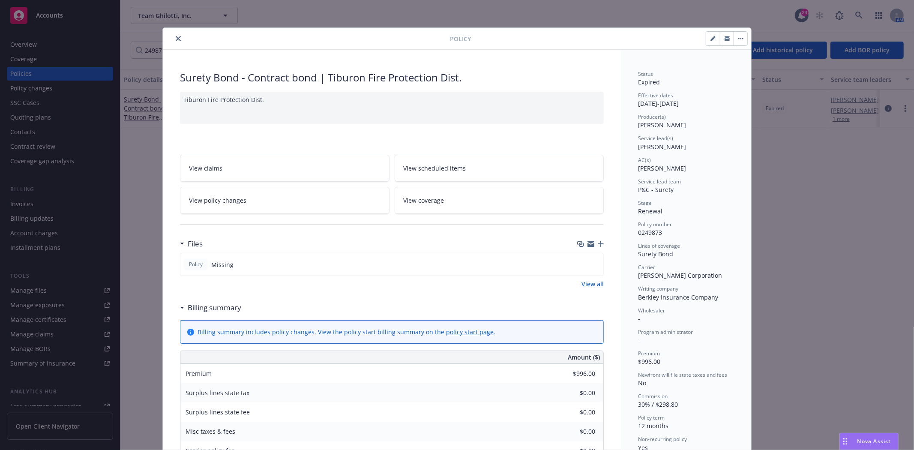
click at [176, 37] on icon "close" at bounding box center [178, 38] width 5 height 5
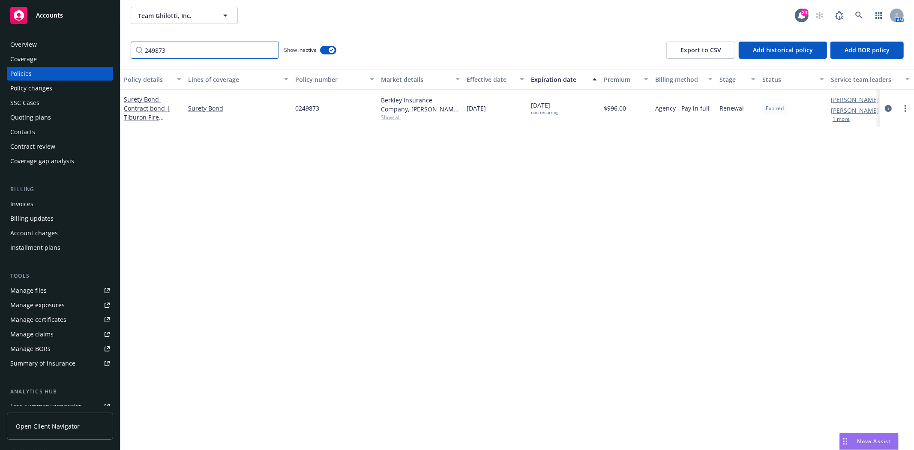
click at [208, 52] on input "249873" at bounding box center [205, 50] width 148 height 17
paste input "6004"
type input "260043"
click at [131, 110] on span "- State of CA, DOT" at bounding box center [150, 107] width 52 height 17
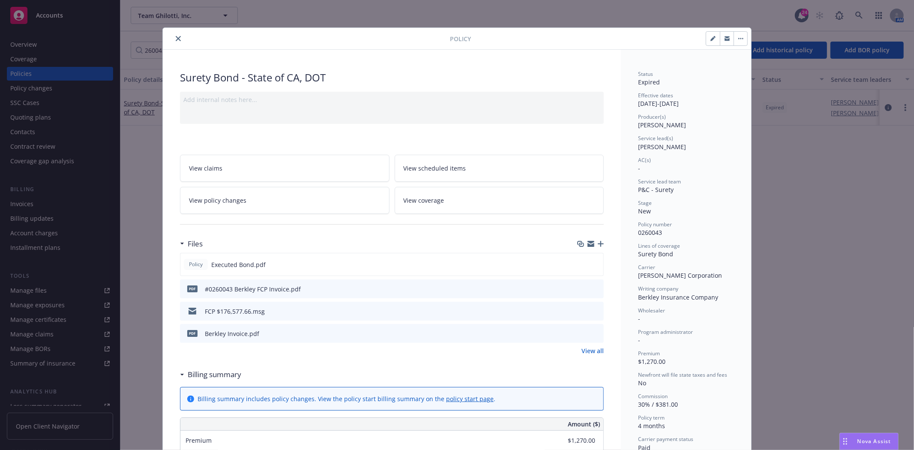
click at [706, 40] on button "button" at bounding box center [713, 39] width 14 height 14
select select "NEW"
select select "4"
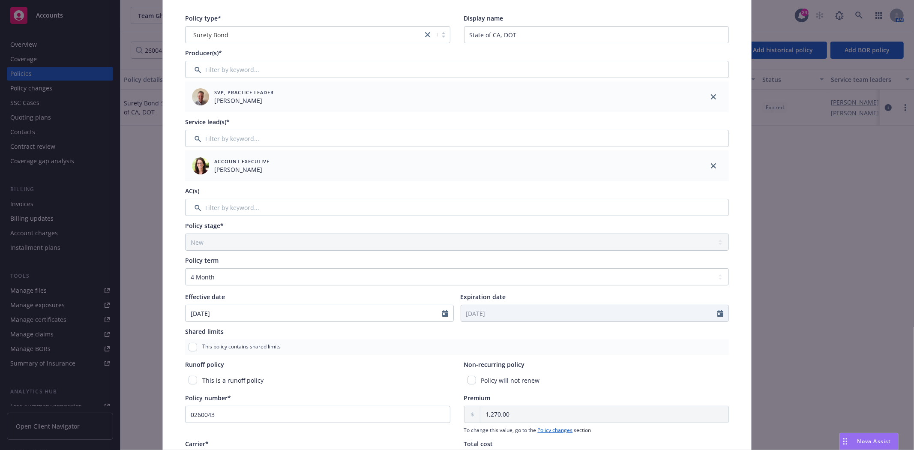
scroll to position [48, 0]
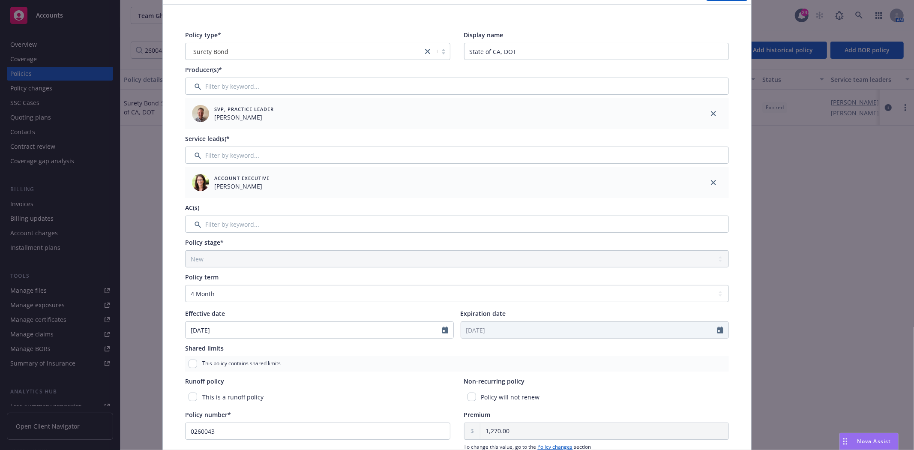
click at [471, 401] on div "Policy will not renew" at bounding box center [596, 397] width 265 height 16
click at [467, 400] on input "checkbox" at bounding box center [471, 396] width 9 height 9
checkbox input "true"
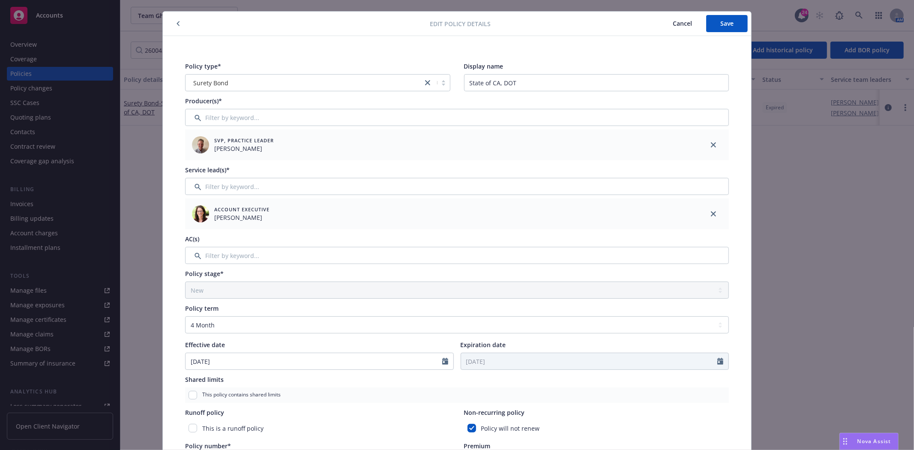
scroll to position [0, 0]
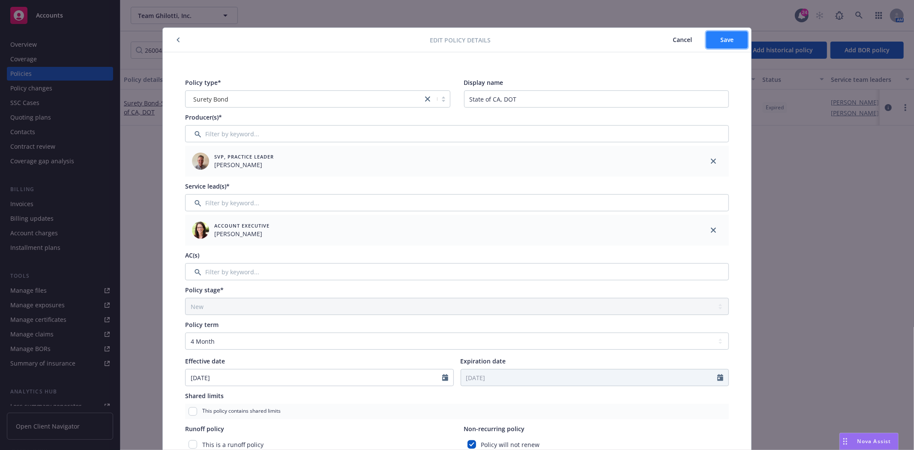
click at [720, 36] on span "Save" at bounding box center [726, 40] width 13 height 8
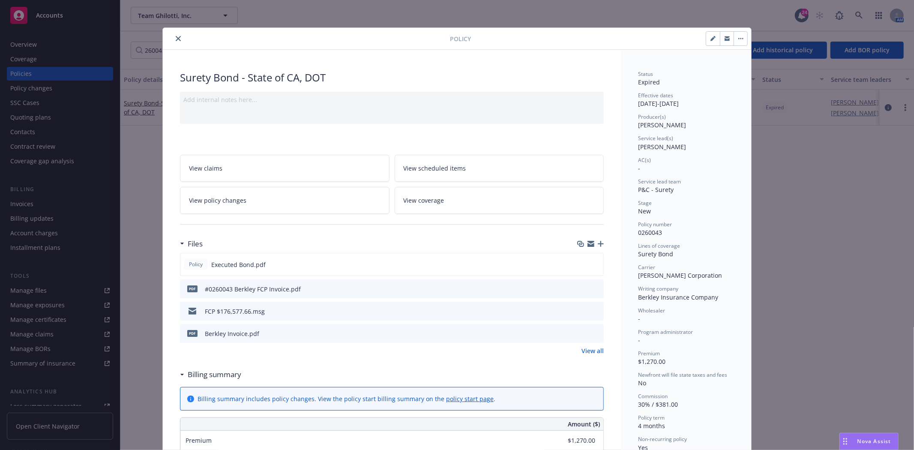
click at [177, 35] on button "close" at bounding box center [178, 38] width 10 height 10
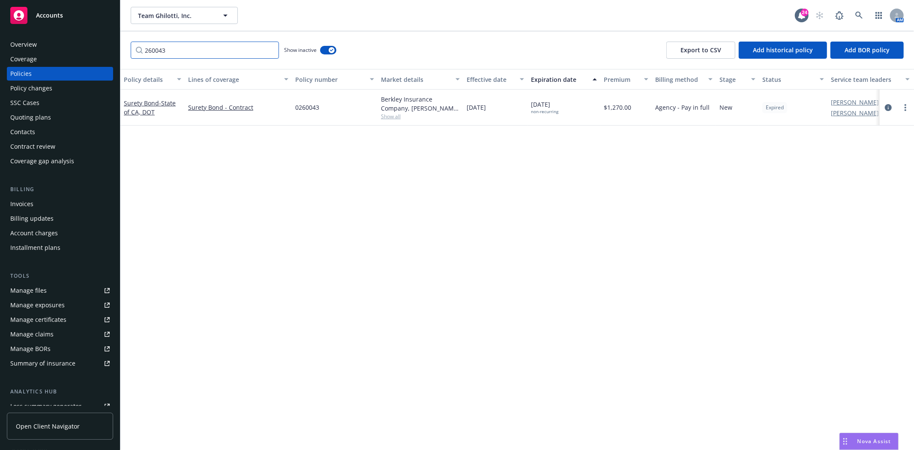
click at [177, 43] on input "260043" at bounding box center [205, 50] width 148 height 17
click at [175, 44] on input "260043" at bounding box center [205, 50] width 148 height 17
paste input "51"
type input "260051"
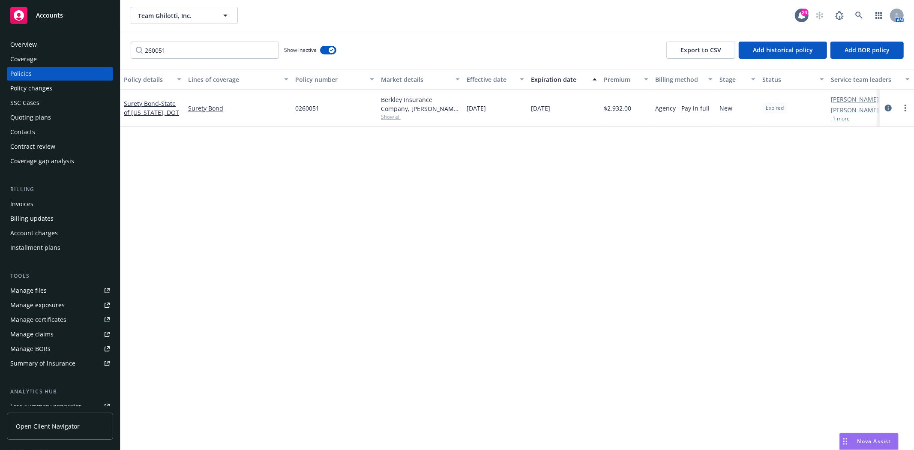
click at [156, 107] on div "Surety Bond - State of California, DOT" at bounding box center [152, 108] width 57 height 18
click at [157, 110] on span "- State of California, DOT" at bounding box center [151, 107] width 55 height 17
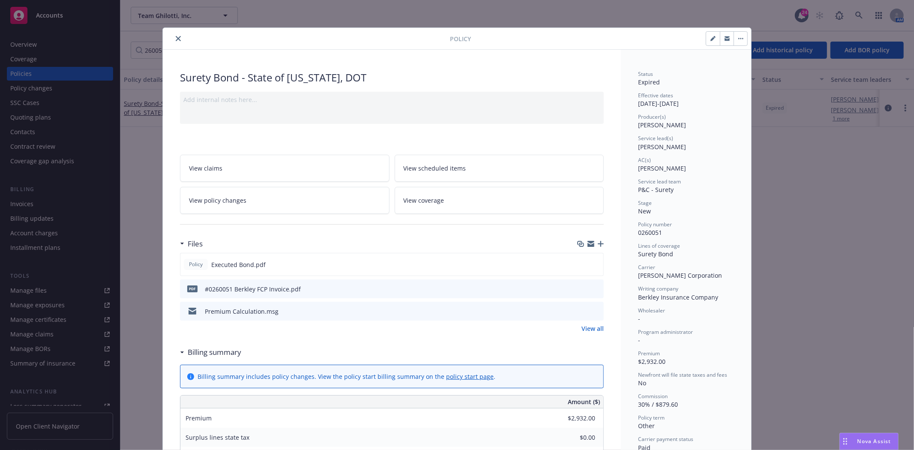
click at [712, 36] on icon "button" at bounding box center [712, 38] width 5 height 5
select select "NEW"
select select "other"
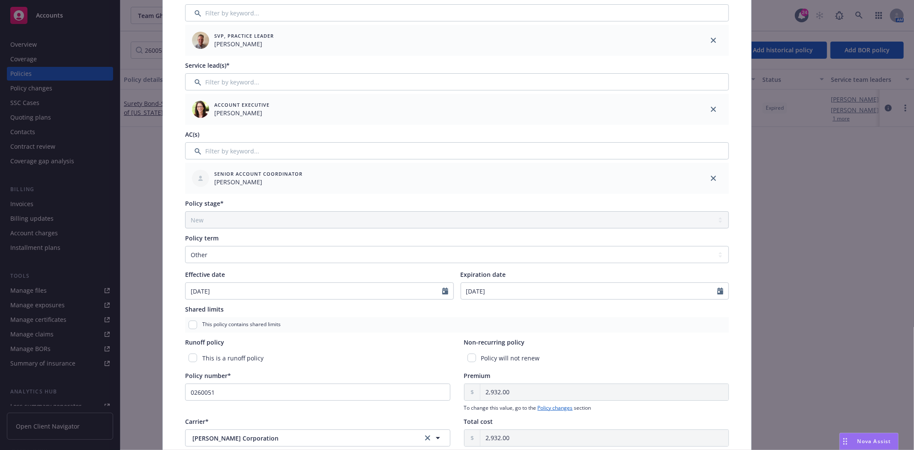
scroll to position [143, 0]
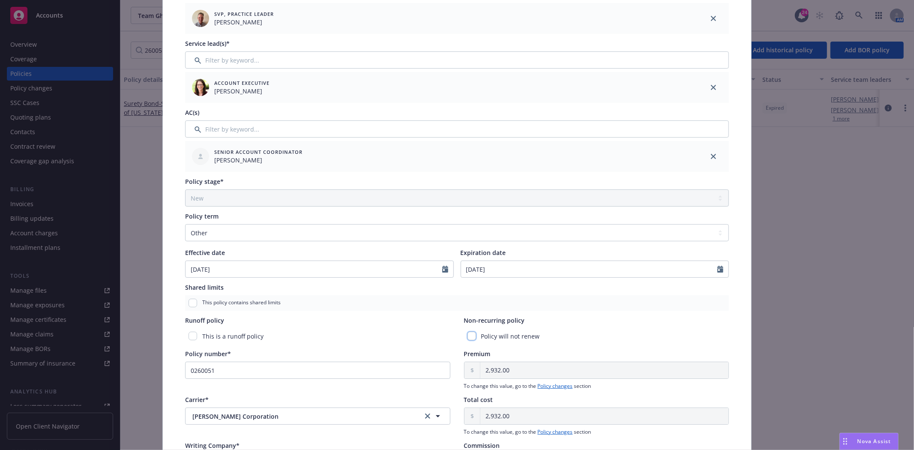
click at [467, 338] on input "checkbox" at bounding box center [471, 336] width 9 height 9
checkbox input "true"
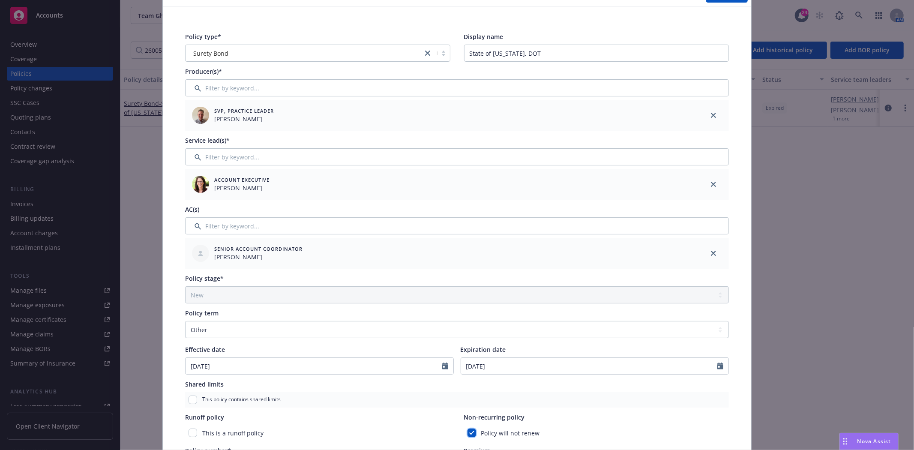
scroll to position [0, 0]
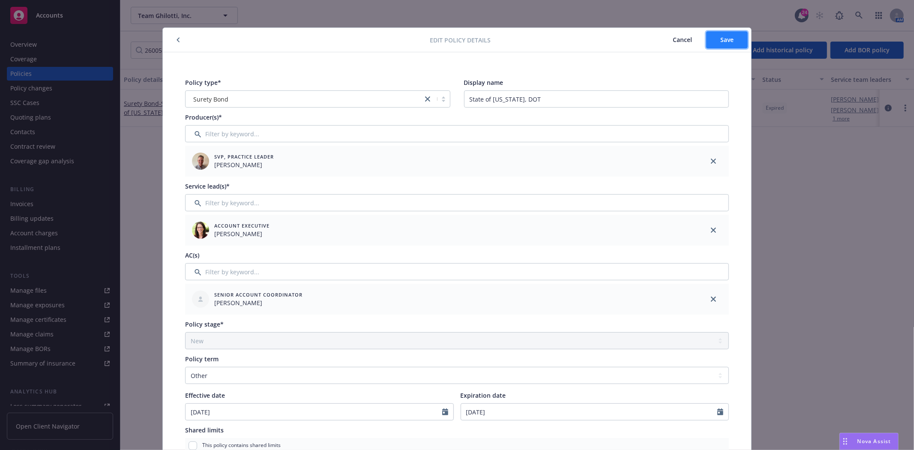
click at [734, 39] on button "Save" at bounding box center [727, 39] width 42 height 17
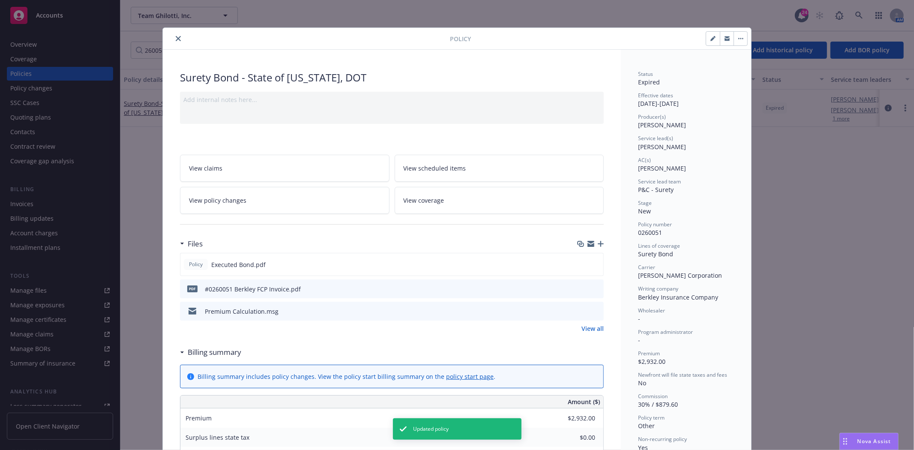
click at [176, 40] on icon "close" at bounding box center [178, 38] width 5 height 5
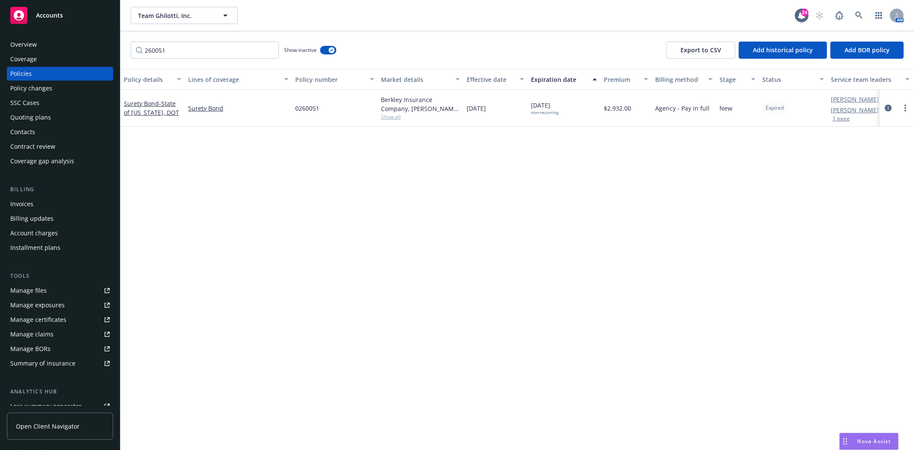
click at [205, 41] on div "260051 Show inactive Export to CSV Add historical policy Add BOR policy" at bounding box center [516, 50] width 793 height 38
click at [205, 43] on input "260051" at bounding box center [205, 50] width 148 height 17
paste input "40"
type input "260040"
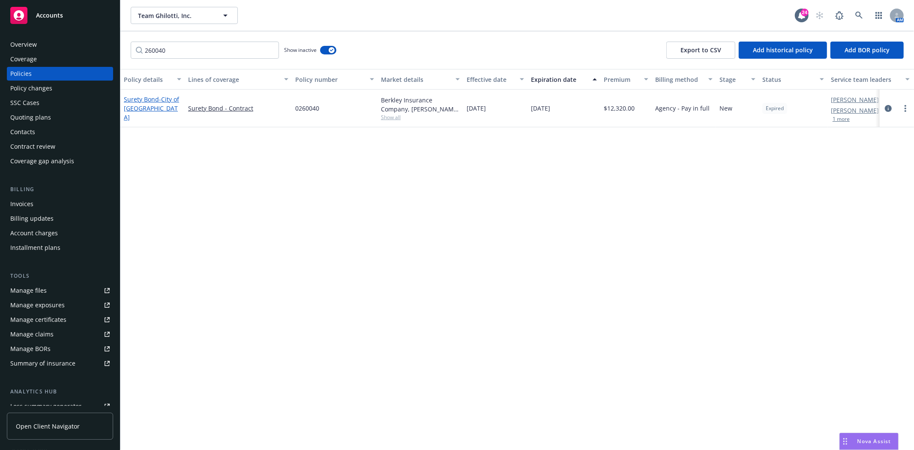
click at [172, 101] on span "- City of Rohnert Park" at bounding box center [151, 108] width 55 height 26
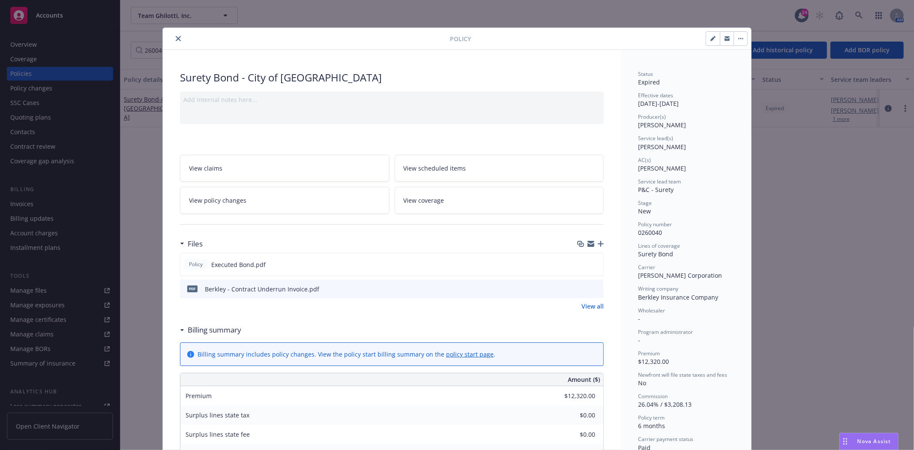
click at [712, 36] on button "button" at bounding box center [713, 39] width 14 height 14
select select "NEW"
select select "6"
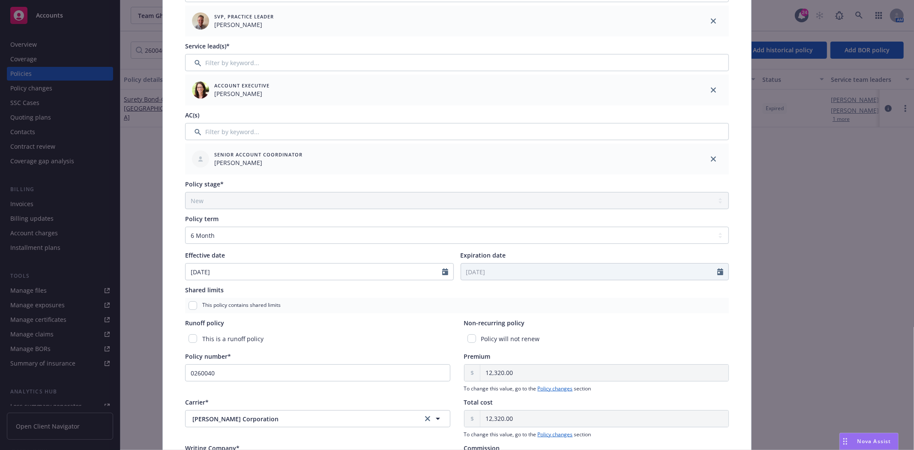
scroll to position [143, 0]
click at [467, 337] on input "checkbox" at bounding box center [471, 336] width 9 height 9
checkbox input "true"
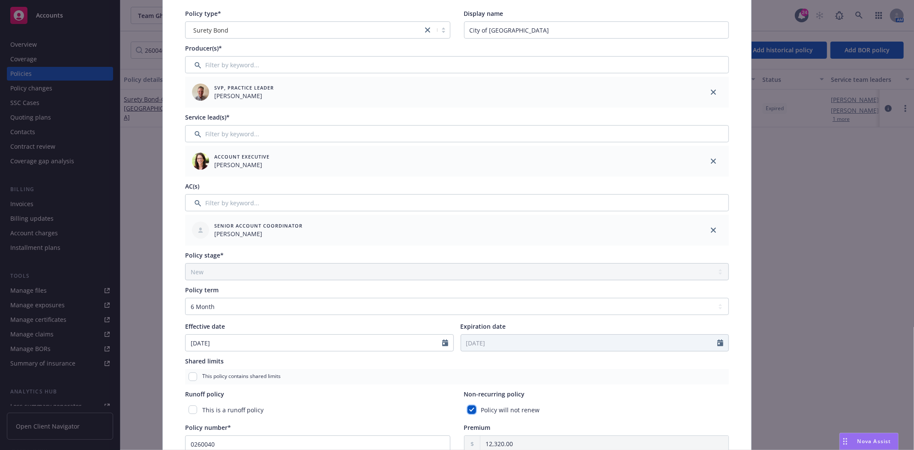
scroll to position [0, 0]
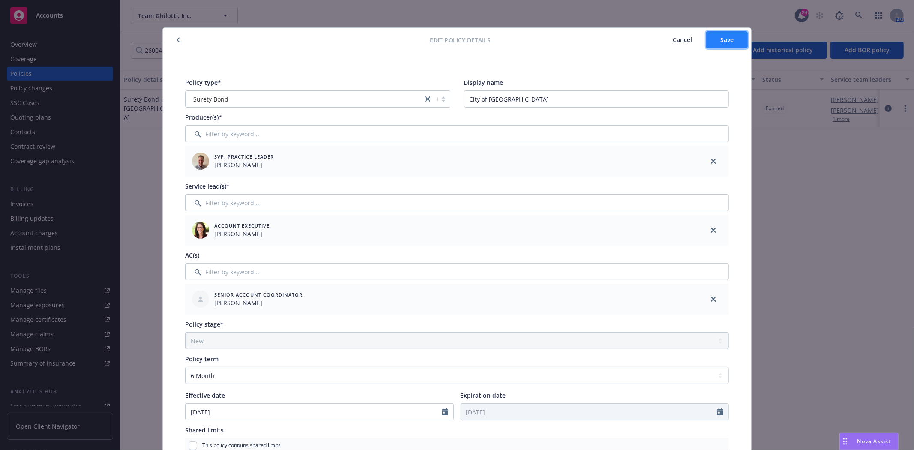
click at [735, 41] on button "Save" at bounding box center [727, 39] width 42 height 17
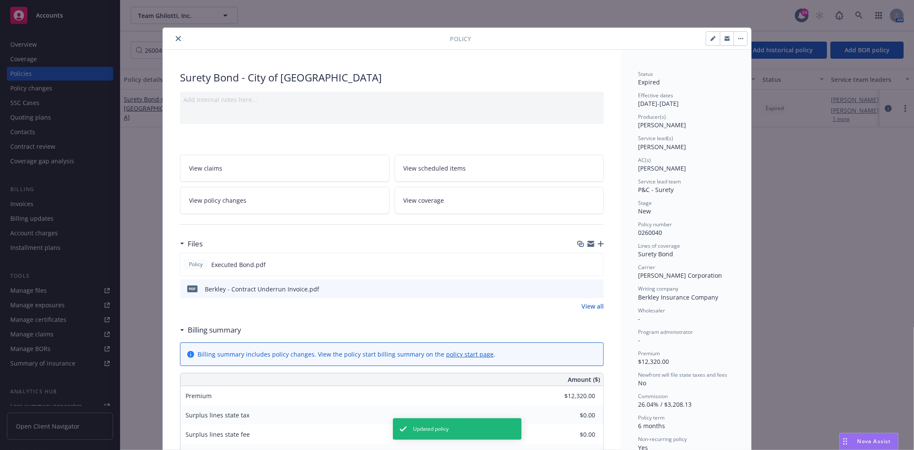
click at [176, 35] on button "close" at bounding box center [178, 38] width 10 height 10
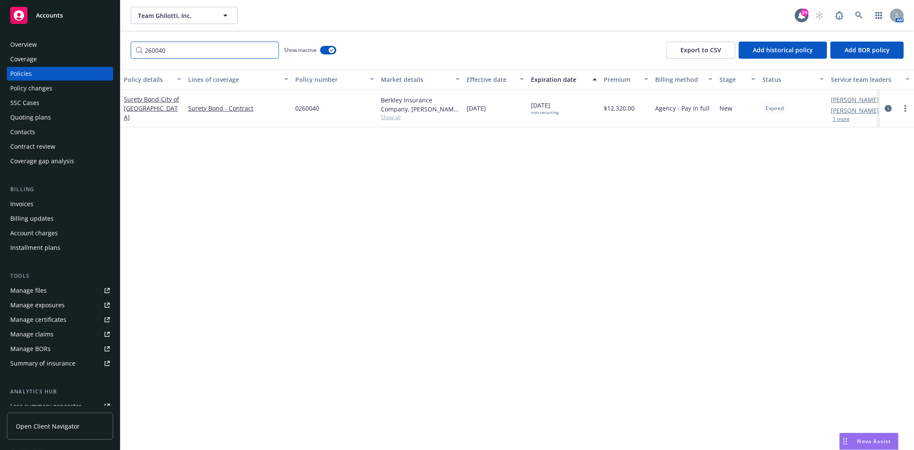
click at [225, 46] on input "260040" at bounding box center [205, 50] width 148 height 17
paste input "49876"
type input "249876"
click at [147, 108] on span "- Contract bond | City of Rohnert Park-#8331" at bounding box center [151, 112] width 55 height 35
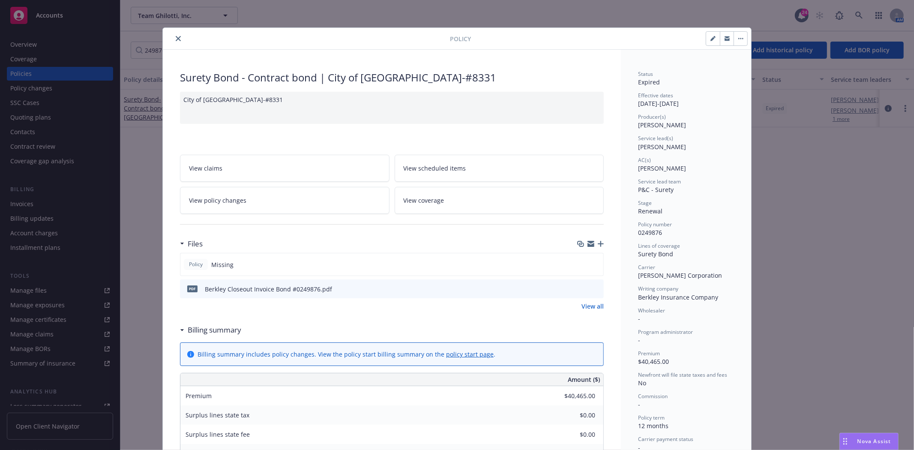
click at [706, 43] on button "button" at bounding box center [713, 39] width 14 height 14
select select "RENEWAL"
select select "12"
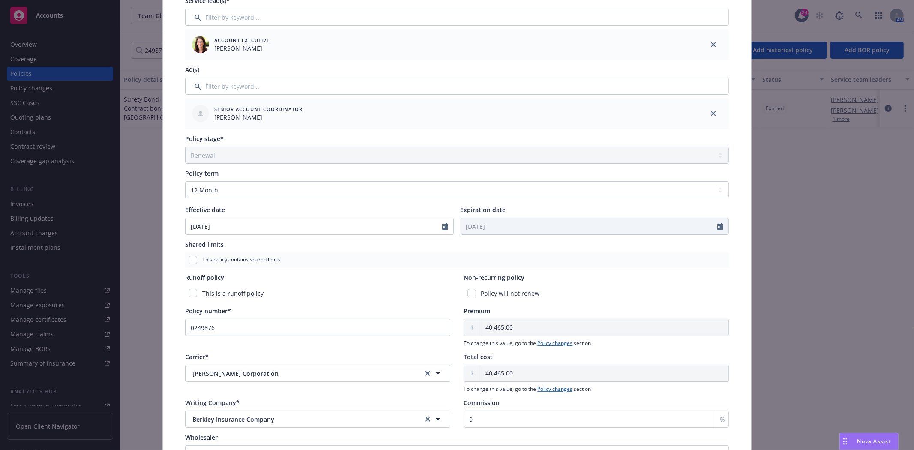
scroll to position [286, 0]
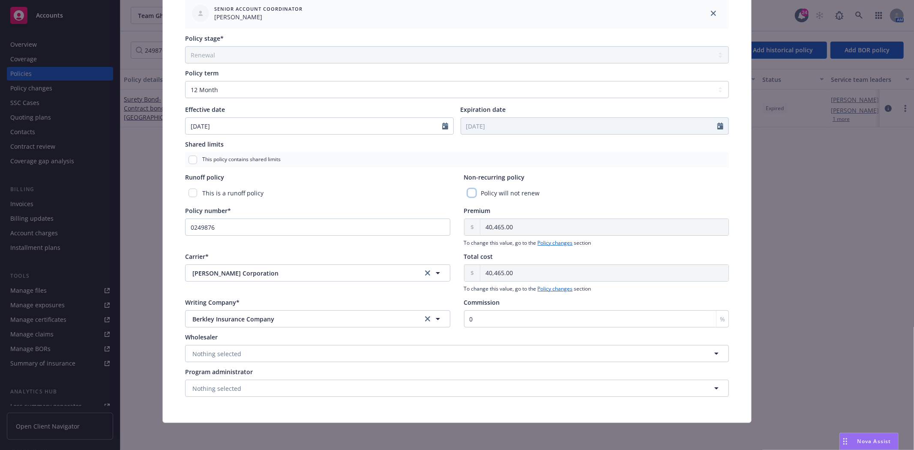
click at [467, 194] on input "checkbox" at bounding box center [471, 193] width 9 height 9
checkbox input "true"
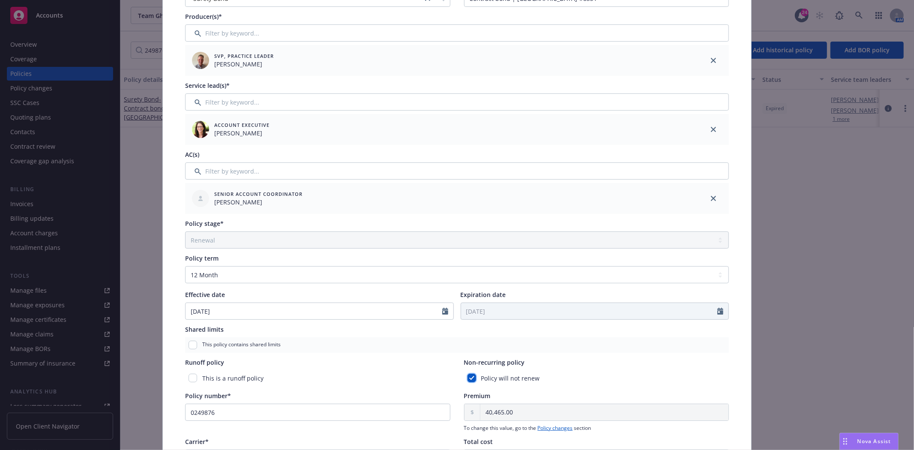
scroll to position [0, 0]
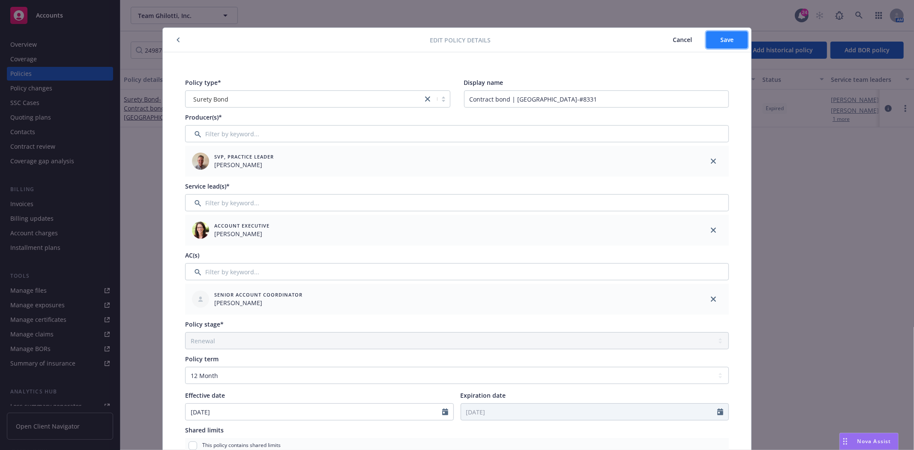
click at [707, 35] on button "Save" at bounding box center [727, 39] width 42 height 17
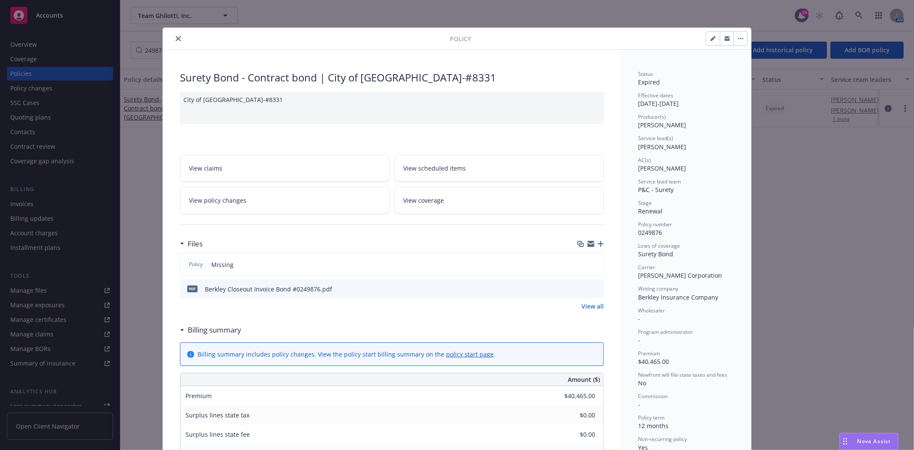
click at [176, 40] on icon "close" at bounding box center [178, 38] width 5 height 5
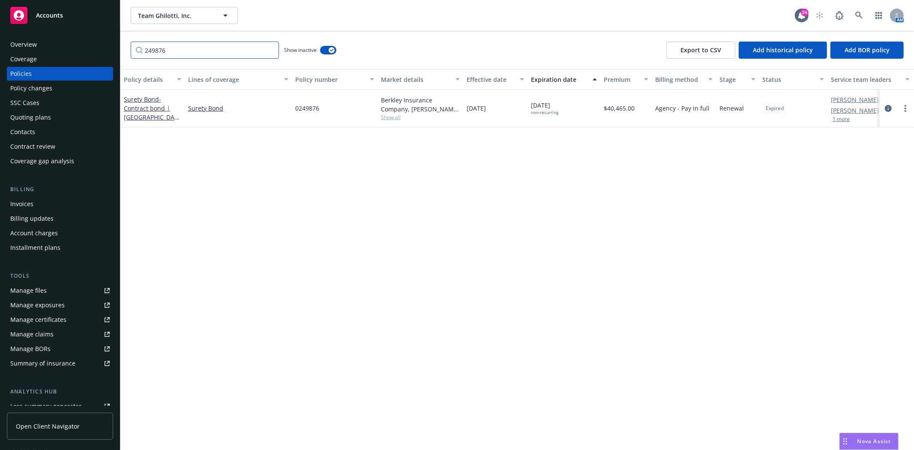
click at [168, 52] on input "249876" at bounding box center [205, 50] width 148 height 17
paste input "65507"
click at [235, 50] on input "265507" at bounding box center [205, 50] width 148 height 17
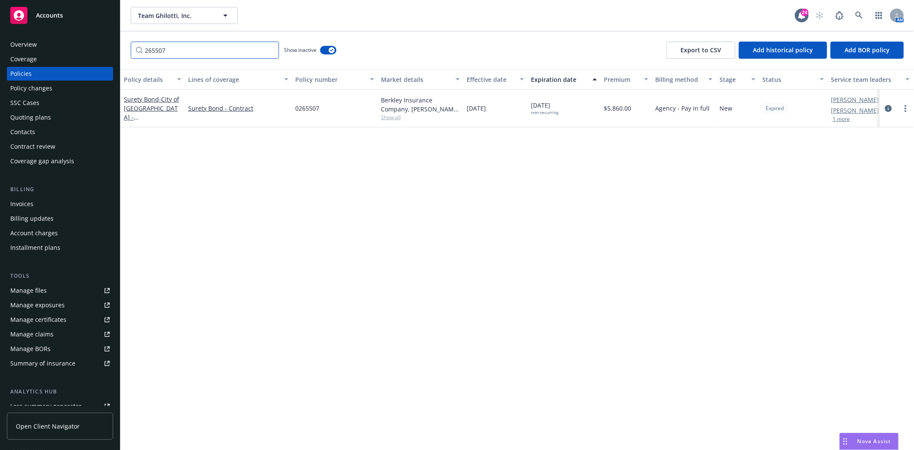
paste input "0038"
type input "260038"
click at [155, 109] on span "- Sonoma County Public Infrastructure, Job #8333" at bounding box center [150, 117] width 53 height 44
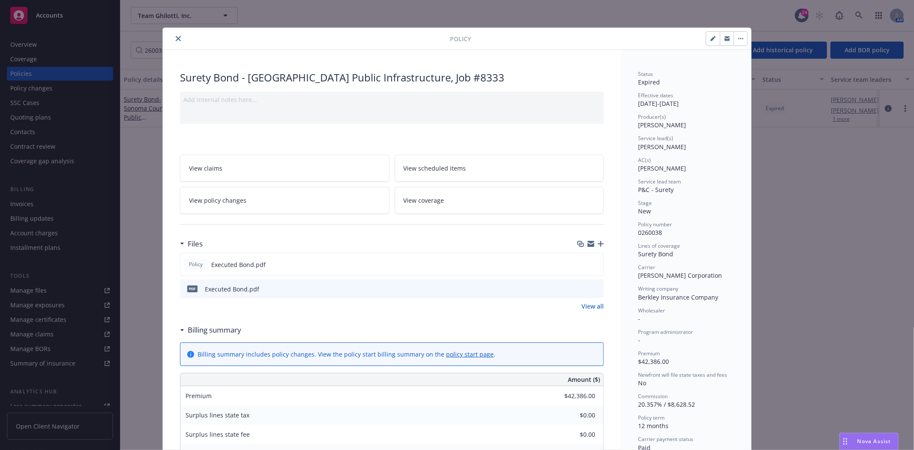
click at [706, 40] on button "button" at bounding box center [713, 39] width 14 height 14
select select "NEW"
select select "12"
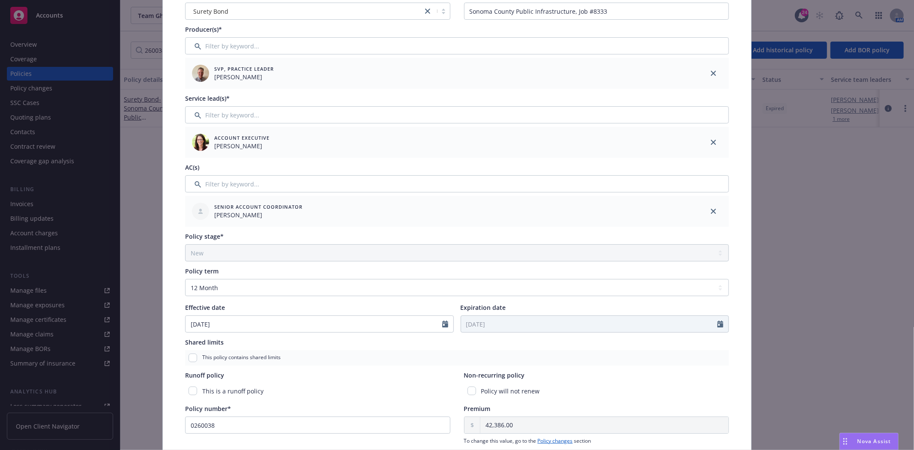
scroll to position [95, 0]
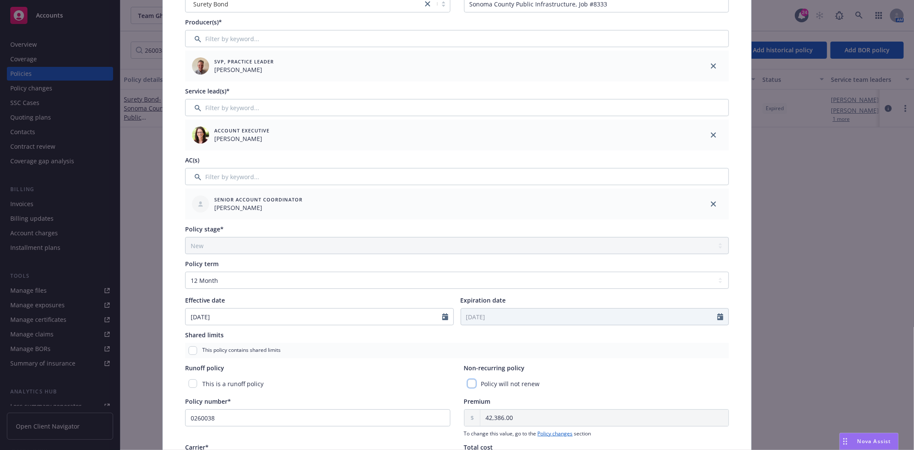
click at [468, 383] on input "checkbox" at bounding box center [471, 383] width 9 height 9
checkbox input "true"
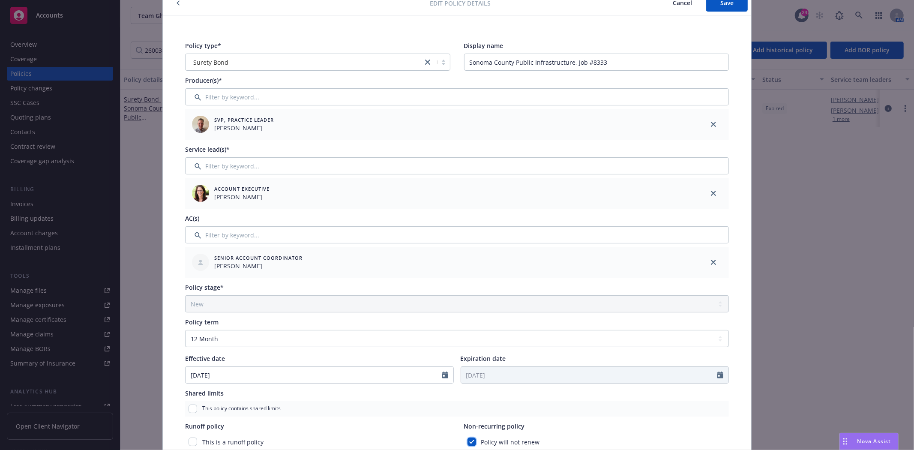
scroll to position [0, 0]
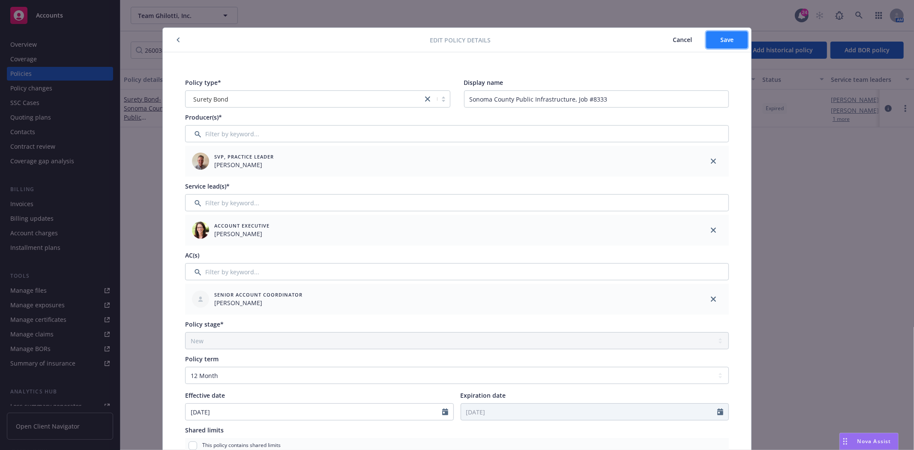
click at [726, 41] on span "Save" at bounding box center [726, 40] width 13 height 8
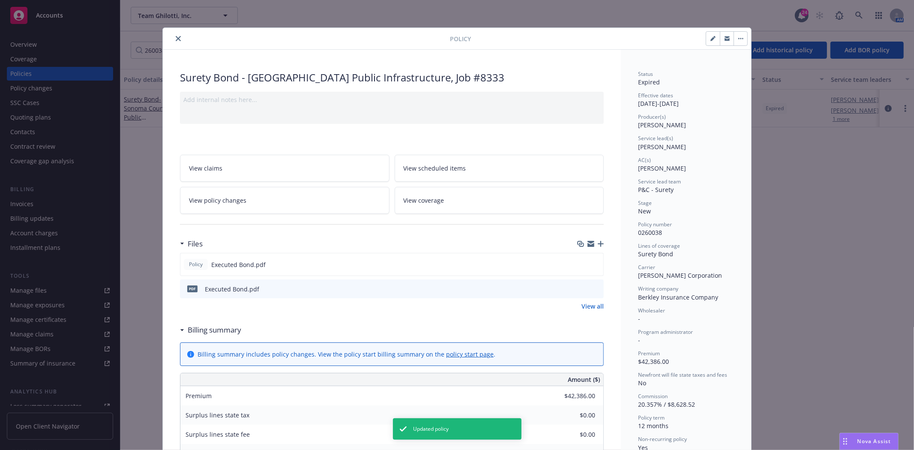
click at [168, 35] on div at bounding box center [308, 38] width 284 height 10
click at [169, 36] on div at bounding box center [308, 38] width 284 height 10
click at [176, 36] on icon "close" at bounding box center [178, 38] width 5 height 5
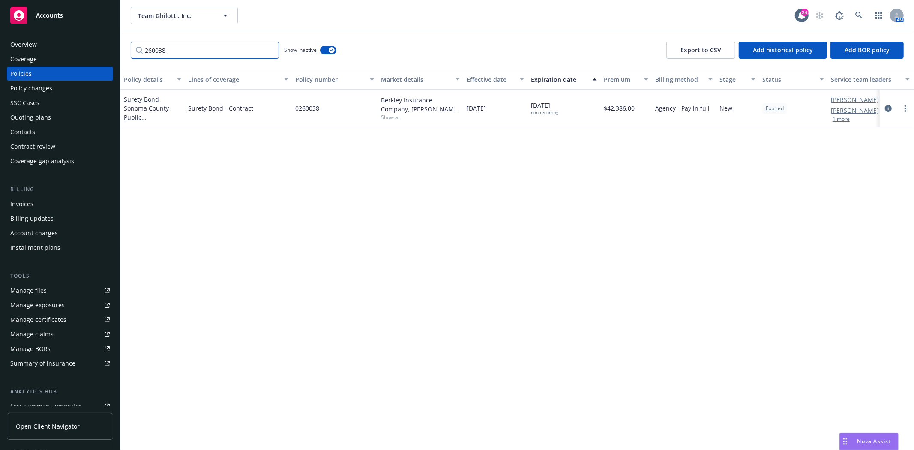
click at [193, 54] on input "260038" at bounding box center [205, 50] width 148 height 17
paste input "07569"
type input "207569"
click at [146, 113] on span "- Sonoma County - 2025 Pavement Preservation Program - Chip, Slurry & Cape Seals" at bounding box center [152, 121] width 56 height 53
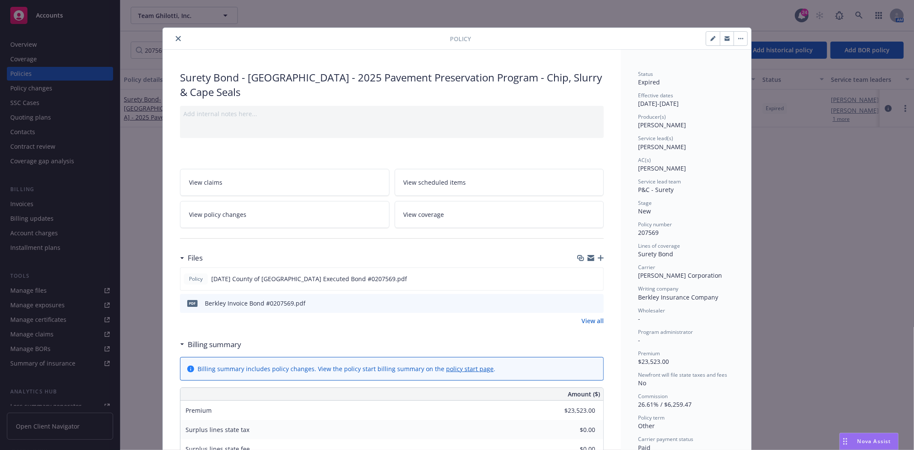
click at [710, 40] on icon "button" at bounding box center [712, 38] width 5 height 5
select select "NEW"
select select "other"
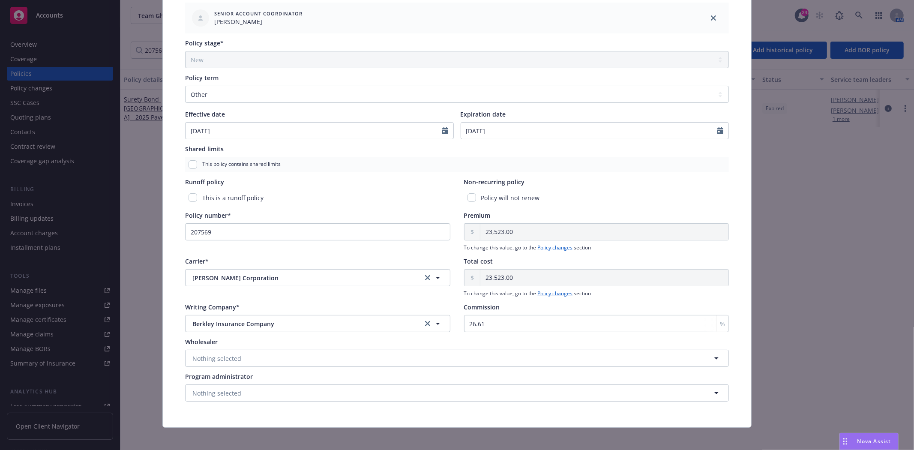
scroll to position [286, 0]
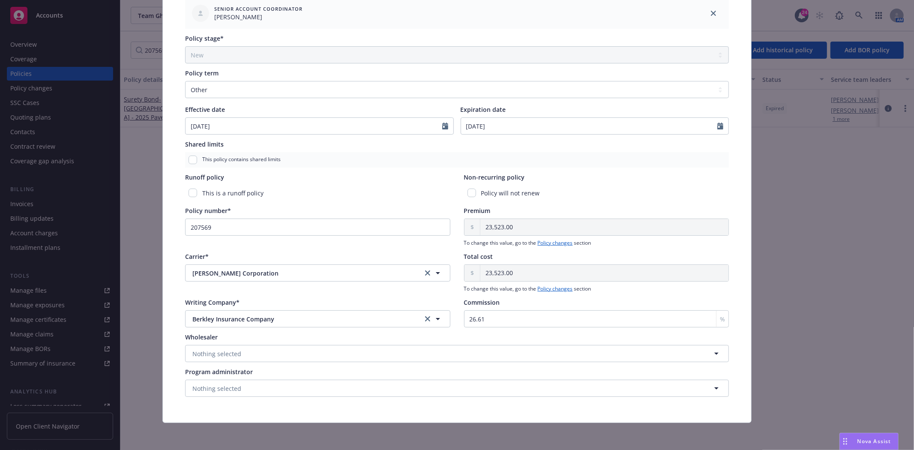
click at [469, 187] on div "Policy will not renew" at bounding box center [596, 193] width 265 height 16
click at [467, 193] on input "checkbox" at bounding box center [471, 193] width 9 height 9
checkbox input "true"
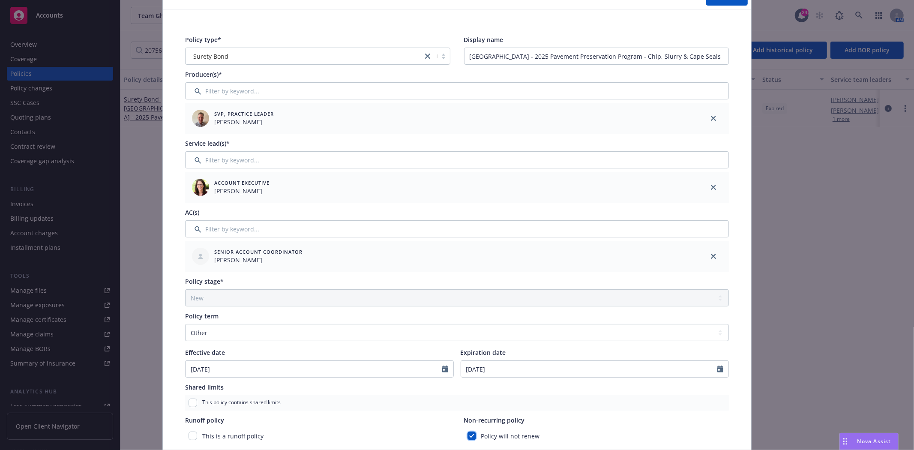
scroll to position [0, 0]
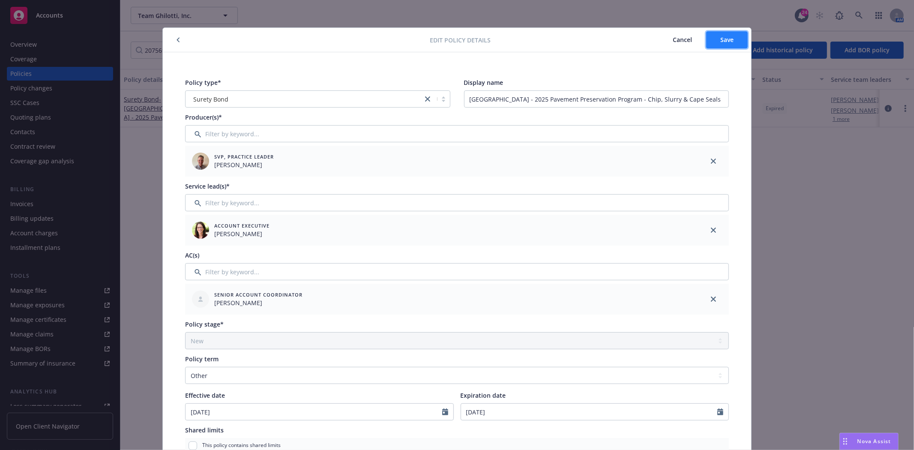
click at [720, 43] on span "Save" at bounding box center [726, 40] width 13 height 8
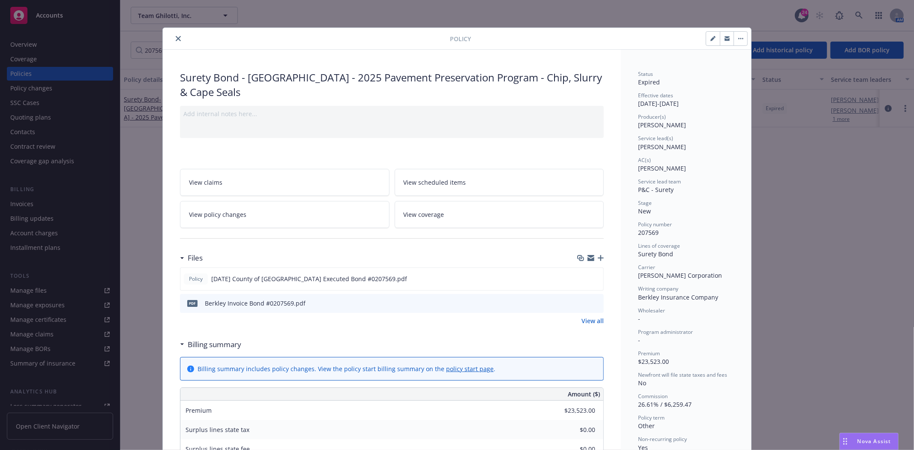
drag, startPoint x: 171, startPoint y: 36, endPoint x: 174, endPoint y: 40, distance: 4.6
click at [173, 36] on button "close" at bounding box center [178, 38] width 10 height 10
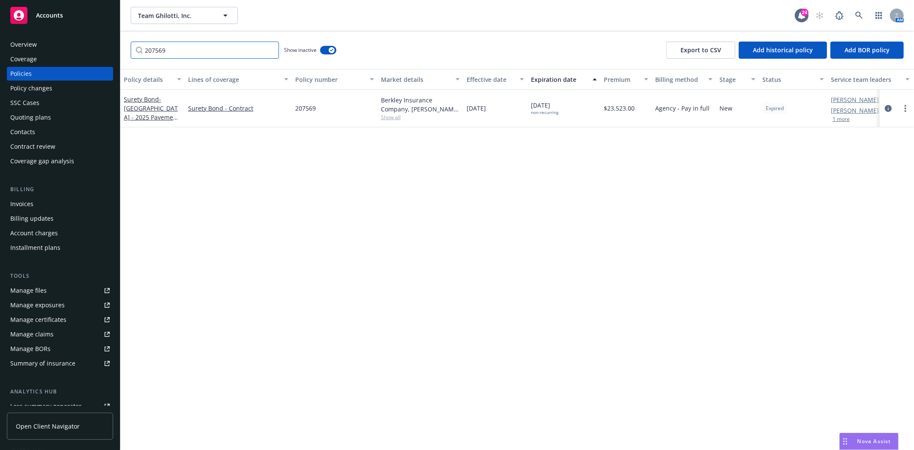
click at [177, 45] on input "207569" at bounding box center [205, 50] width 148 height 17
paste input "60045"
type input "260045"
click at [138, 114] on span "- Napa County (Pope Valley Paving Project)" at bounding box center [151, 112] width 54 height 35
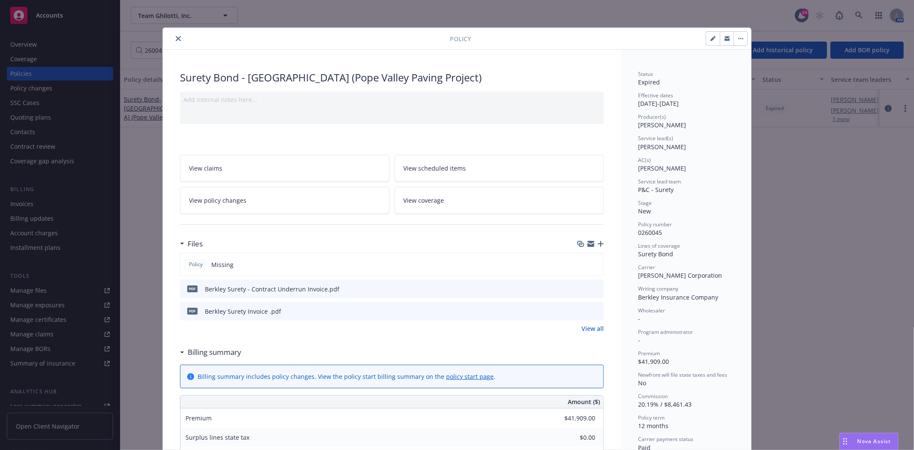
click at [710, 38] on icon "button" at bounding box center [712, 38] width 5 height 5
select select "NEW"
select select "12"
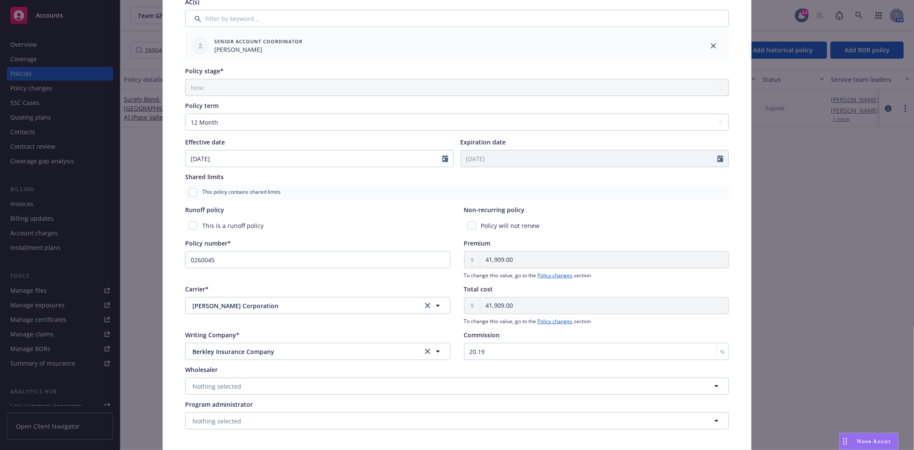
scroll to position [286, 0]
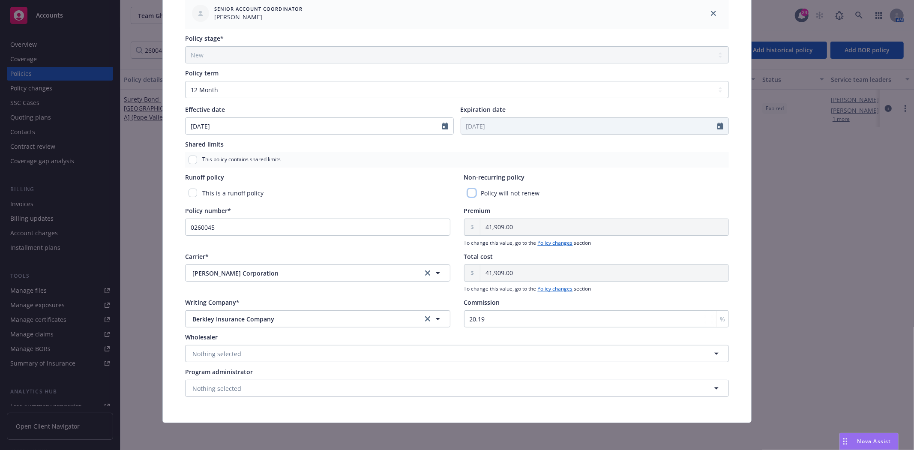
click at [470, 191] on input "checkbox" at bounding box center [471, 193] width 9 height 9
checkbox input "true"
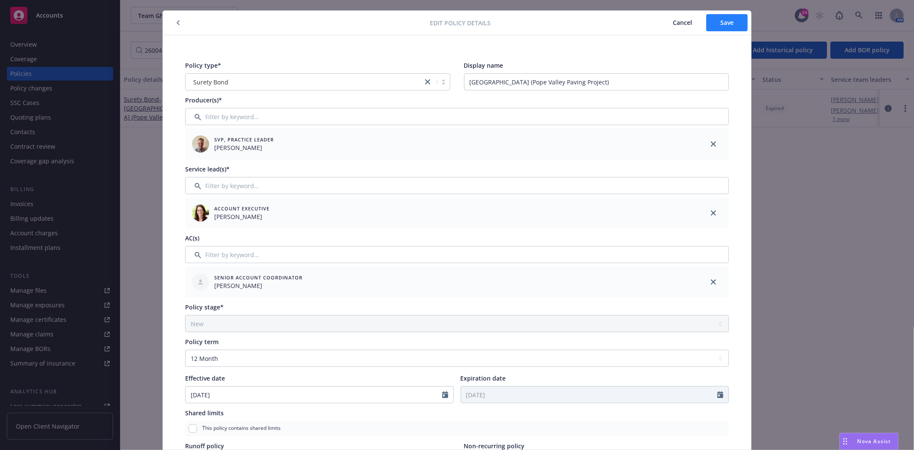
scroll to position [0, 0]
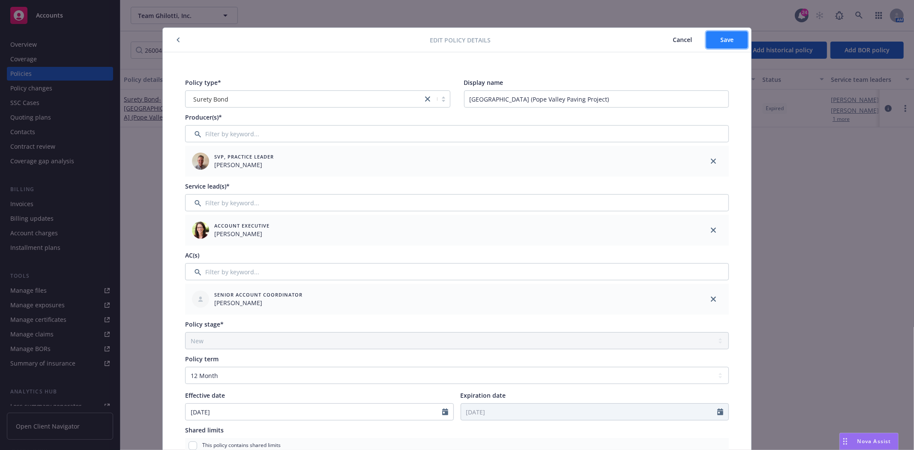
click at [725, 35] on button "Save" at bounding box center [727, 39] width 42 height 17
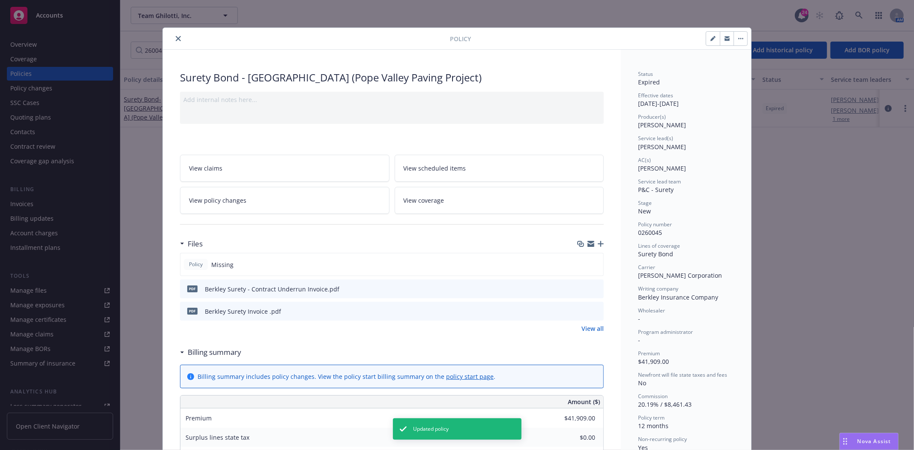
click at [176, 40] on icon "close" at bounding box center [178, 38] width 5 height 5
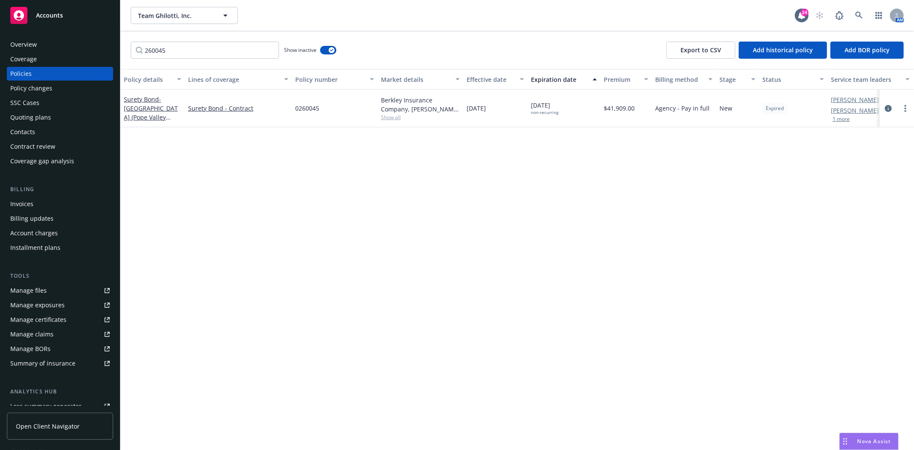
click at [192, 41] on div "260045 Show inactive Export to CSV Add historical policy Add BOR policy" at bounding box center [516, 50] width 793 height 38
click at [194, 44] on input "260045" at bounding box center [205, 50] width 148 height 17
paste input "551"
click at [164, 99] on span "- City of Petaluma - Del Oro Well Sanitary Discharge Connection" at bounding box center [151, 117] width 55 height 44
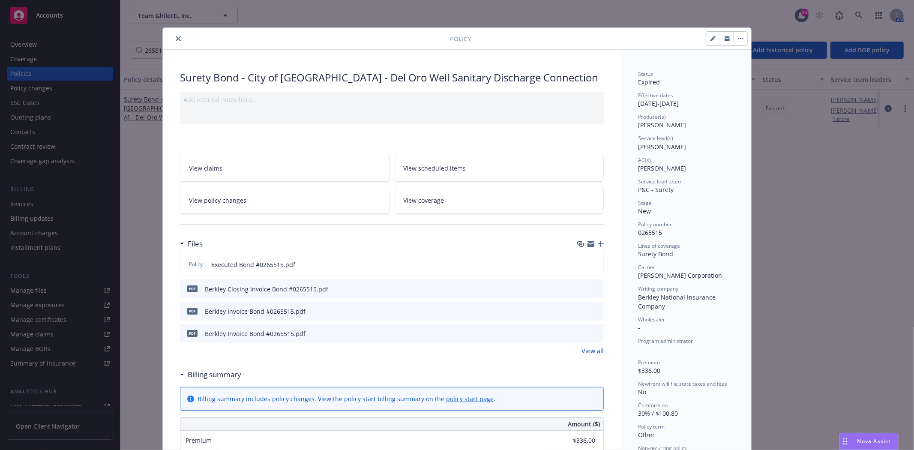
click at [177, 38] on icon "close" at bounding box center [178, 38] width 5 height 5
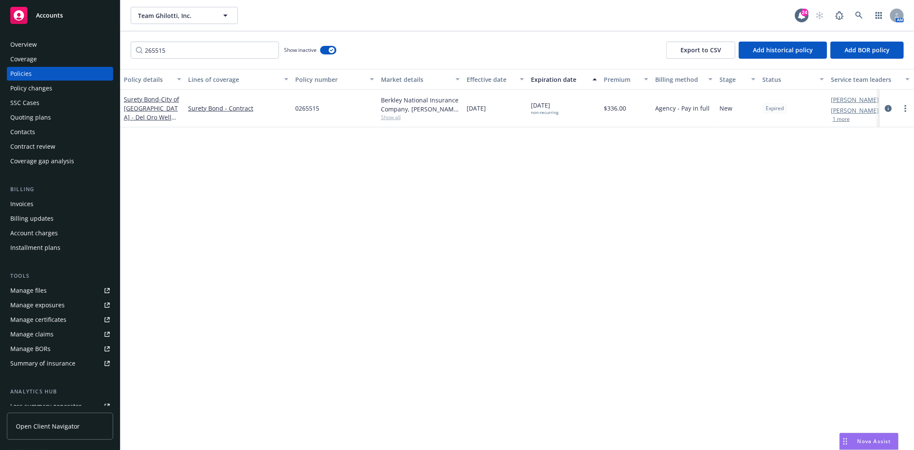
click at [177, 41] on div "265515 Show inactive Export to CSV Add historical policy Add BOR policy" at bounding box center [516, 50] width 793 height 38
click at [177, 44] on input "265515" at bounding box center [205, 50] width 148 height 17
paste input "0048"
type input "260048"
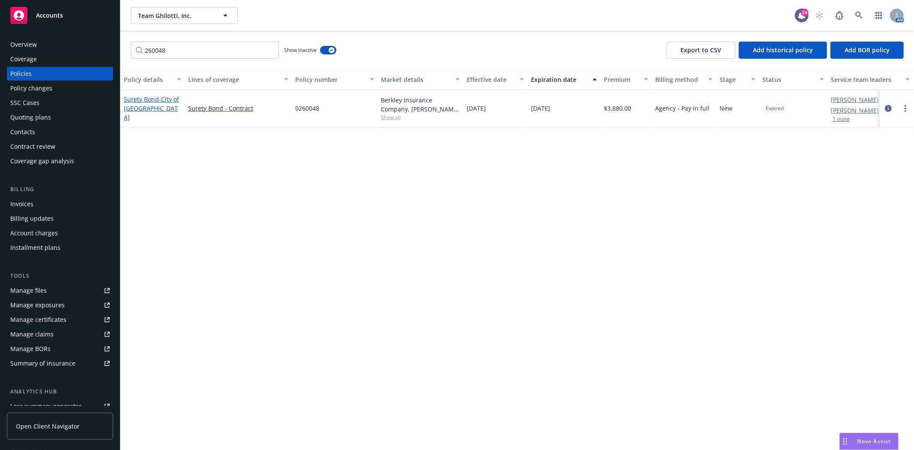
drag, startPoint x: 123, startPoint y: 103, endPoint x: 133, endPoint y: 105, distance: 10.6
click at [123, 103] on div "Surety Bond - City of Vallejo" at bounding box center [152, 109] width 64 height 38
click at [133, 105] on link "Surety Bond - City of Vallejo" at bounding box center [151, 108] width 55 height 26
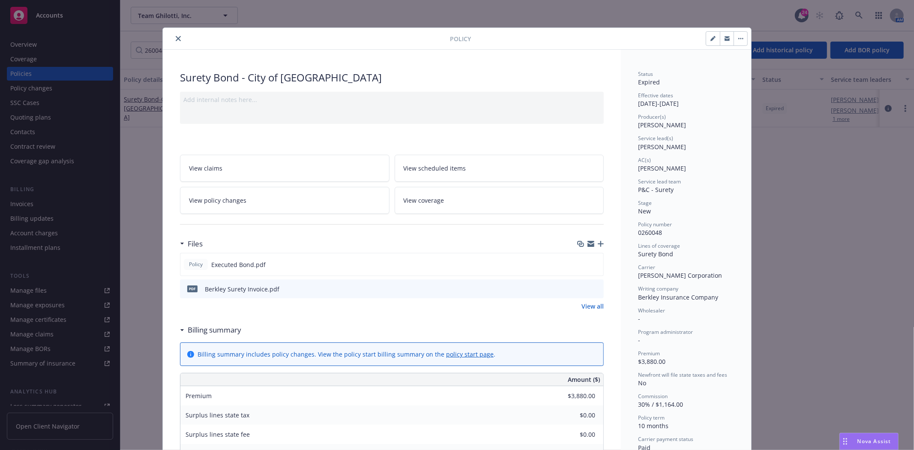
click at [706, 41] on button "button" at bounding box center [713, 39] width 14 height 14
select select "NEW"
select select "12"
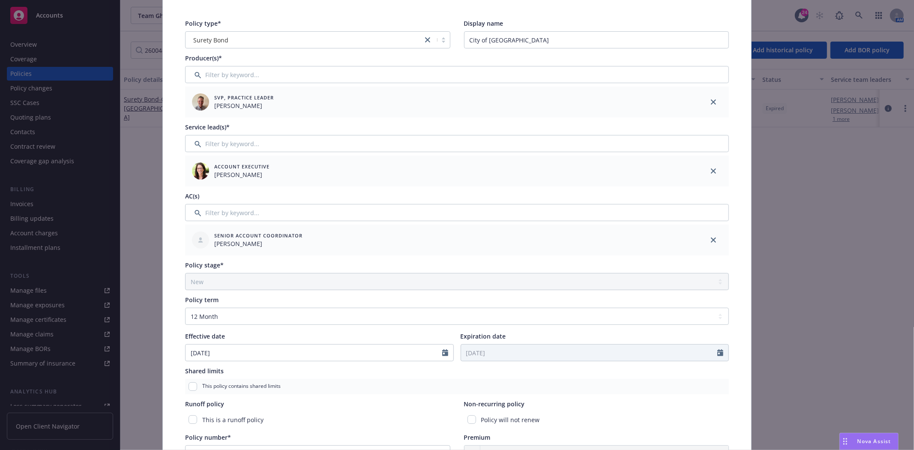
scroll to position [95, 0]
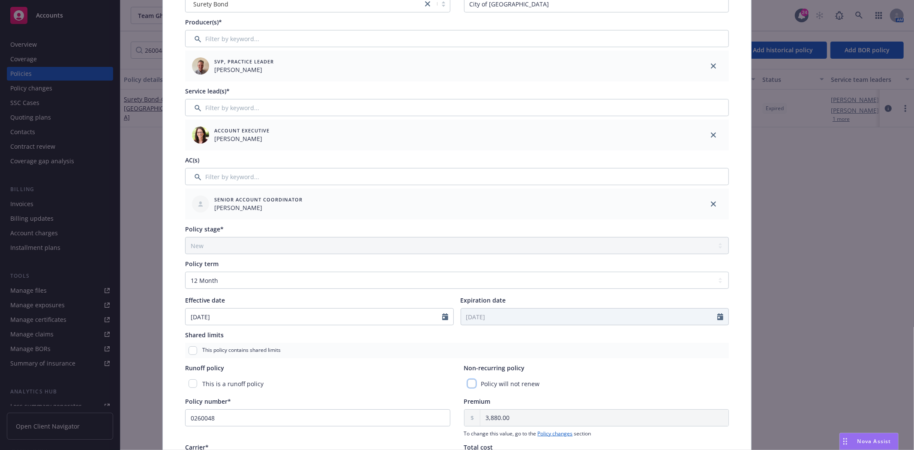
click at [467, 382] on input "checkbox" at bounding box center [471, 383] width 9 height 9
checkbox input "true"
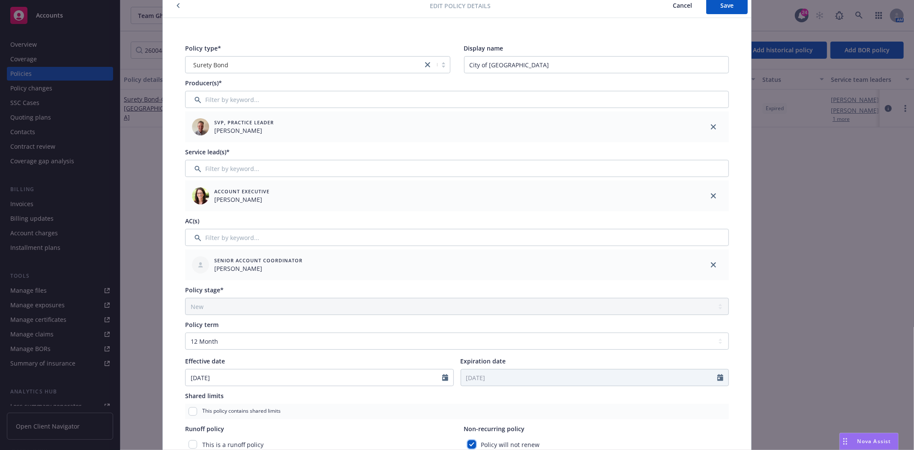
scroll to position [0, 0]
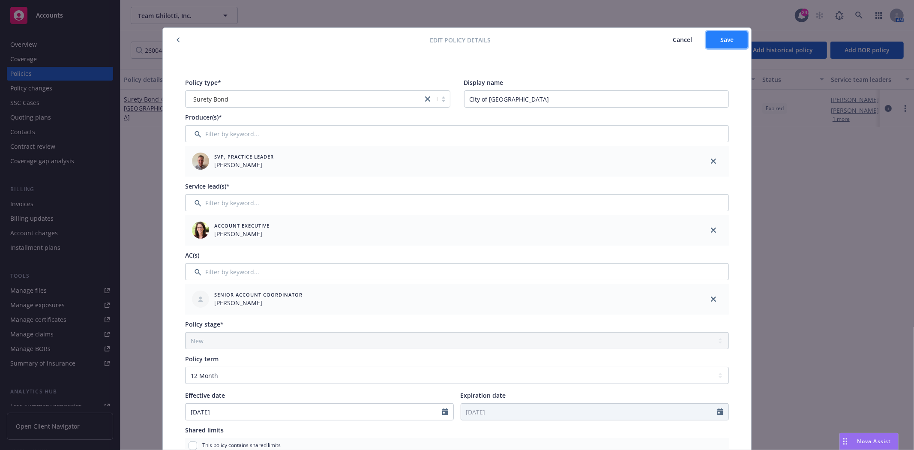
click at [720, 43] on span "Save" at bounding box center [726, 40] width 13 height 8
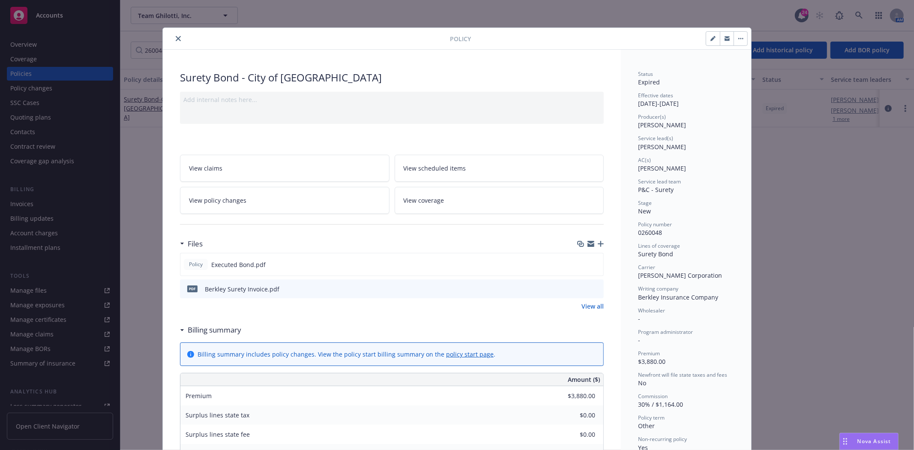
drag, startPoint x: 176, startPoint y: 41, endPoint x: 3, endPoint y: 1, distance: 177.6
click at [176, 41] on button "close" at bounding box center [178, 38] width 10 height 10
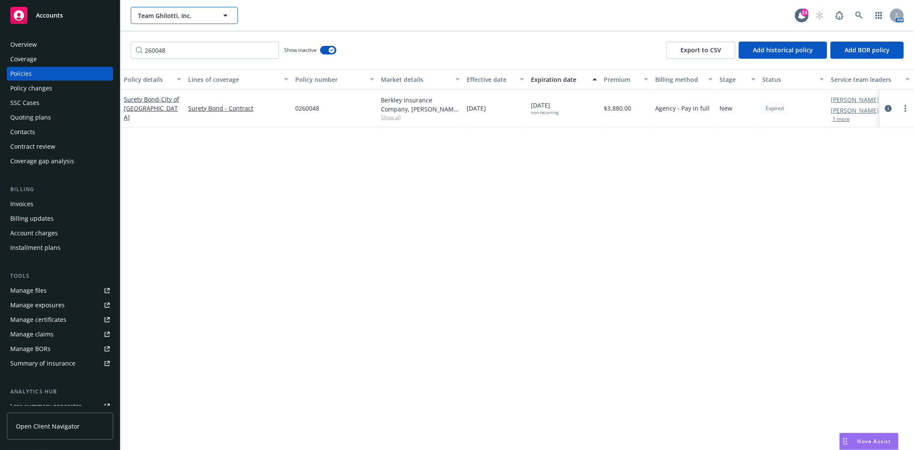
click at [153, 16] on span "Team Ghilotti, Inc." at bounding box center [175, 15] width 74 height 9
type input "angle hea"
click at [178, 44] on span "Angle Health Inc" at bounding box center [164, 39] width 48 height 9
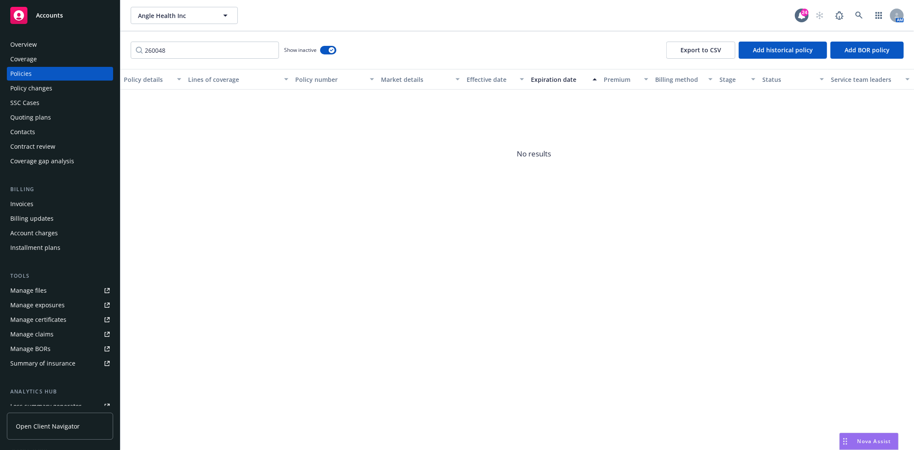
click at [39, 210] on div "Invoices" at bounding box center [59, 204] width 99 height 14
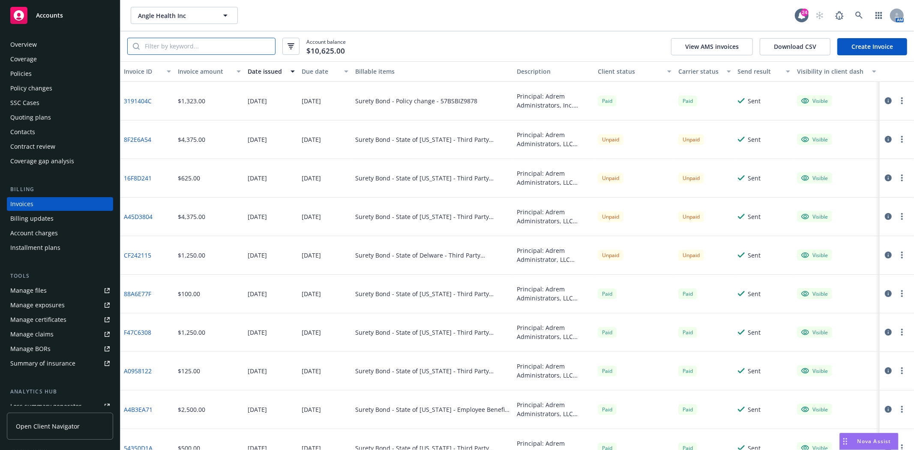
click at [189, 51] on input "search" at bounding box center [207, 46] width 135 height 16
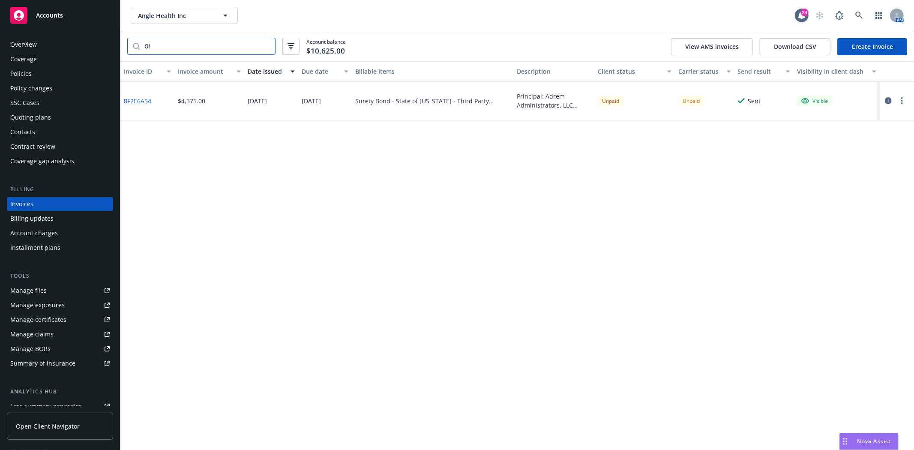
type input "8"
type input "1"
type input "a"
click at [189, 48] on input "cf2" at bounding box center [207, 46] width 135 height 16
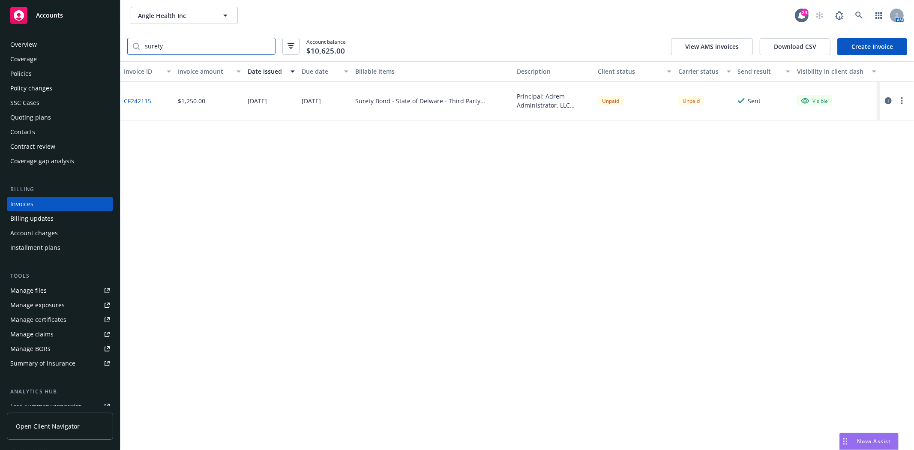
type input "surety"
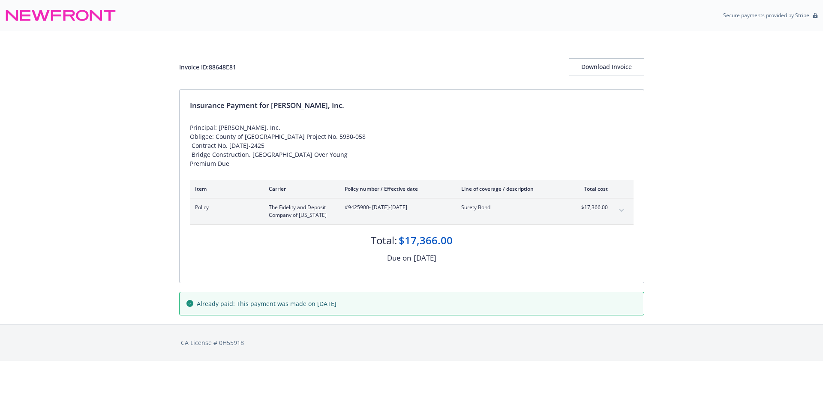
click at [218, 67] on div "Invoice ID: 88648E81" at bounding box center [207, 67] width 57 height 9
click at [218, 66] on div "Invoice ID: 88648E81" at bounding box center [207, 67] width 57 height 9
copy div "88648E81"
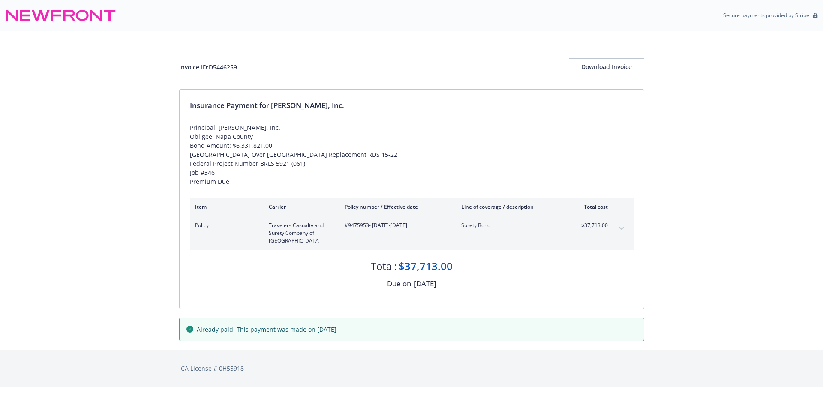
click at [367, 228] on span "#9475953 - [DATE]-[DATE]" at bounding box center [395, 226] width 103 height 8
click at [363, 225] on span "#9475953 - [DATE]-[DATE]" at bounding box center [395, 226] width 103 height 8
copy span "9475953"
click at [351, 222] on span "#9475953 - [DATE]-[DATE]" at bounding box center [395, 226] width 103 height 8
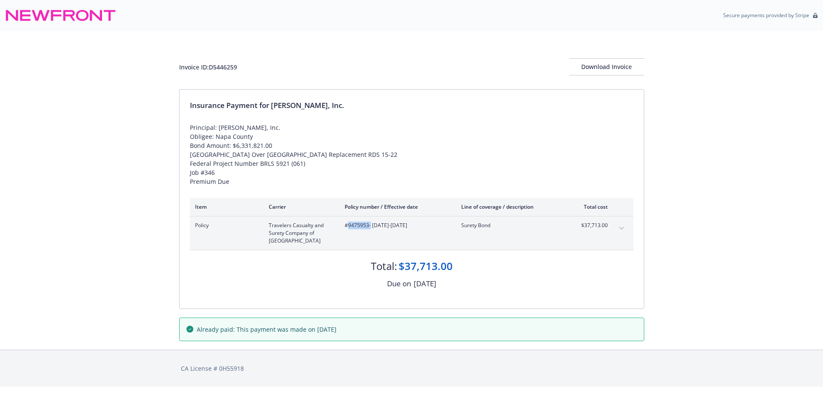
click at [351, 222] on span "#9475953 - [DATE]-[DATE]" at bounding box center [395, 226] width 103 height 8
copy span "9475953"
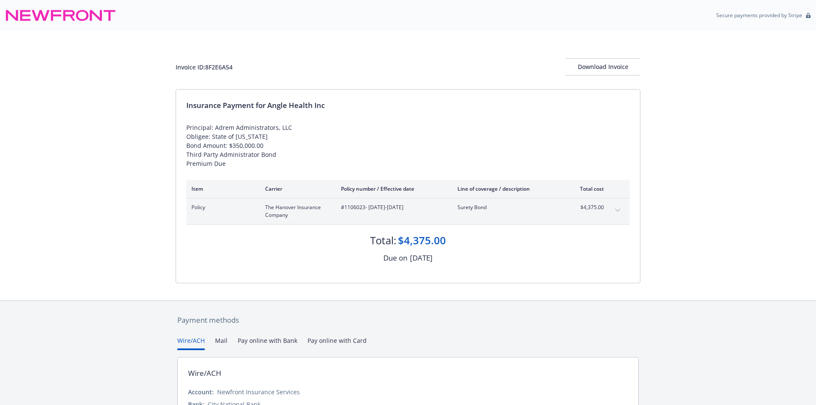
click at [217, 63] on div "Invoice ID: 8F2E6A54" at bounding box center [204, 67] width 57 height 9
click at [216, 67] on div "Invoice ID: 8F2E6A54" at bounding box center [204, 67] width 57 height 9
copy div "8F2E6A54"
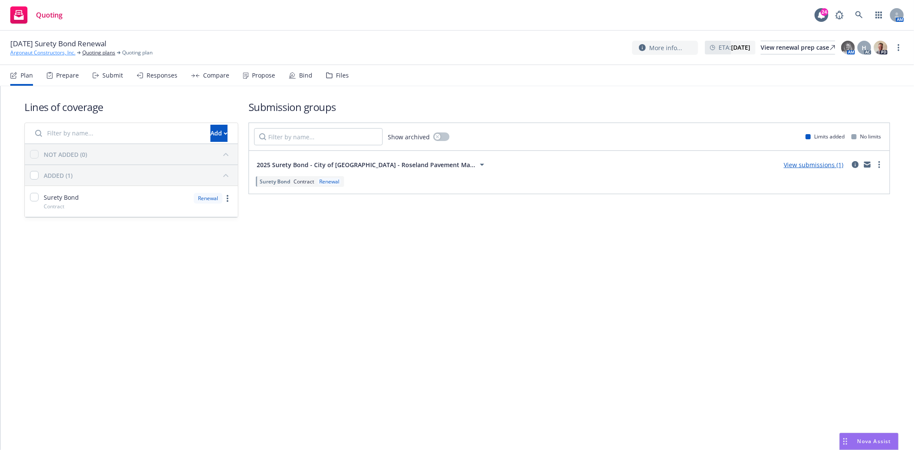
click at [63, 56] on link "Argonaut Constructors, Inc." at bounding box center [42, 53] width 65 height 8
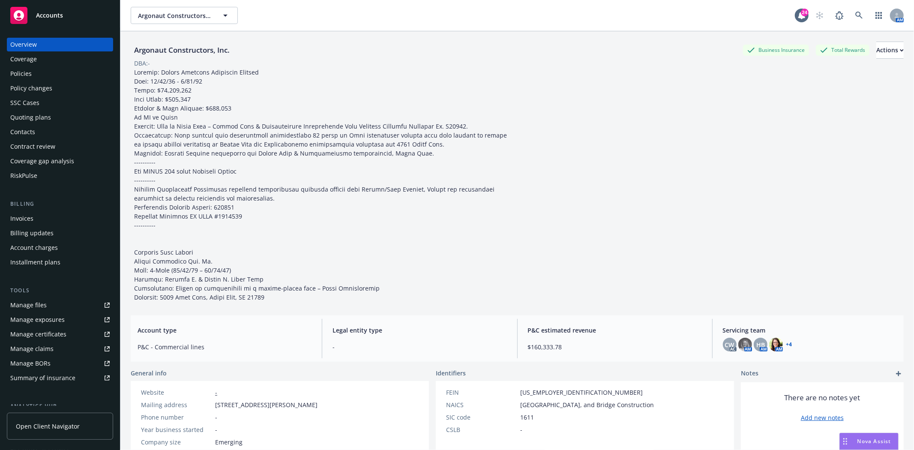
click at [67, 78] on div "Policies" at bounding box center [59, 74] width 99 height 14
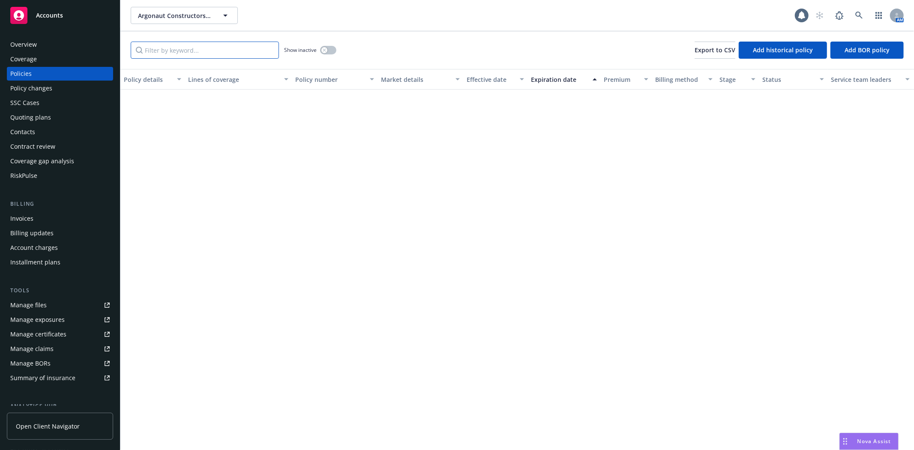
click at [250, 51] on input "Filter by keyword..." at bounding box center [205, 50] width 148 height 17
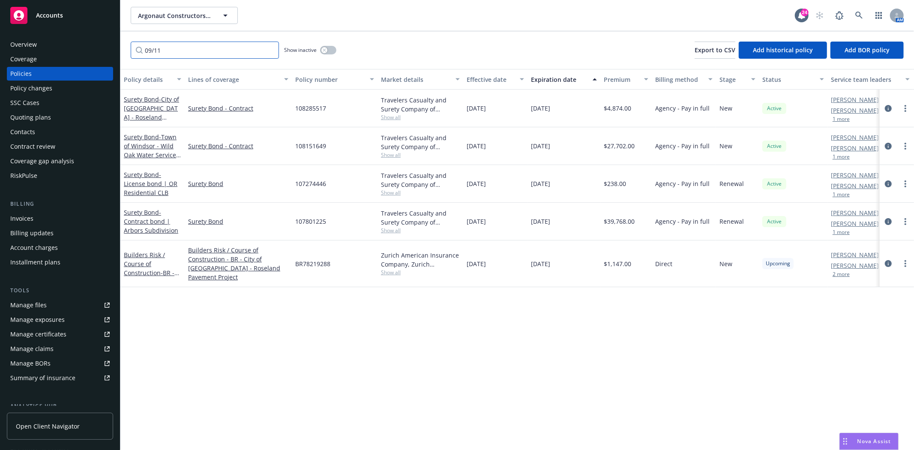
type input "09/11"
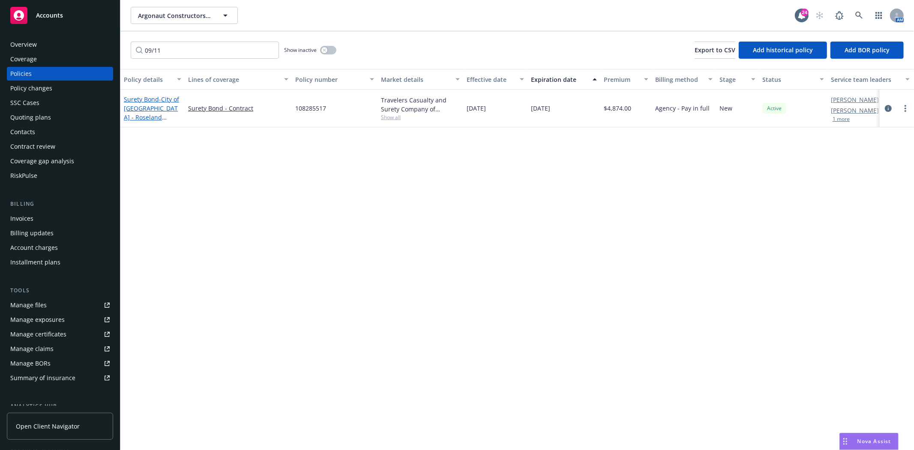
click at [138, 100] on link "Surety Bond - City of [GEOGRAPHIC_DATA] - Roseland Pavement Maintenance 2025 Pr…" at bounding box center [151, 121] width 55 height 53
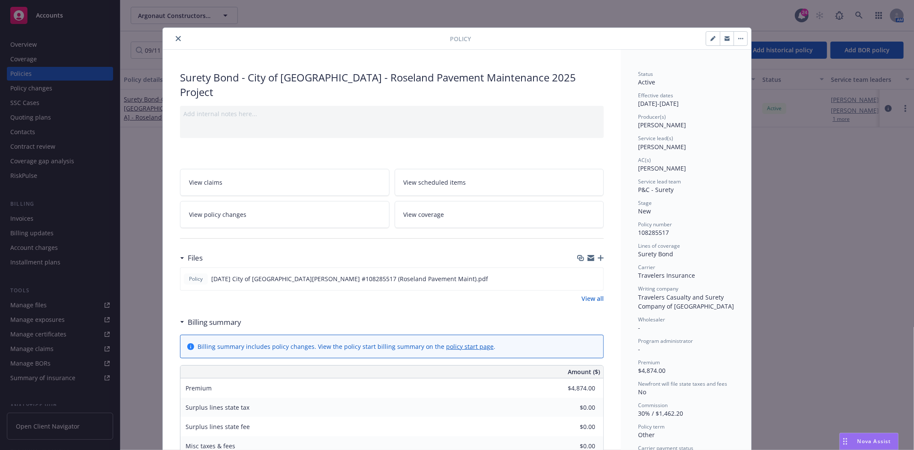
click at [708, 42] on button "button" at bounding box center [713, 39] width 14 height 14
select select "NEW"
select select "other"
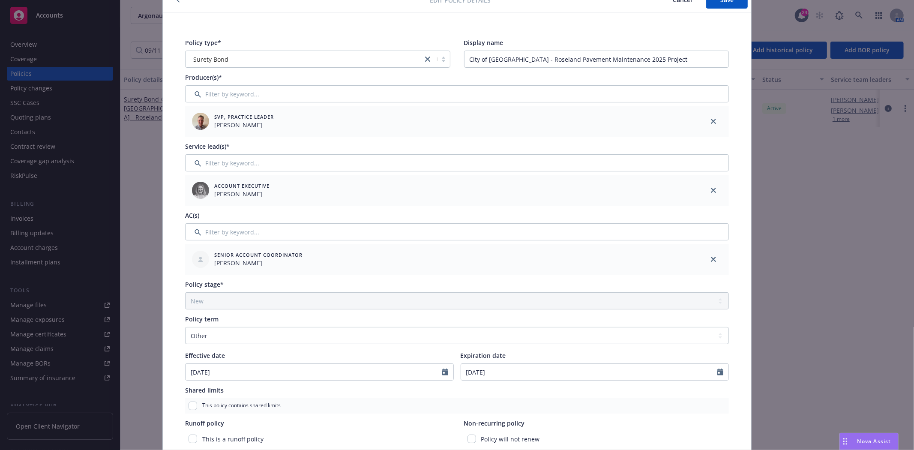
scroll to position [95, 0]
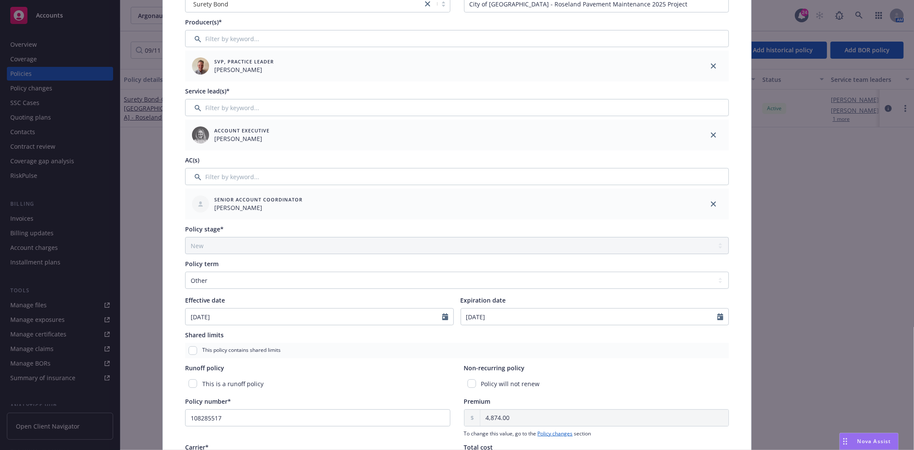
click at [472, 380] on div "Policy will not renew" at bounding box center [596, 384] width 265 height 16
click at [467, 383] on input "checkbox" at bounding box center [471, 383] width 9 height 9
checkbox input "true"
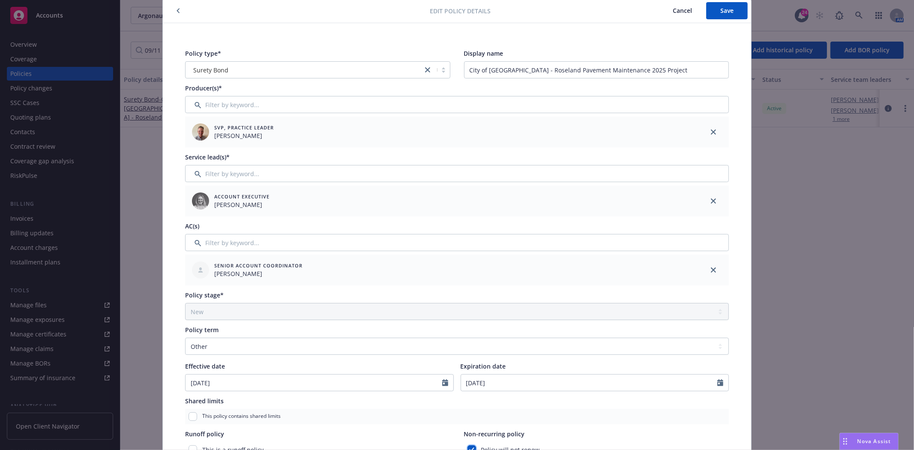
scroll to position [0, 0]
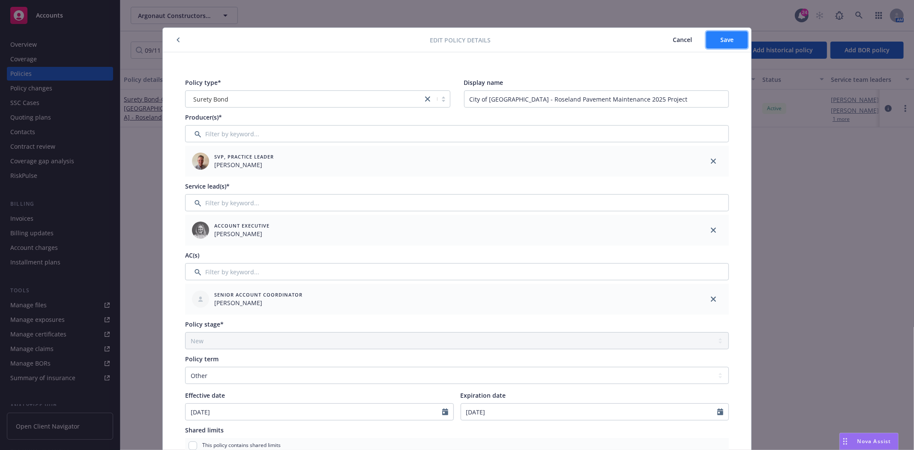
click at [735, 37] on button "Save" at bounding box center [727, 39] width 42 height 17
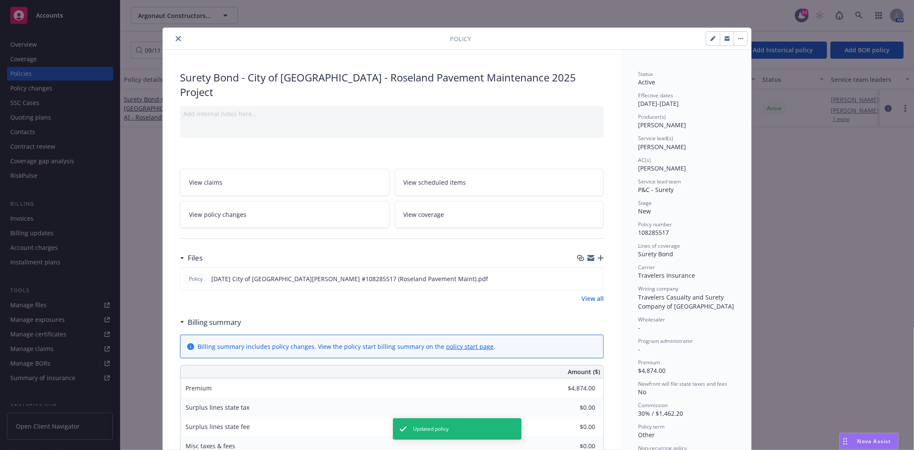
click at [176, 39] on icon "close" at bounding box center [178, 38] width 5 height 5
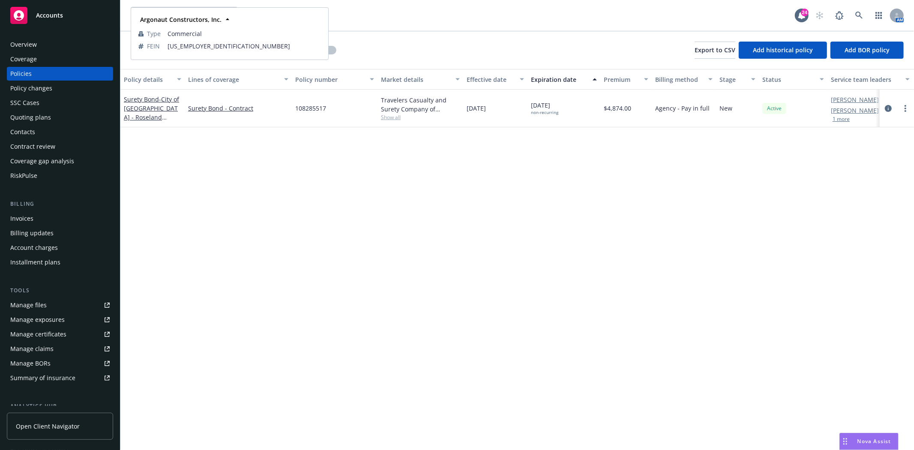
click at [156, 18] on strong "Argonaut Constructors, Inc." at bounding box center [180, 19] width 81 height 8
drag, startPoint x: 380, startPoint y: 12, endPoint x: 226, endPoint y: 18, distance: 153.9
click at [380, 13] on div "Argonaut Constructors, Inc. Argonaut Constructors, Inc. Argonaut Constructors, …" at bounding box center [463, 15] width 664 height 17
click at [180, 18] on span "Argonaut Constructors, Inc." at bounding box center [175, 15] width 74 height 9
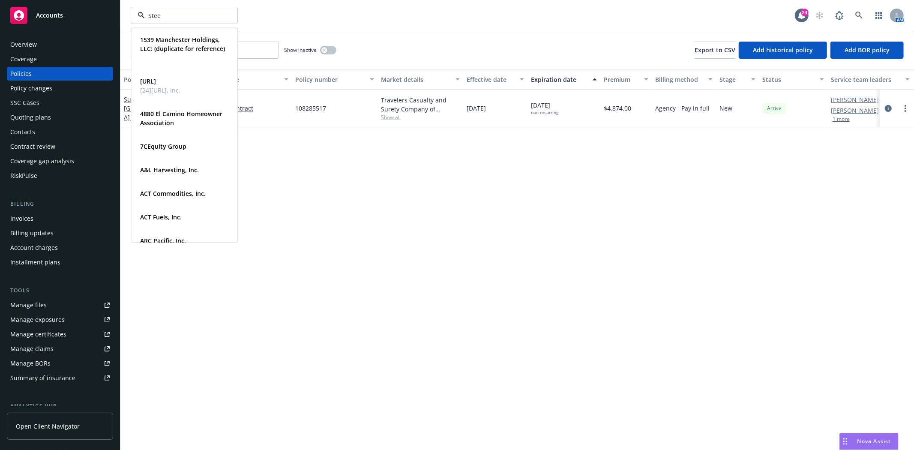
type input "Steel"
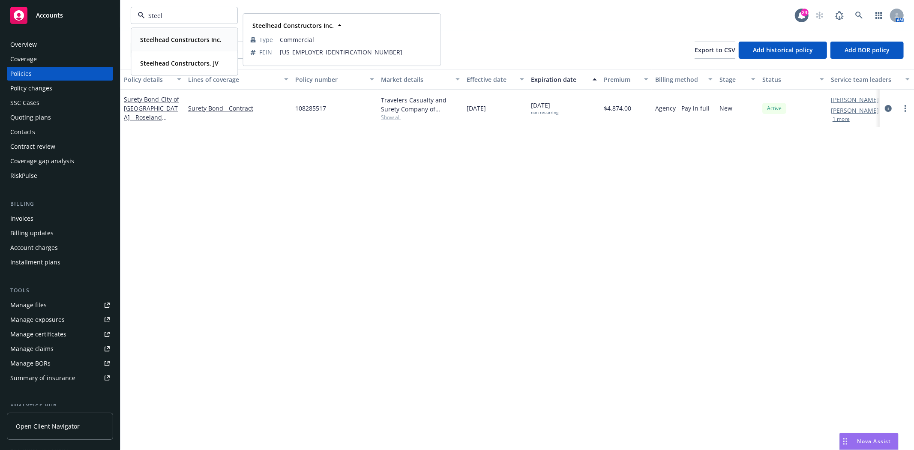
click at [180, 45] on div "Steelhead Constructors Inc." at bounding box center [180, 39] width 87 height 12
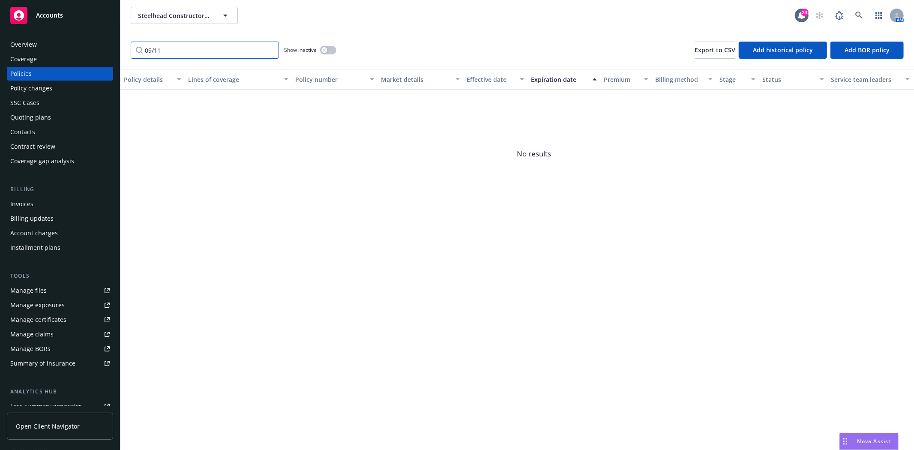
click at [185, 51] on input "09/11" at bounding box center [205, 50] width 148 height 17
type input "0"
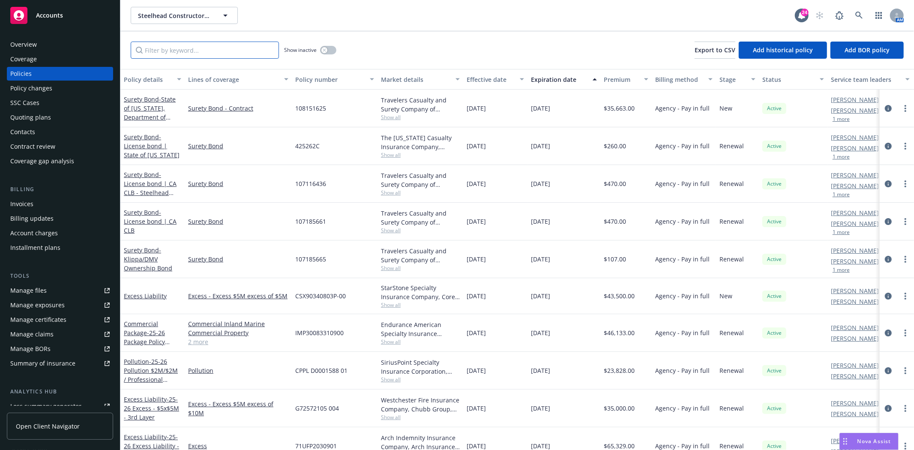
click at [159, 45] on input "Filter by keyword..." at bounding box center [205, 50] width 148 height 17
paste input "108079600"
type input "108079600"
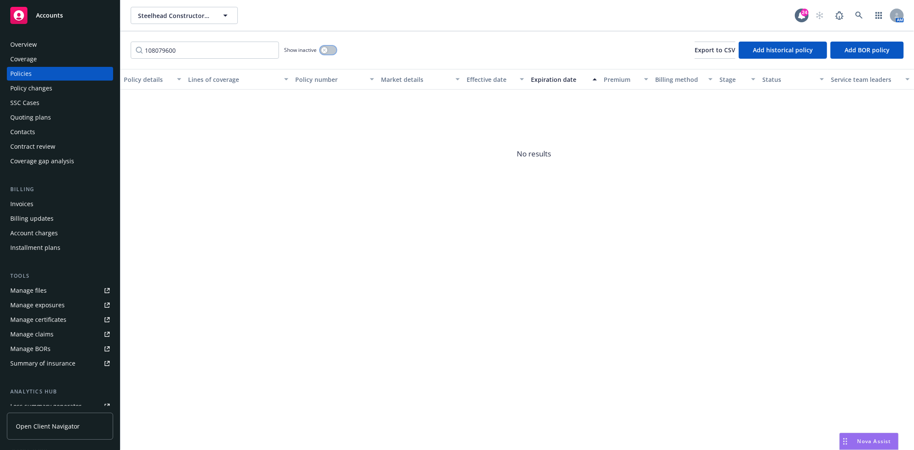
click at [322, 51] on div "button" at bounding box center [324, 50] width 6 height 6
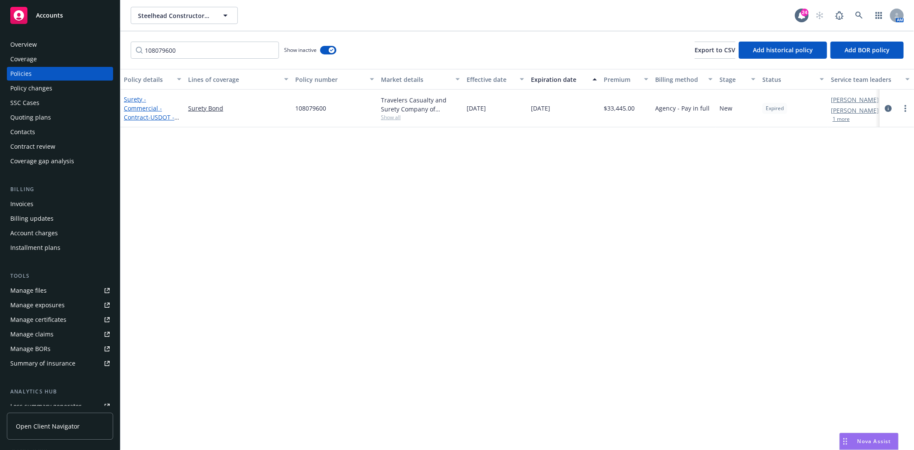
click at [170, 113] on span "- USDOT - [GEOGRAPHIC_DATA]" at bounding box center [151, 126] width 55 height 26
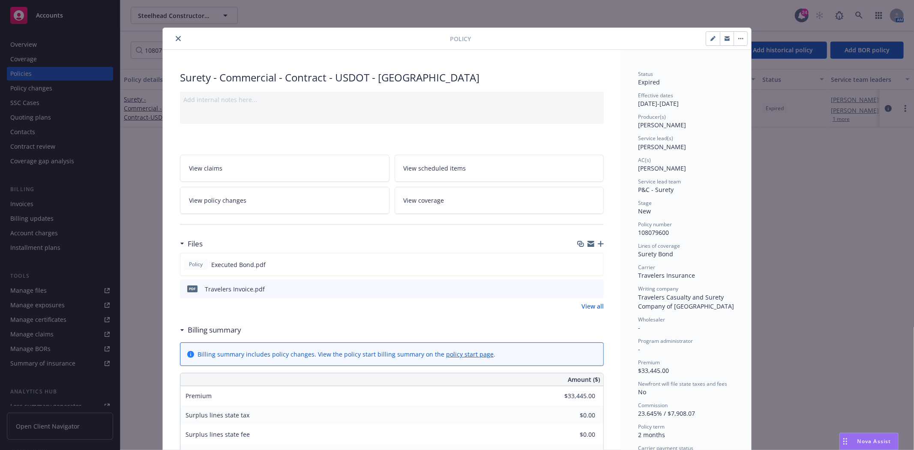
click at [710, 36] on icon "button" at bounding box center [712, 38] width 5 height 5
select select "NEW"
select select "2"
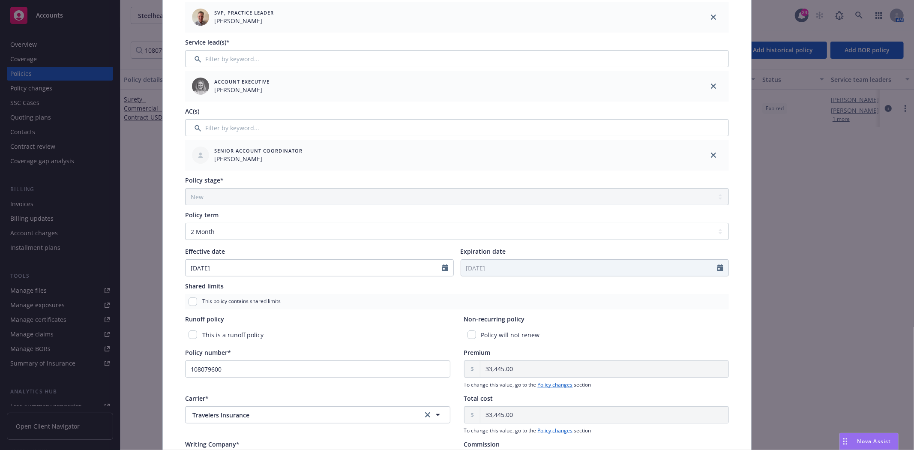
scroll to position [143, 0]
click at [467, 333] on input "checkbox" at bounding box center [471, 336] width 9 height 9
checkbox input "true"
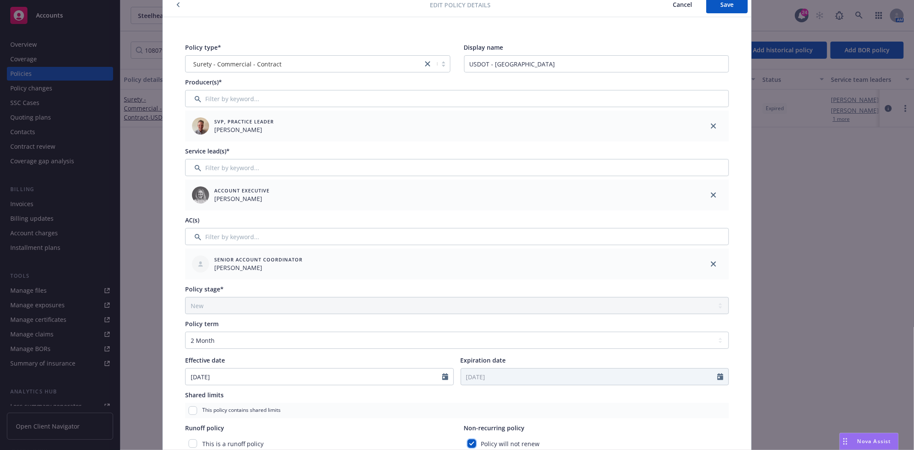
scroll to position [0, 0]
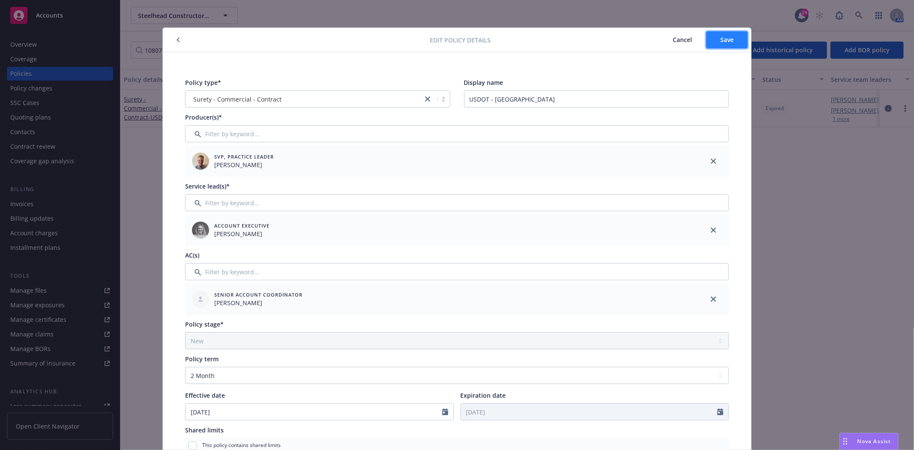
click at [725, 39] on span "Save" at bounding box center [726, 40] width 13 height 8
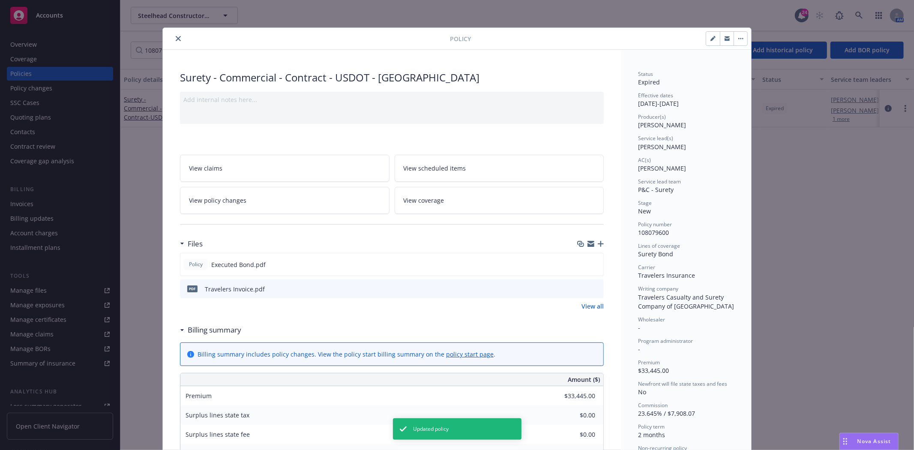
click at [173, 43] on button "close" at bounding box center [178, 38] width 10 height 10
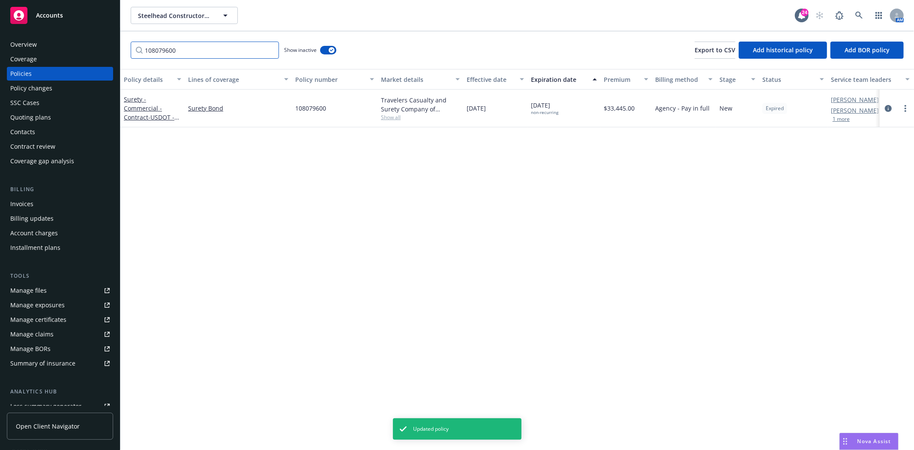
click at [163, 52] on input "108079600" at bounding box center [205, 50] width 148 height 17
paste input "7801232"
type input "107801232"
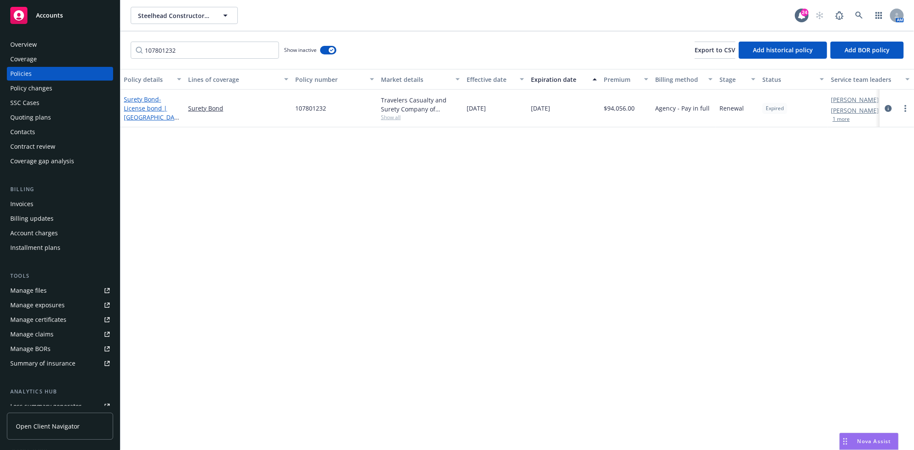
click at [148, 97] on link "Surety Bond - License bond | [GEOGRAPHIC_DATA]" at bounding box center [151, 112] width 54 height 35
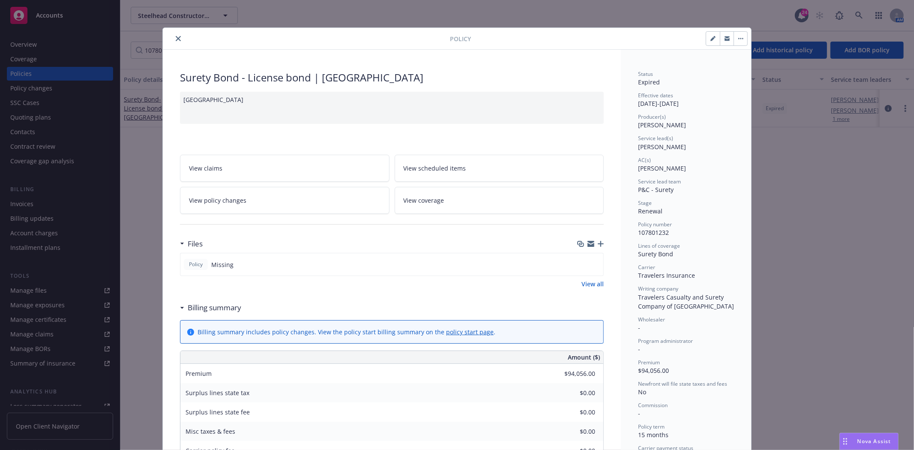
click at [706, 39] on button "button" at bounding box center [713, 39] width 14 height 14
select select "RENEWAL"
select select "12"
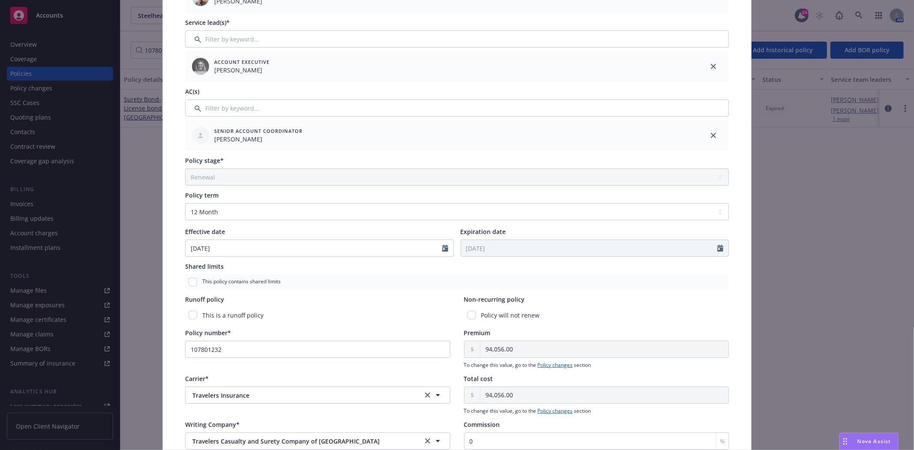
scroll to position [190, 0]
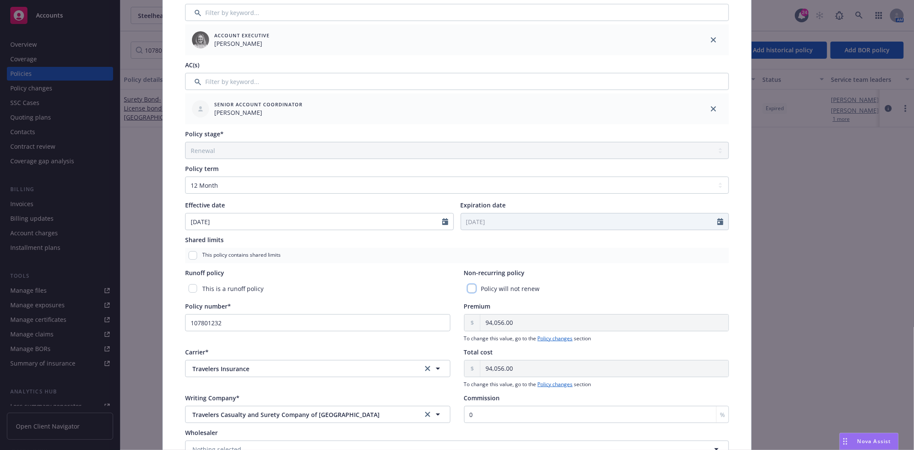
drag, startPoint x: 469, startPoint y: 288, endPoint x: 503, endPoint y: 280, distance: 35.6
click at [469, 288] on input "checkbox" at bounding box center [471, 288] width 9 height 9
checkbox input "true"
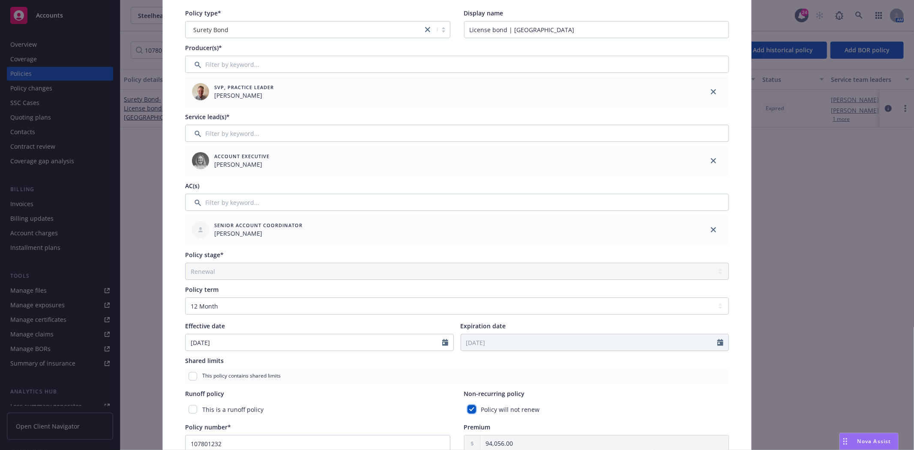
scroll to position [0, 0]
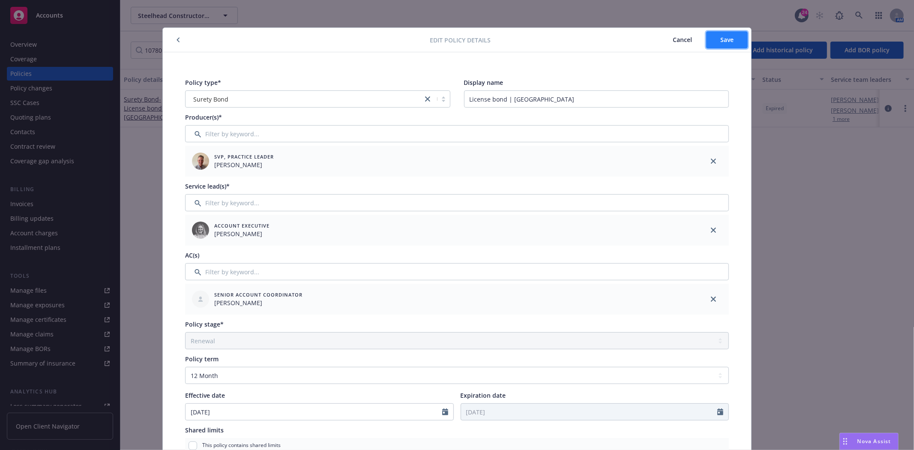
click at [722, 33] on button "Save" at bounding box center [727, 39] width 42 height 17
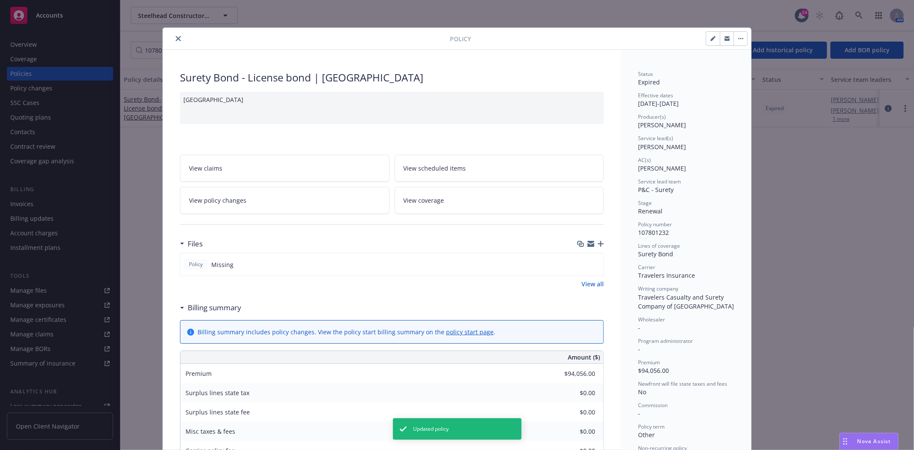
click at [176, 37] on icon "close" at bounding box center [178, 38] width 5 height 5
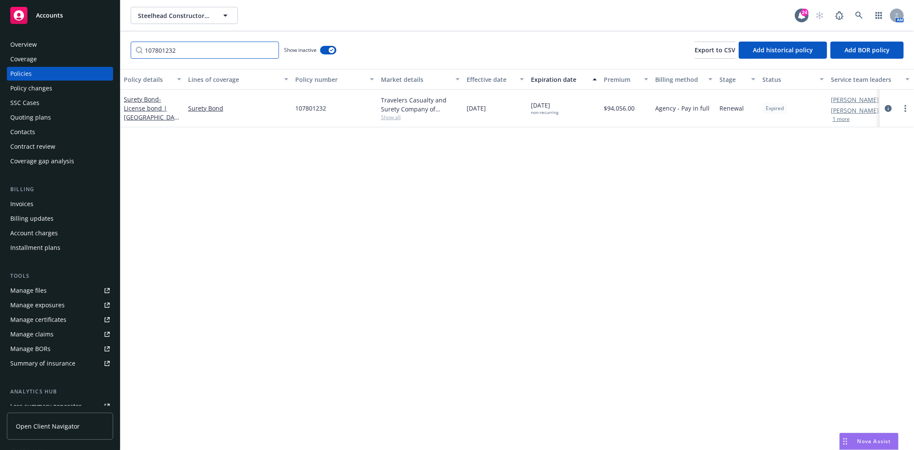
click at [226, 53] on input "107801232" at bounding box center [205, 50] width 148 height 17
paste input "640618"
type input "107640618"
click at [237, 55] on input "107640618" at bounding box center [205, 50] width 148 height 17
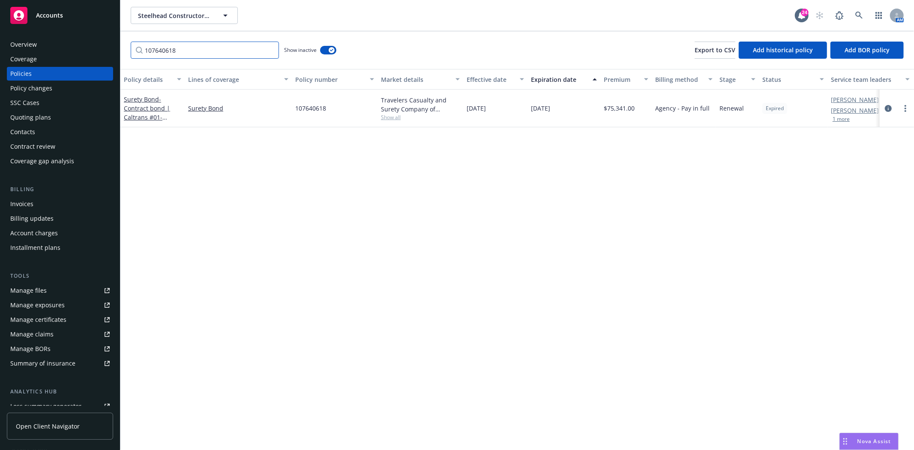
click at [241, 46] on input "107640618" at bounding box center [205, 50] width 148 height 17
click at [141, 99] on link "Surety Bond - Contract bond | Caltrans #01-0G1404" at bounding box center [147, 112] width 46 height 35
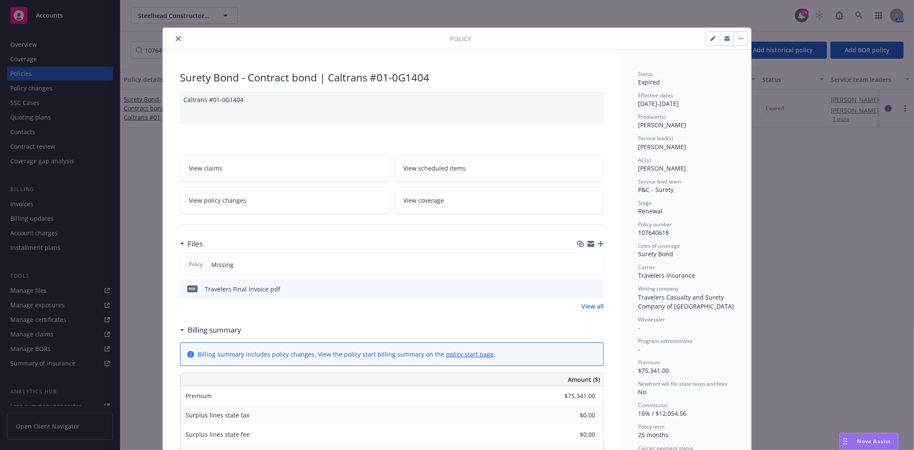
click at [174, 41] on button "close" at bounding box center [178, 38] width 10 height 10
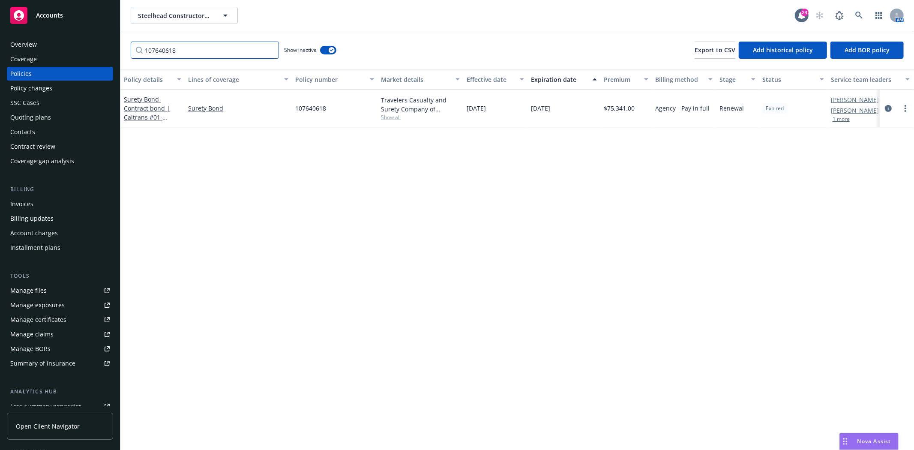
click at [198, 48] on input "107640618" at bounding box center [205, 50] width 148 height 17
click at [151, 109] on span "- Contract bond | Caltrans #01-0G1404" at bounding box center [147, 112] width 46 height 35
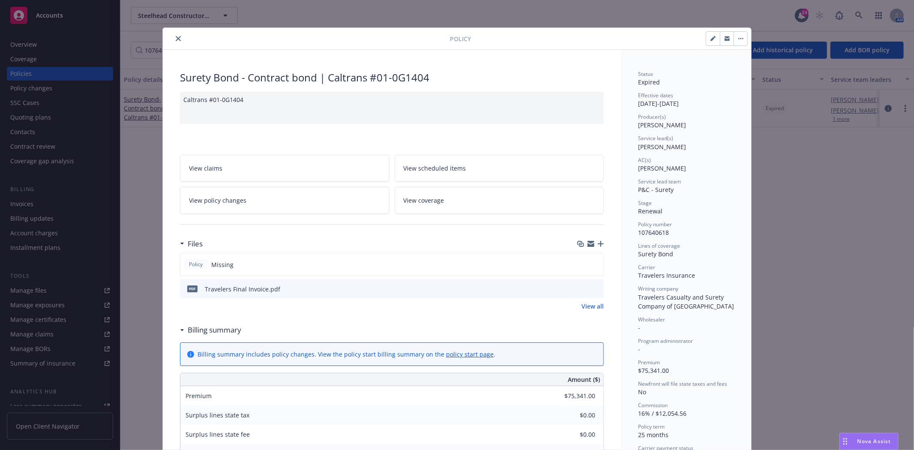
scroll to position [26, 0]
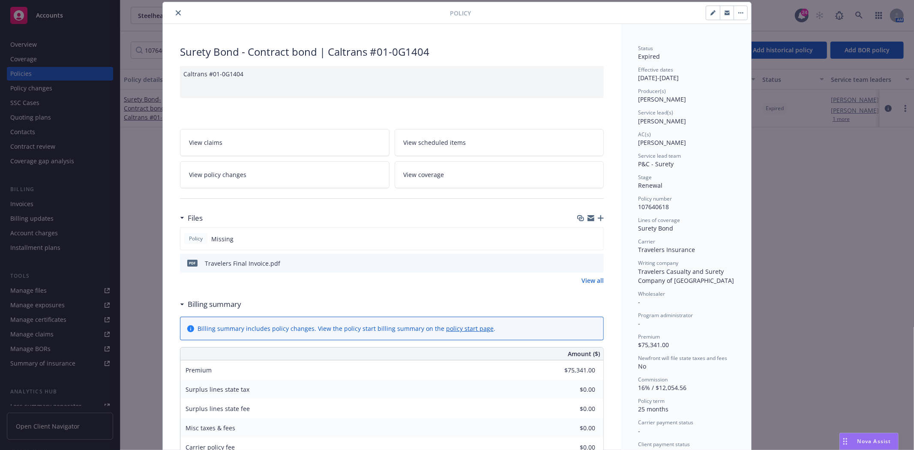
click at [710, 14] on icon "button" at bounding box center [712, 12] width 5 height 5
select select "RENEWAL"
select select "12"
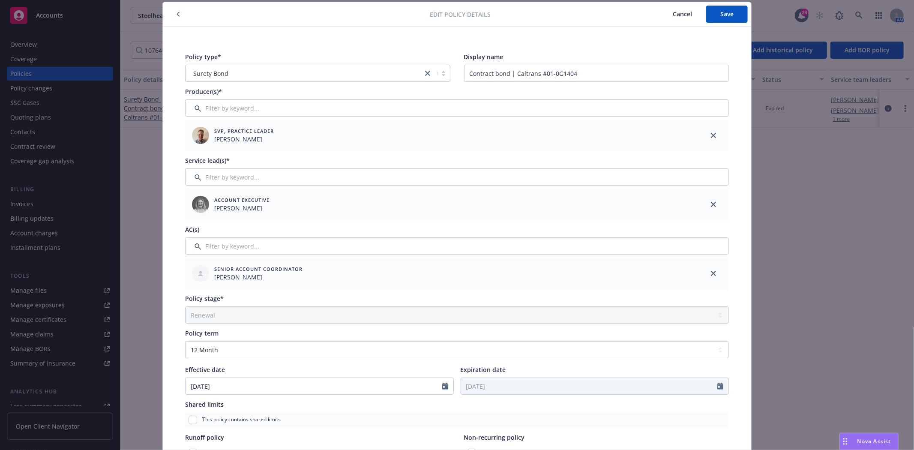
scroll to position [121, 0]
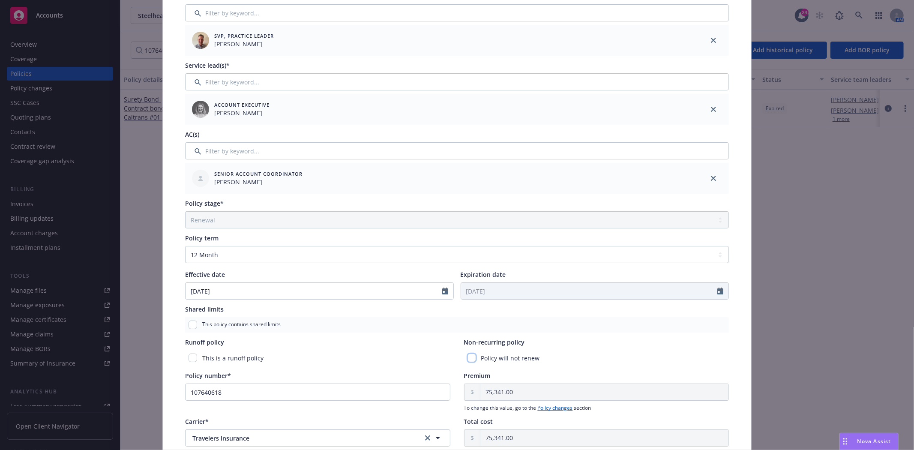
click at [467, 357] on input "checkbox" at bounding box center [471, 357] width 9 height 9
checkbox input "true"
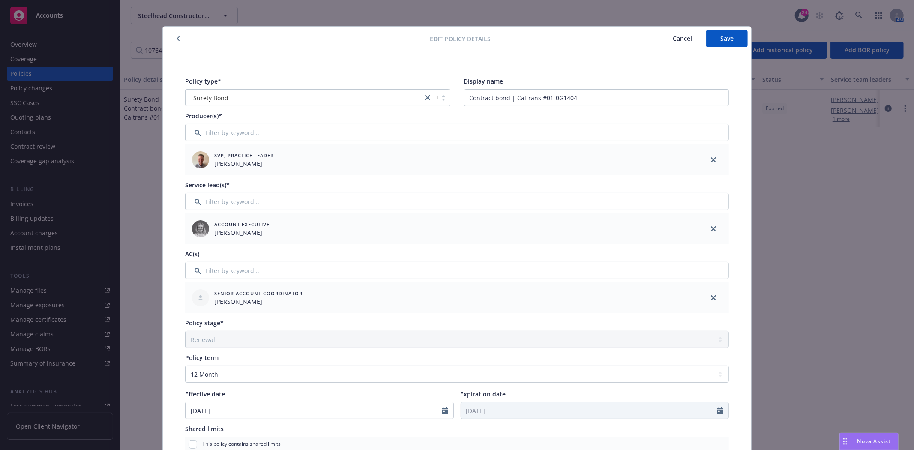
scroll to position [0, 0]
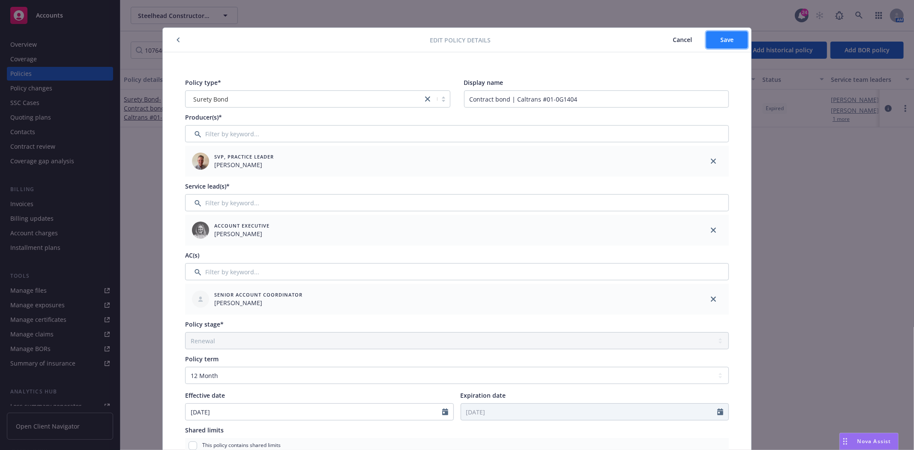
click at [729, 45] on button "Save" at bounding box center [727, 39] width 42 height 17
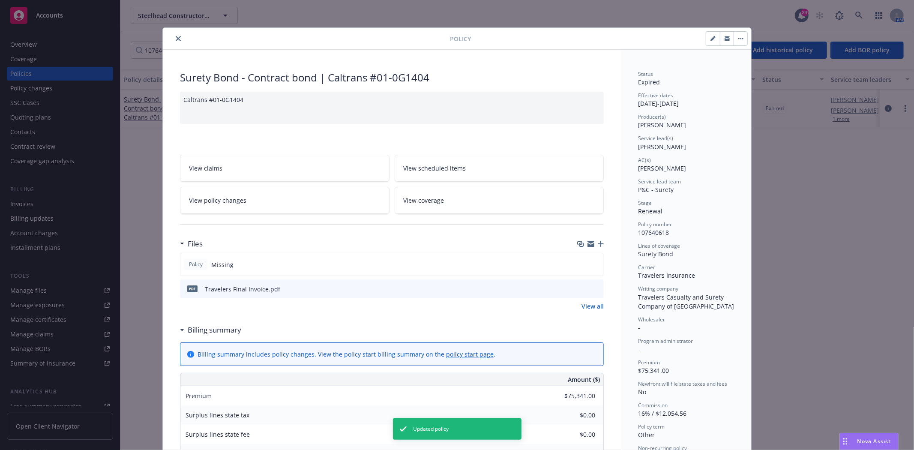
click at [173, 37] on button "close" at bounding box center [178, 38] width 10 height 10
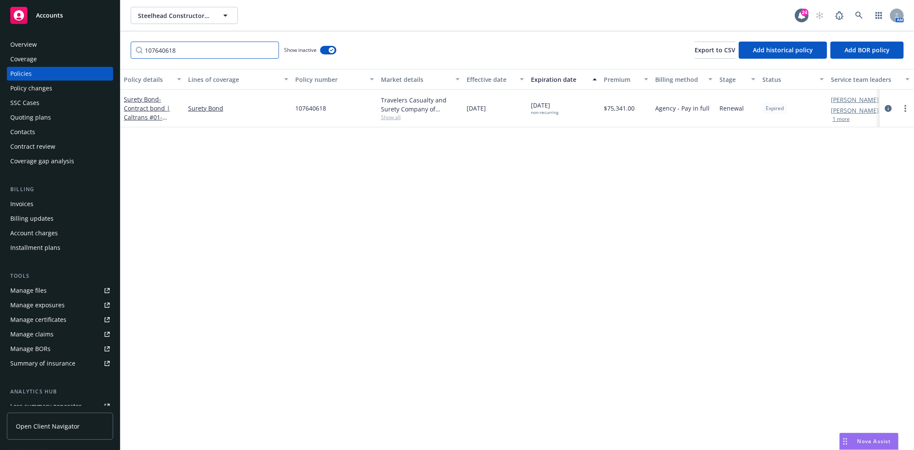
click at [213, 54] on input "107640618" at bounding box center [205, 50] width 148 height 17
paste input "108079622"
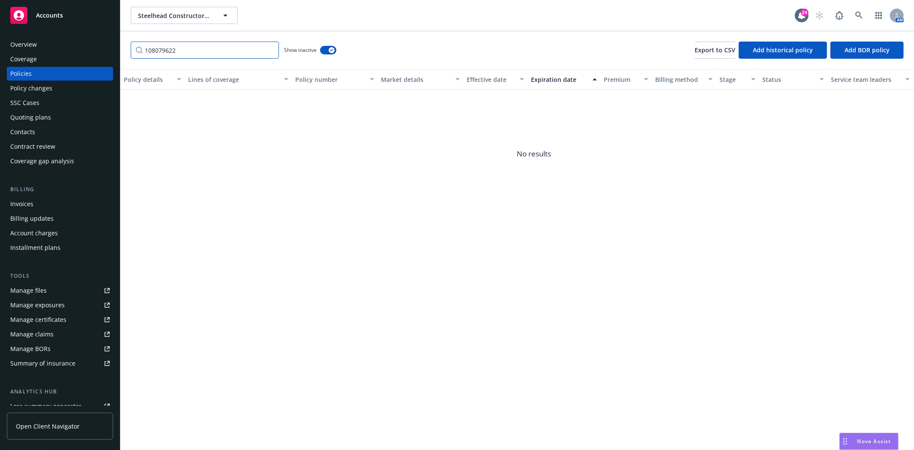
type input "108079622"
click at [156, 15] on span "Steelhead Constructors Inc." at bounding box center [175, 15] width 74 height 9
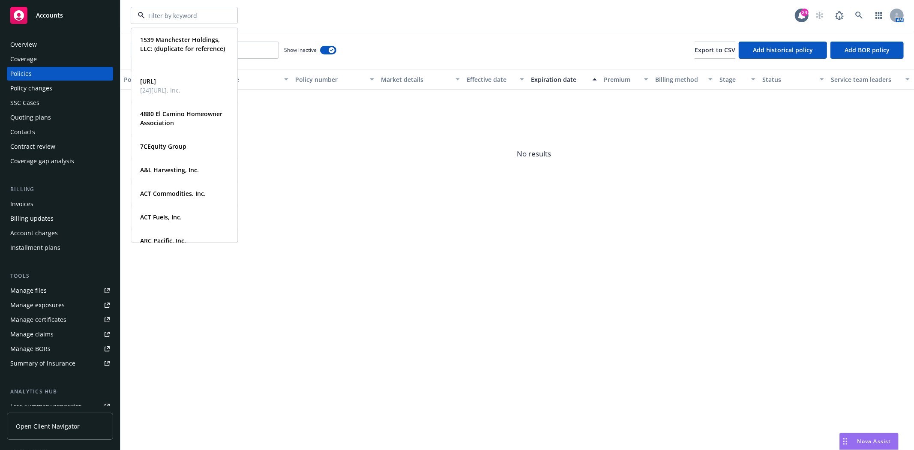
click at [56, 24] on link "Accounts" at bounding box center [60, 15] width 106 height 24
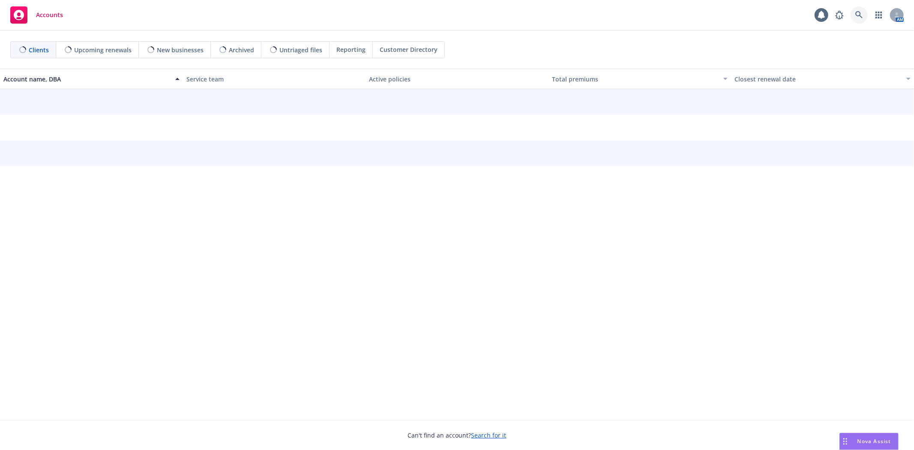
click at [859, 18] on icon at bounding box center [859, 15] width 8 height 8
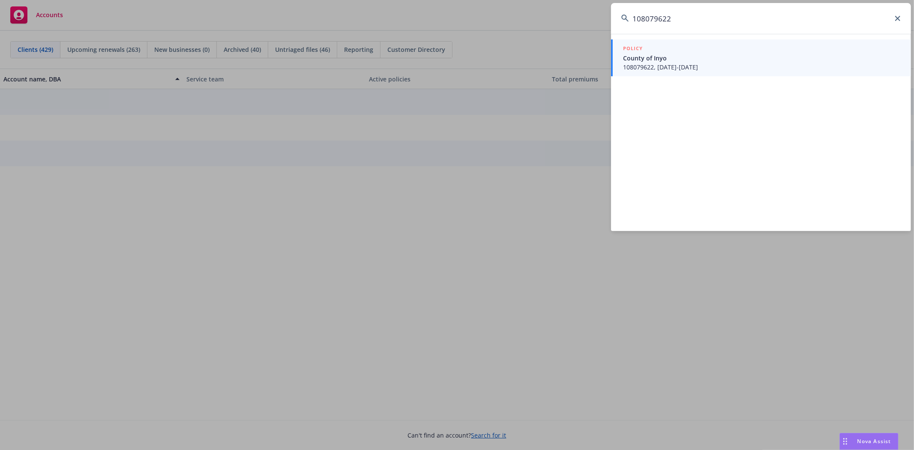
type input "108079622"
click at [683, 48] on div "POLICY" at bounding box center [762, 48] width 278 height 9
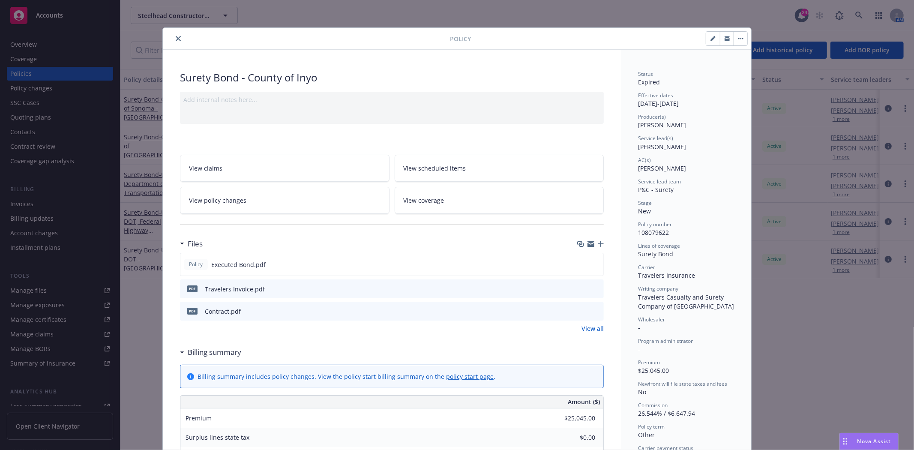
click at [706, 38] on button "button" at bounding box center [713, 39] width 14 height 14
select select "NEW"
select select "other"
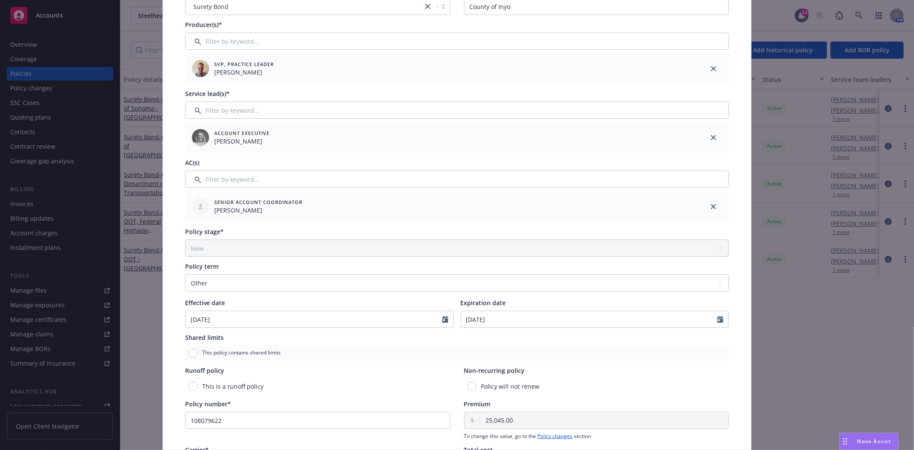
scroll to position [95, 0]
click at [464, 384] on div "Policy will not renew" at bounding box center [596, 384] width 265 height 16
click at [470, 384] on input "checkbox" at bounding box center [471, 383] width 9 height 9
checkbox input "true"
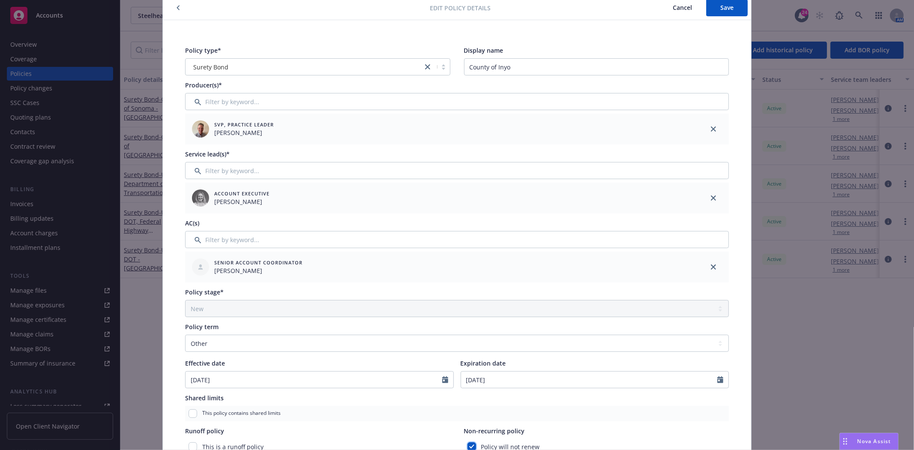
scroll to position [0, 0]
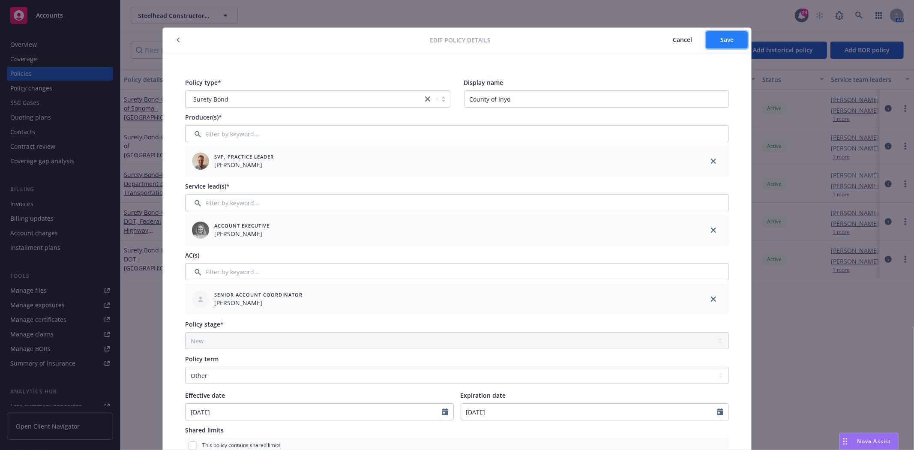
click at [713, 46] on button "Save" at bounding box center [727, 39] width 42 height 17
